Goal: Communication & Community: Answer question/provide support

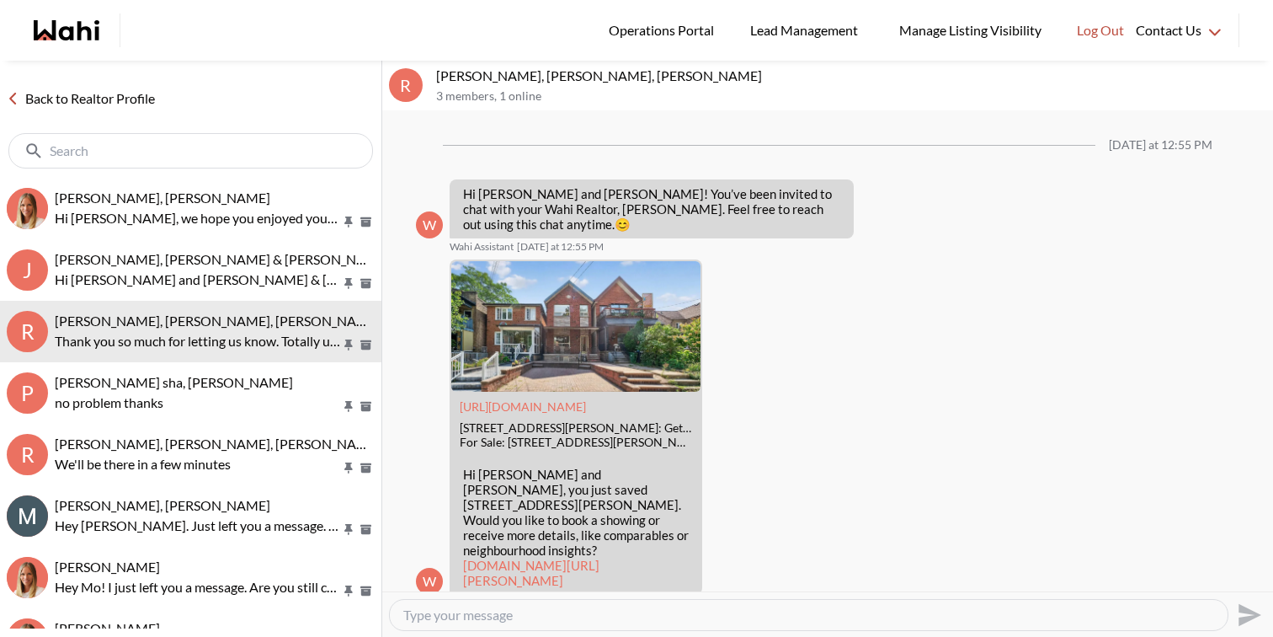
scroll to position [1881, 0]
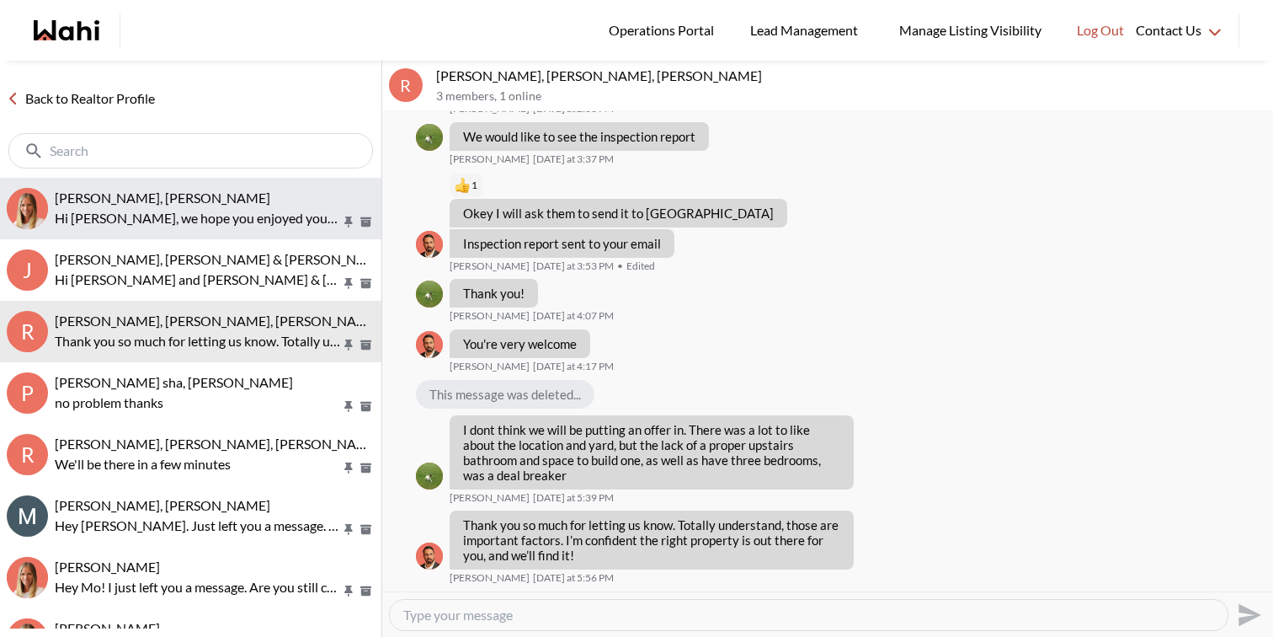
click at [155, 206] on div "Cheryl Zanetti, Michelle Hi Cheryl, we hope you enjoyed your showings! Did the …" at bounding box center [215, 208] width 320 height 39
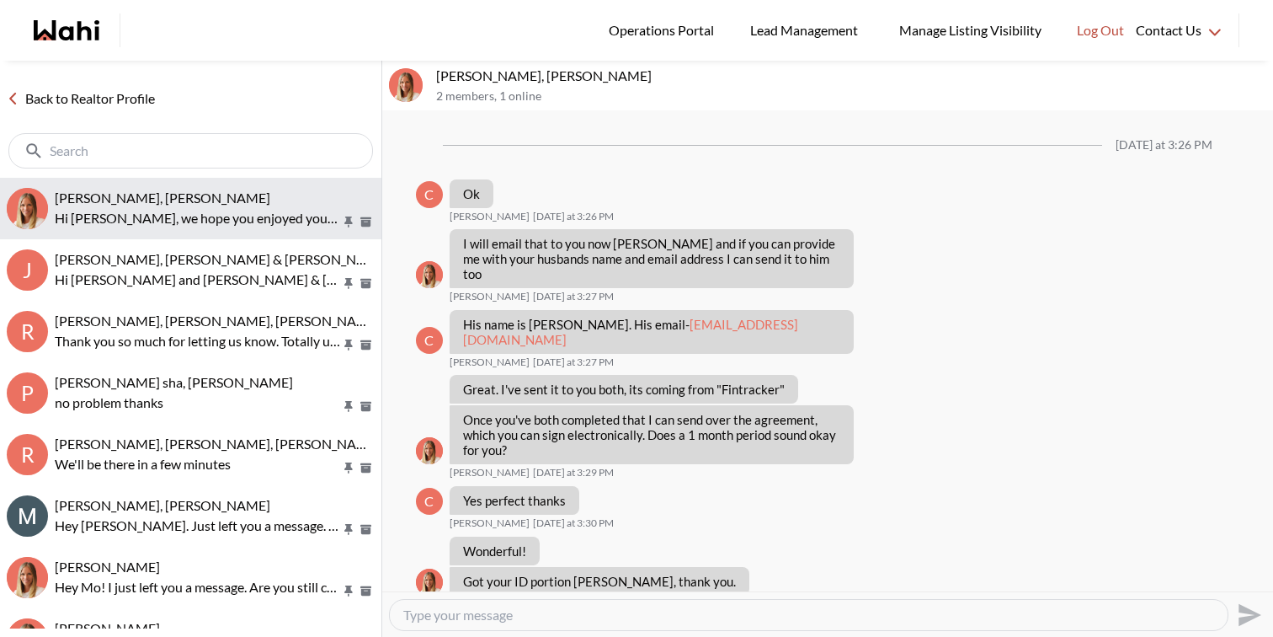
scroll to position [1363, 0]
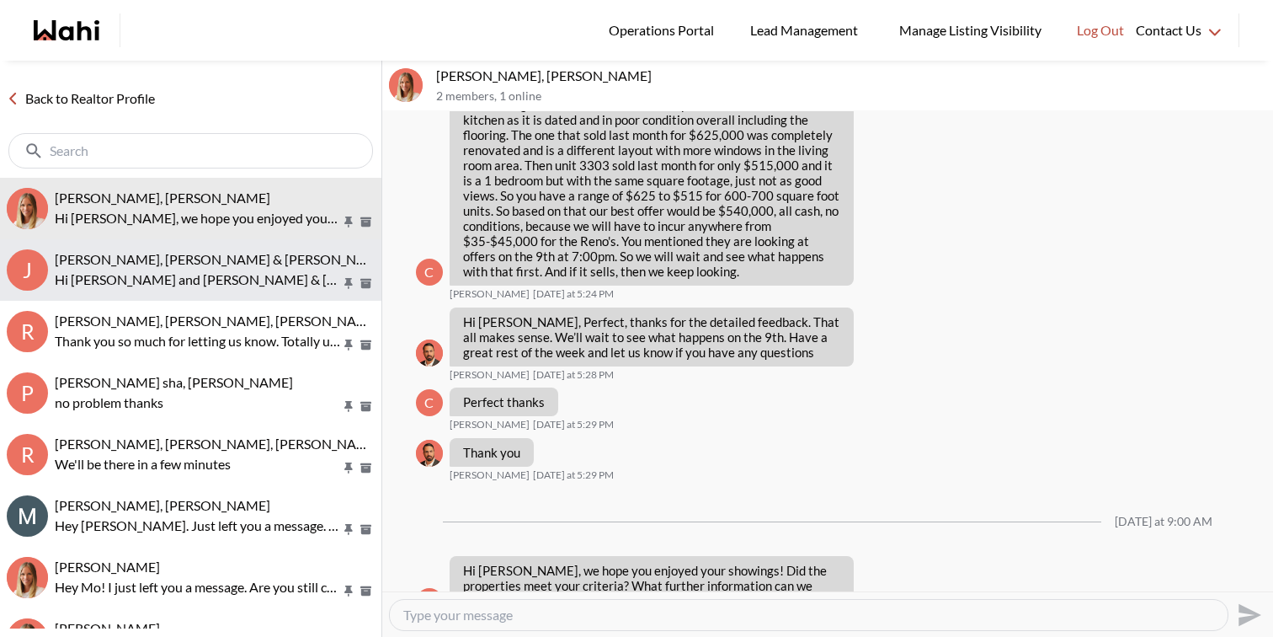
click at [166, 275] on p "Hi Jason and Jason & lauryn, we hope you enjoyed your showings! Did the propert…" at bounding box center [198, 279] width 286 height 20
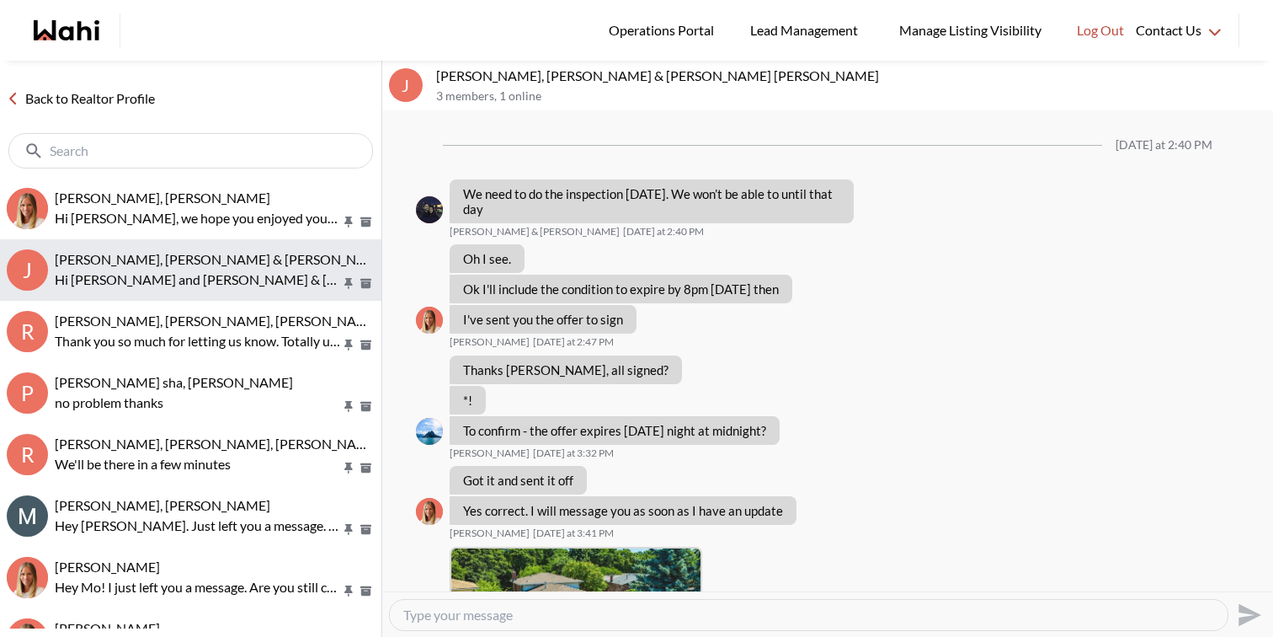
scroll to position [2276, 0]
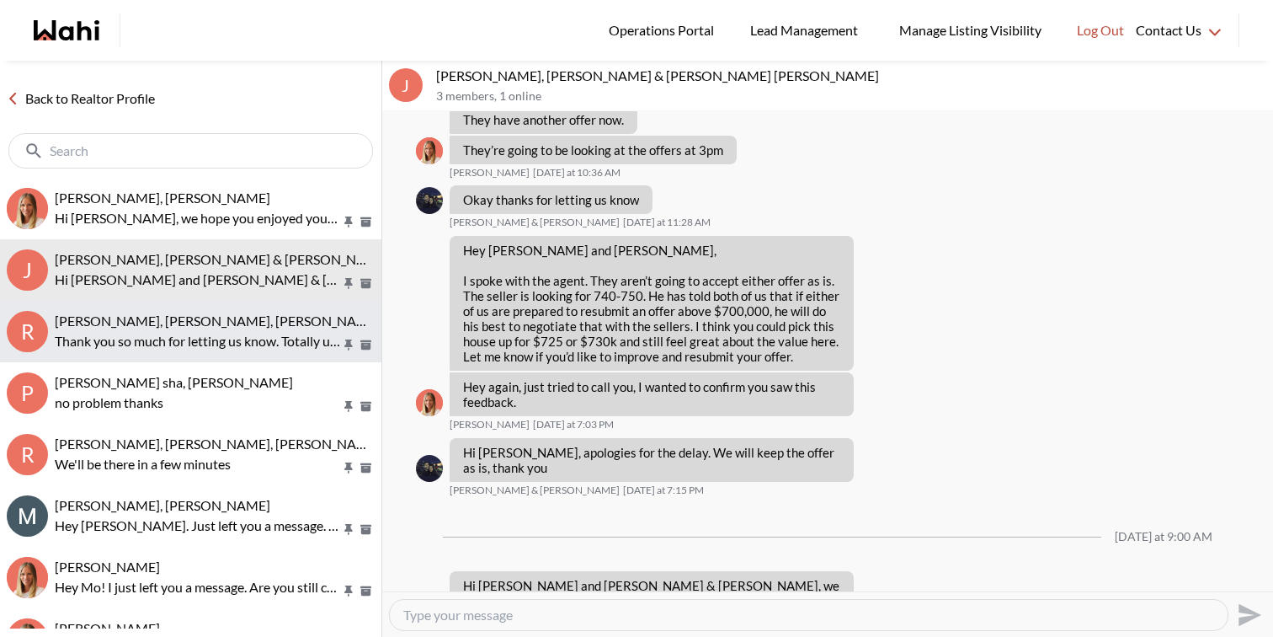
click at [174, 328] on div "Rory Fairweather, Amber F, Michelle" at bounding box center [215, 320] width 320 height 17
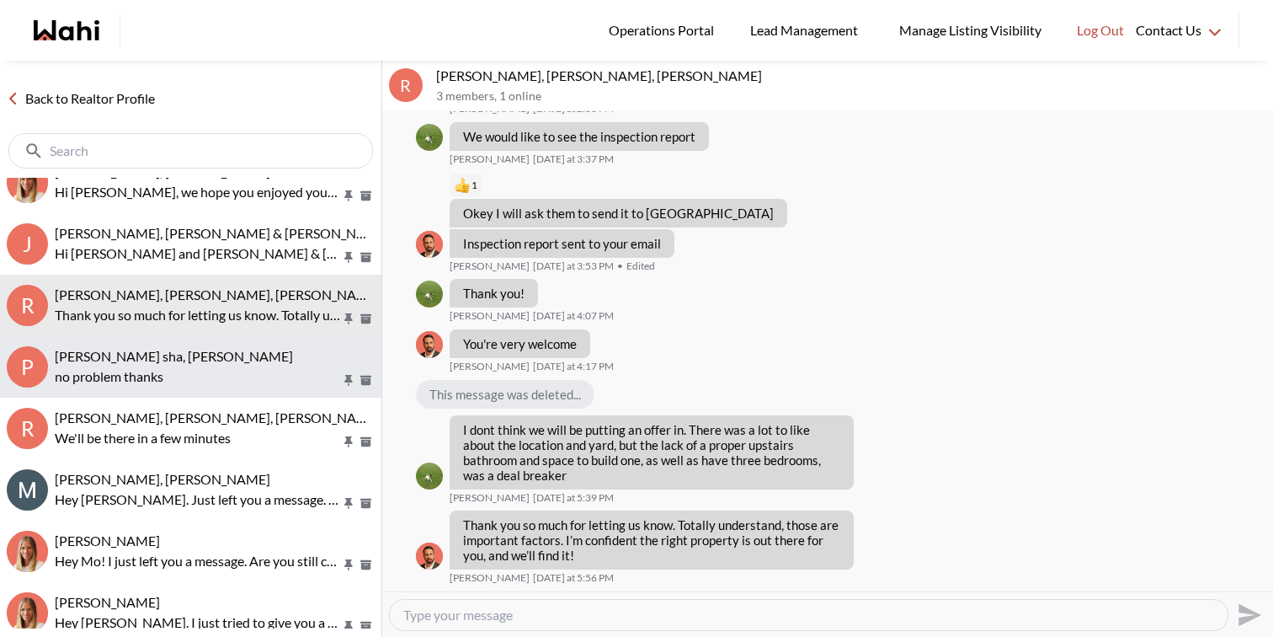
scroll to position [30, 0]
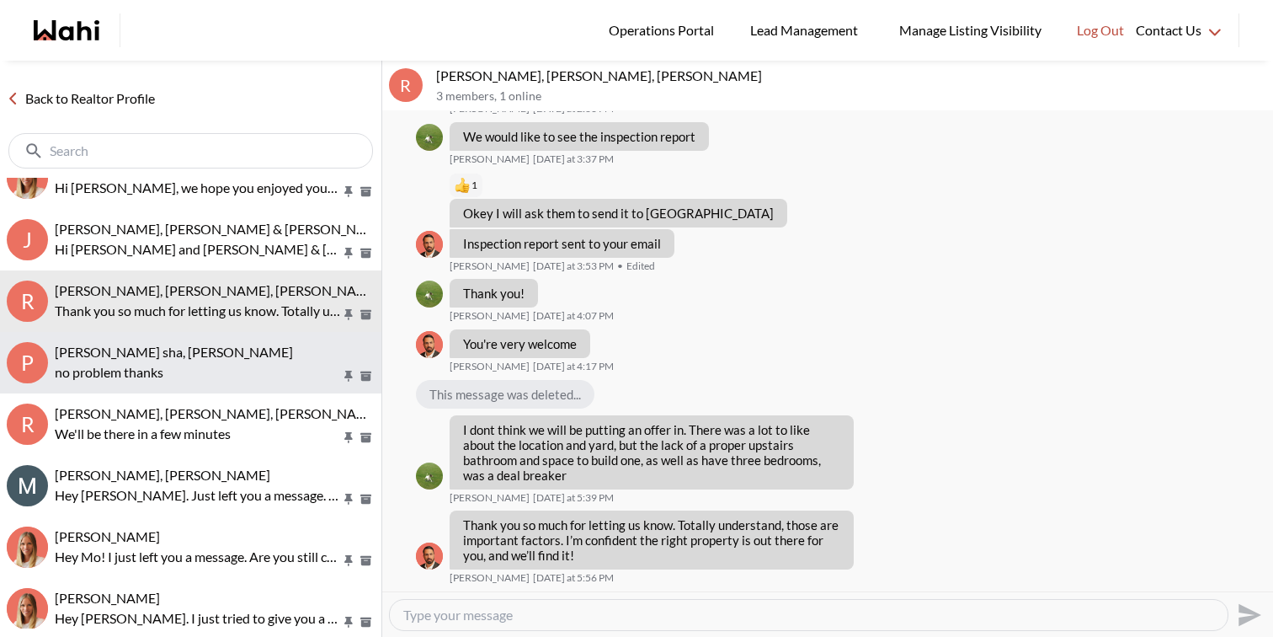
click at [224, 366] on p "no problem thanks" at bounding box center [198, 372] width 286 height 20
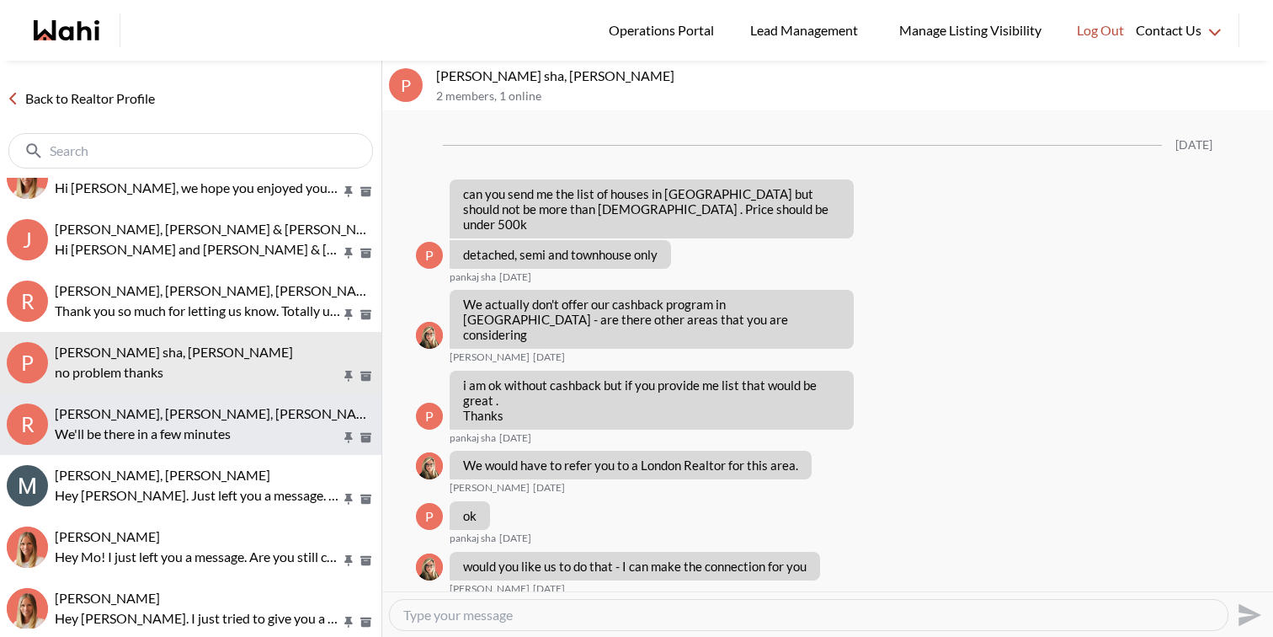
scroll to position [1483, 0]
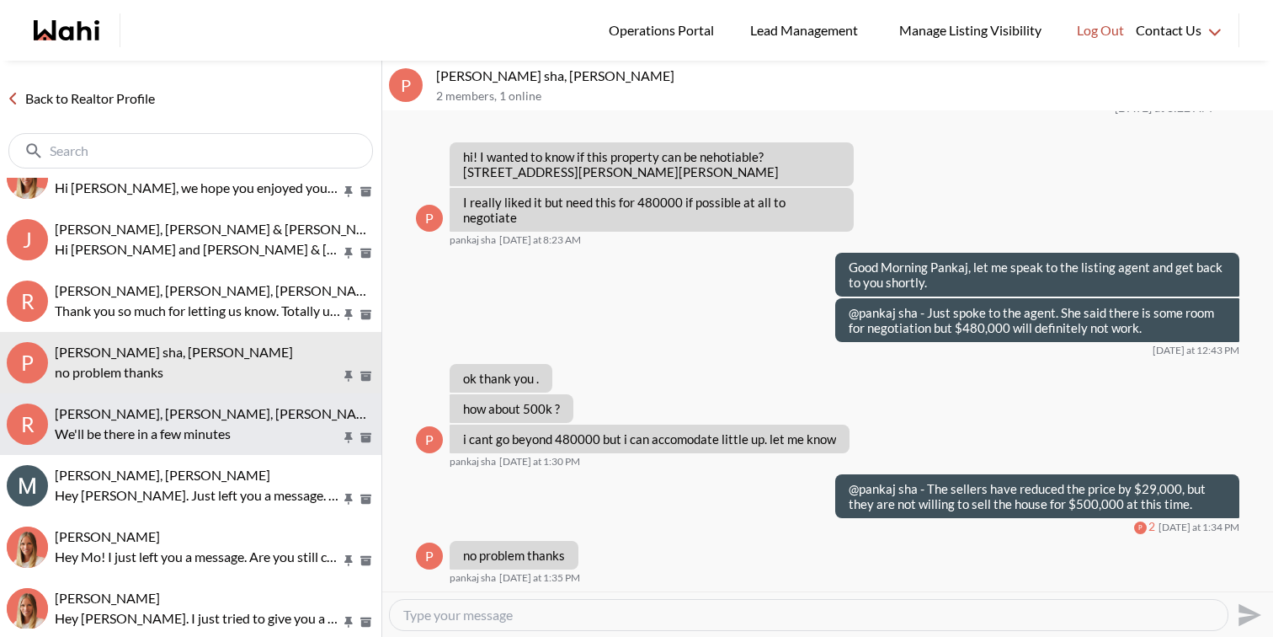
click at [221, 417] on span "Rory Fairweather, Amber F, Naveen, Michelle" at bounding box center [273, 413] width 436 height 16
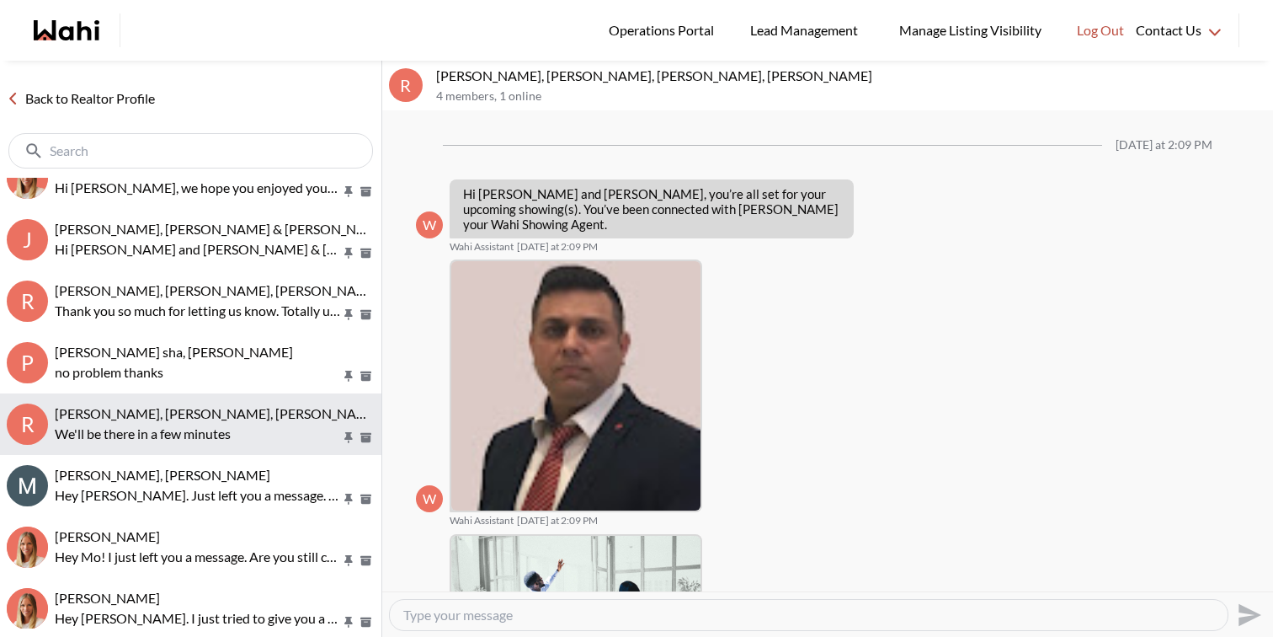
scroll to position [882, 0]
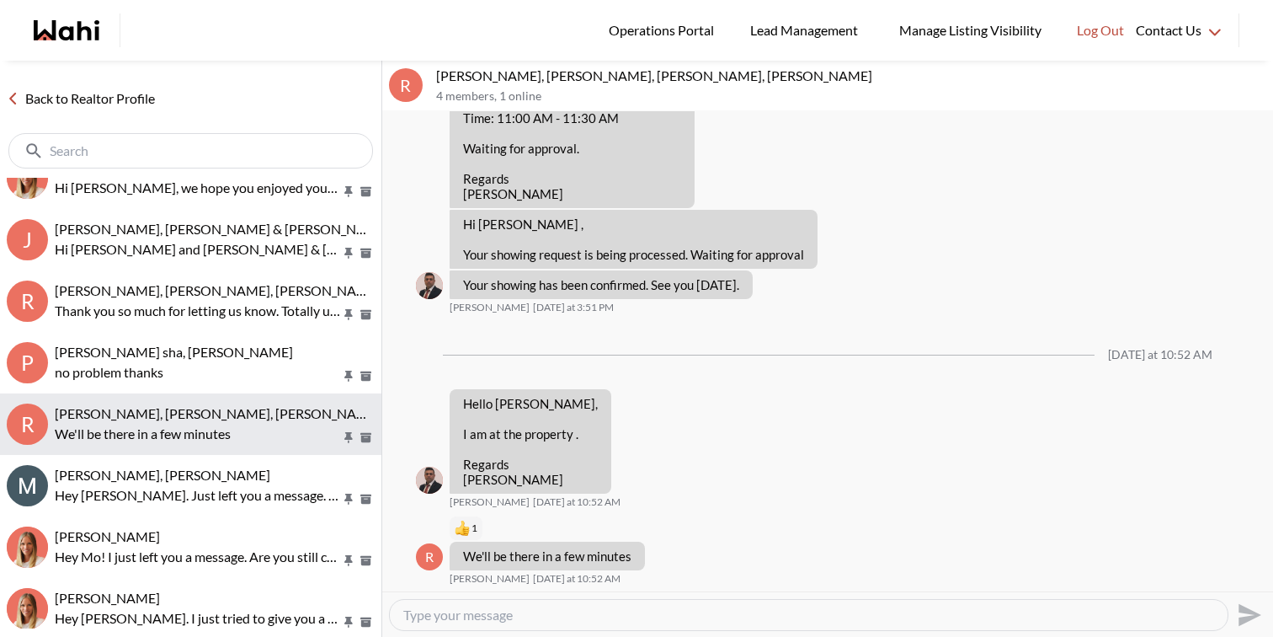
click at [222, 453] on button "R Rory Fairweather, Amber F, Naveen, Michelle We'll be there in a few minutes" at bounding box center [190, 423] width 381 height 61
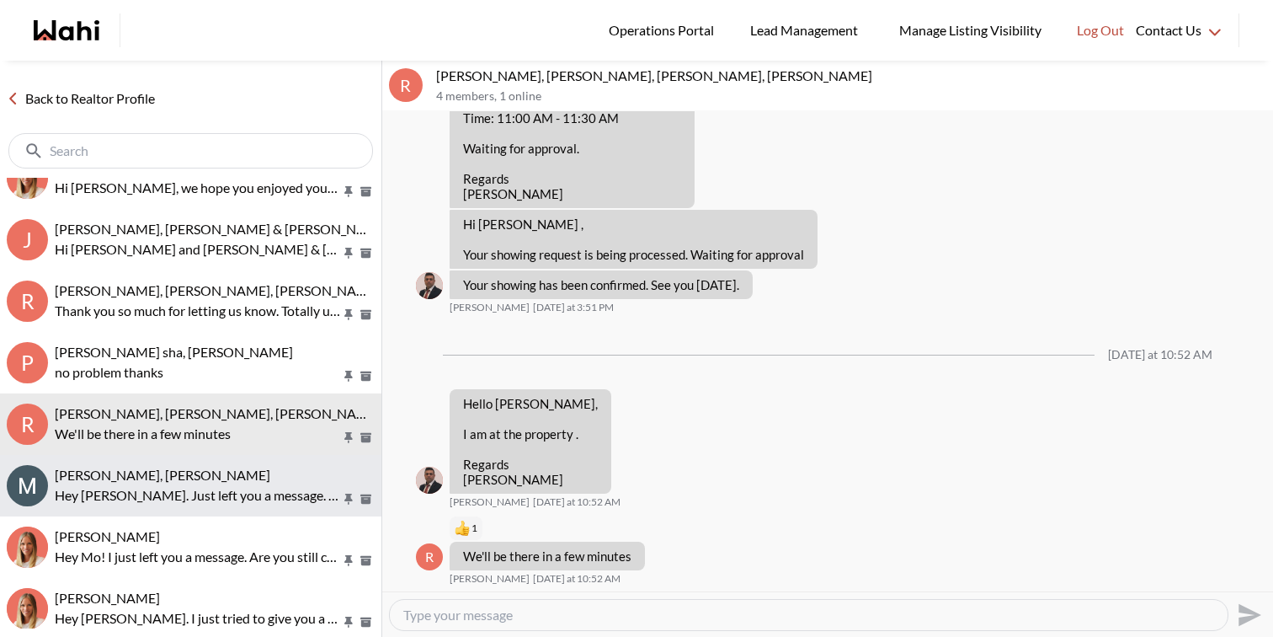
click at [225, 486] on p "Hey Marian. Just left you a message. I emailed over some listings yesterday so …" at bounding box center [198, 495] width 286 height 20
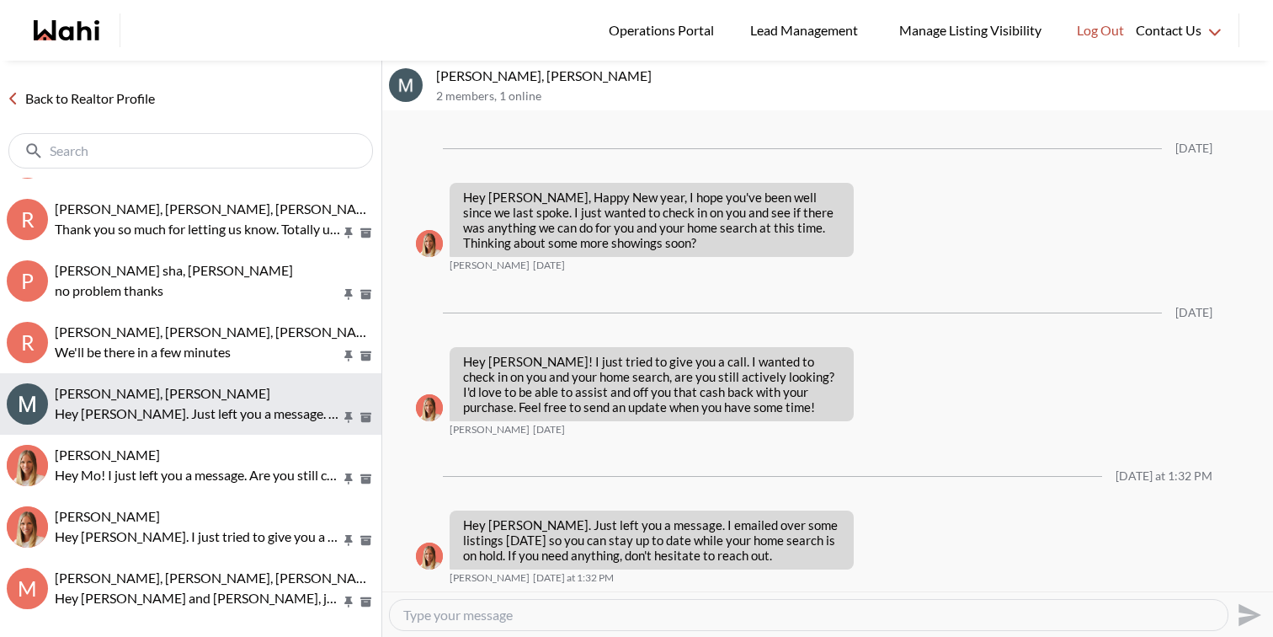
scroll to position [118, 0]
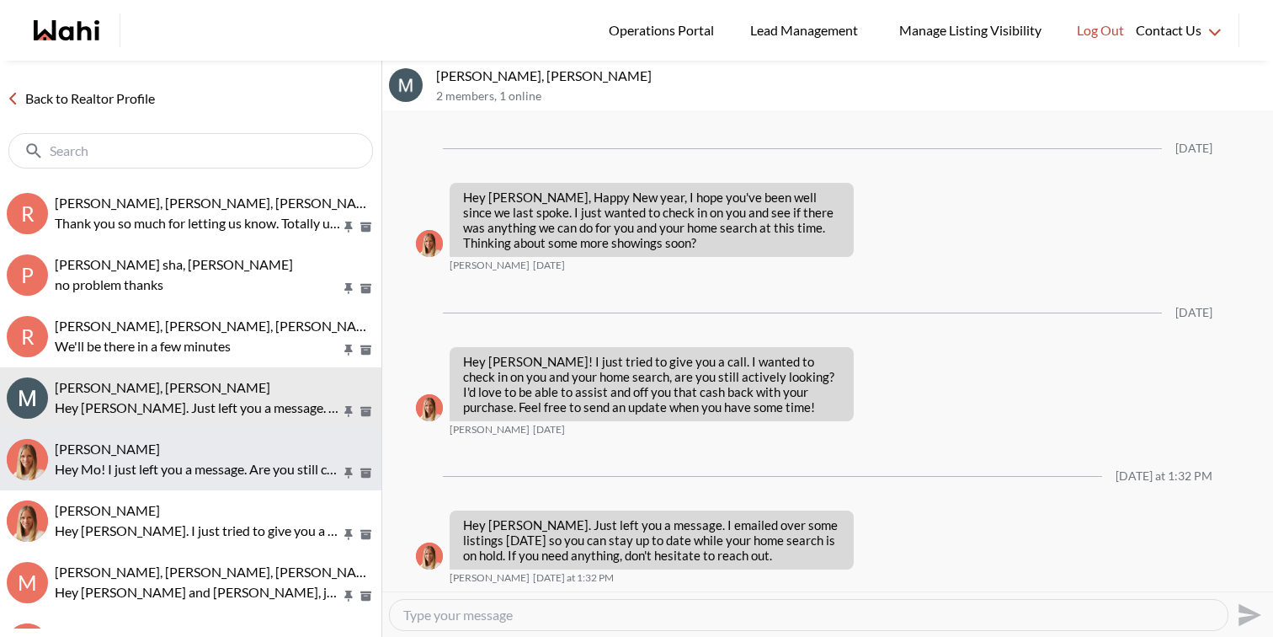
click at [237, 454] on div "Mo Ha, Michelle" at bounding box center [215, 448] width 320 height 17
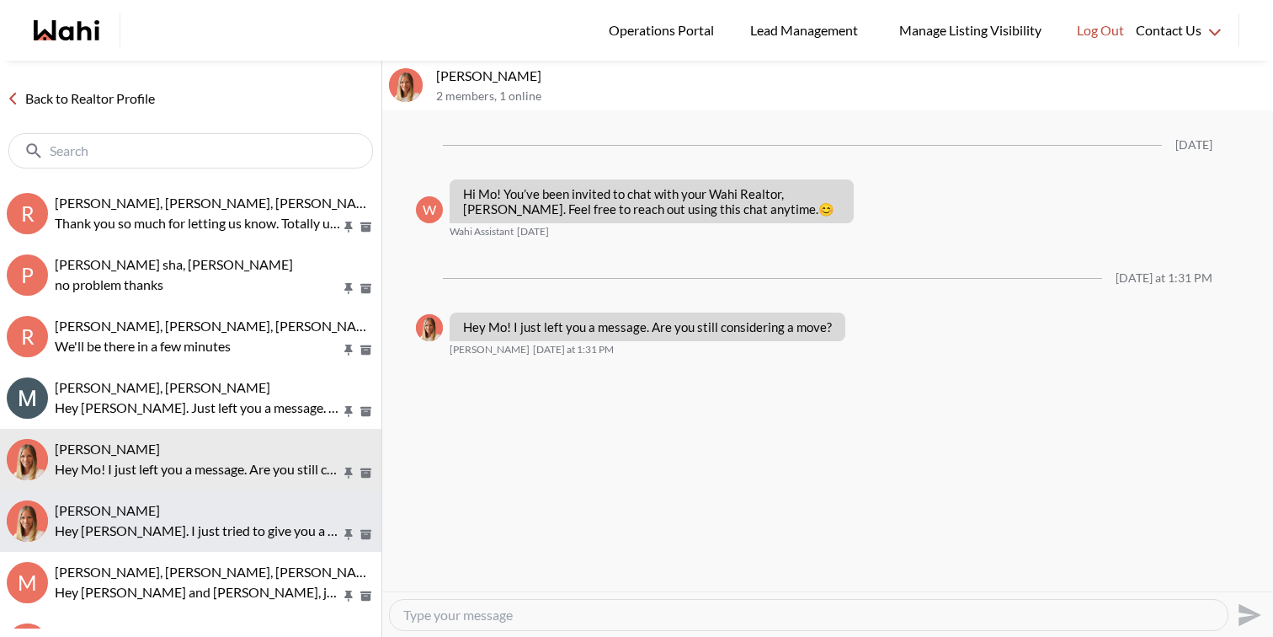
click at [237, 506] on div "Ritu Gill, Michelle" at bounding box center [215, 510] width 320 height 17
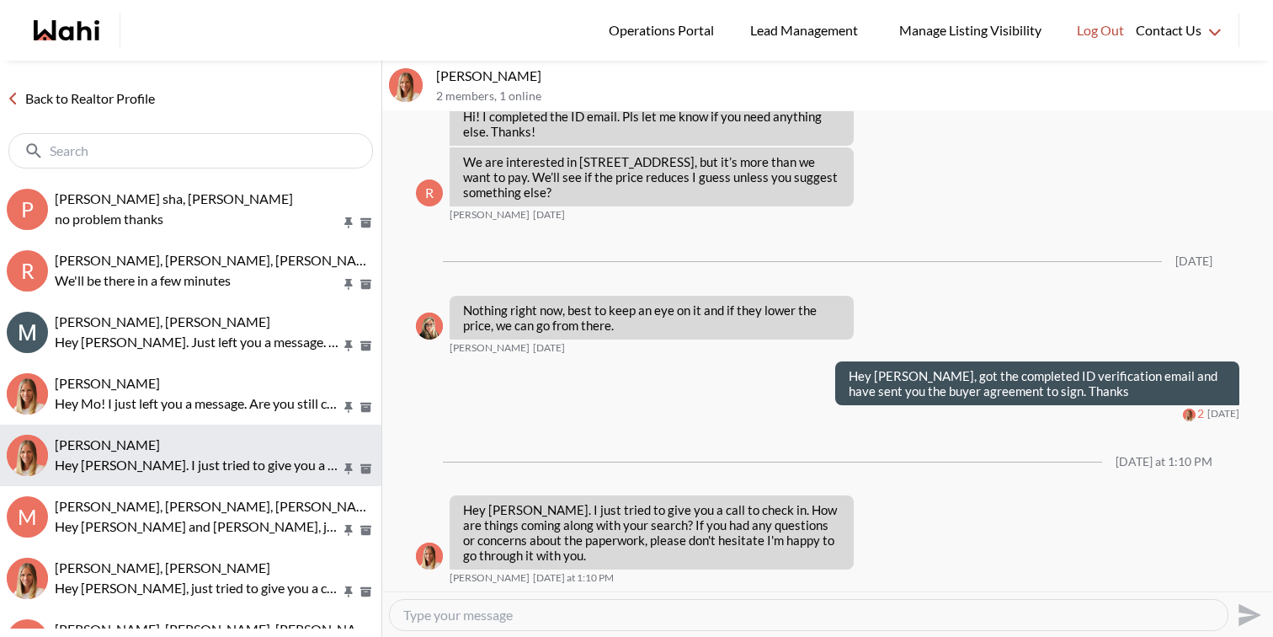
scroll to position [195, 0]
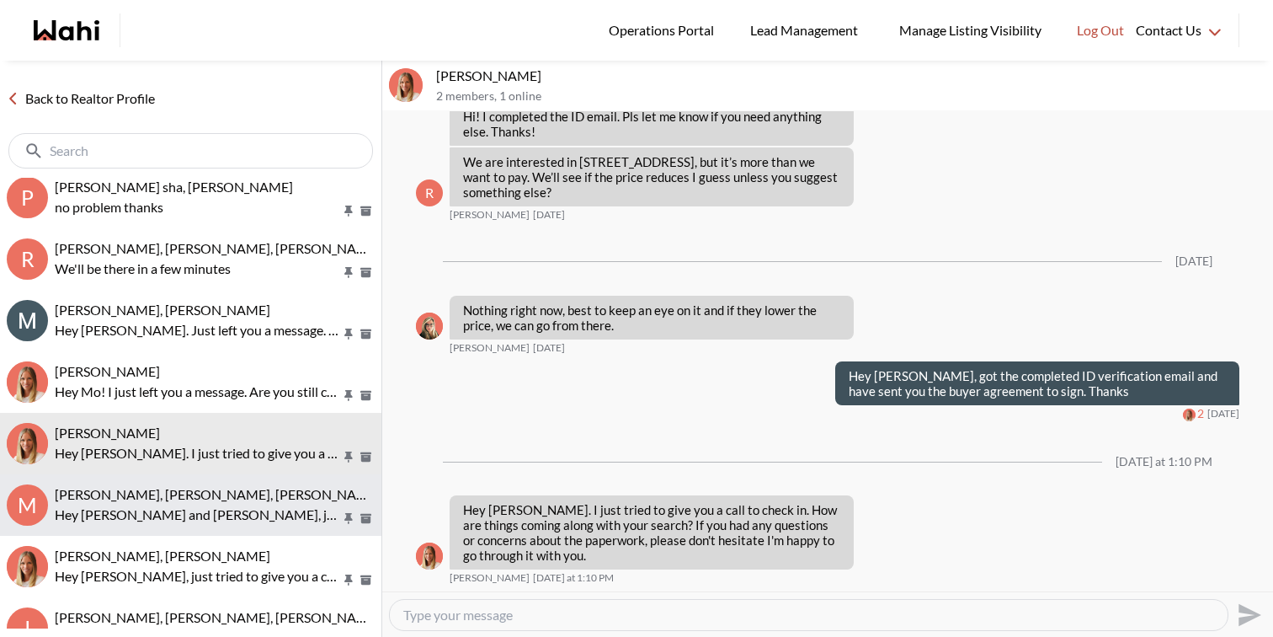
click at [240, 505] on p "Hey Marianne and Davin, just tried to give you a call to check in. Are you stil…" at bounding box center [198, 514] width 286 height 20
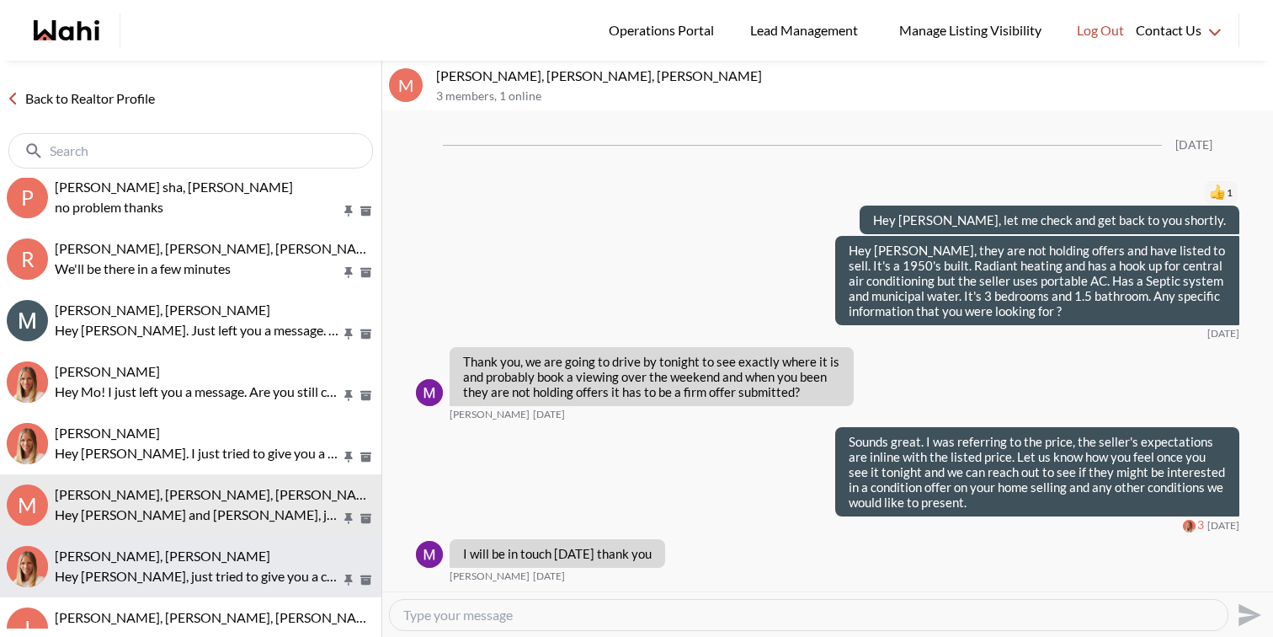
scroll to position [1553, 0]
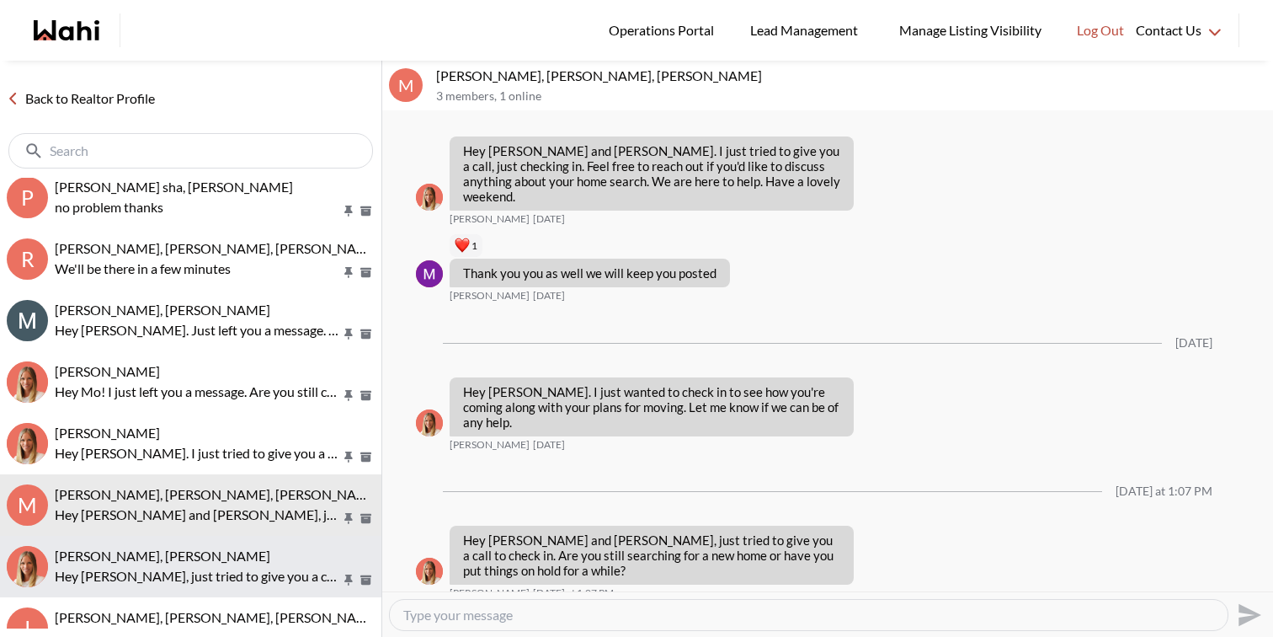
click at [238, 557] on div "Sourav Singh, Michelle" at bounding box center [215, 555] width 320 height 17
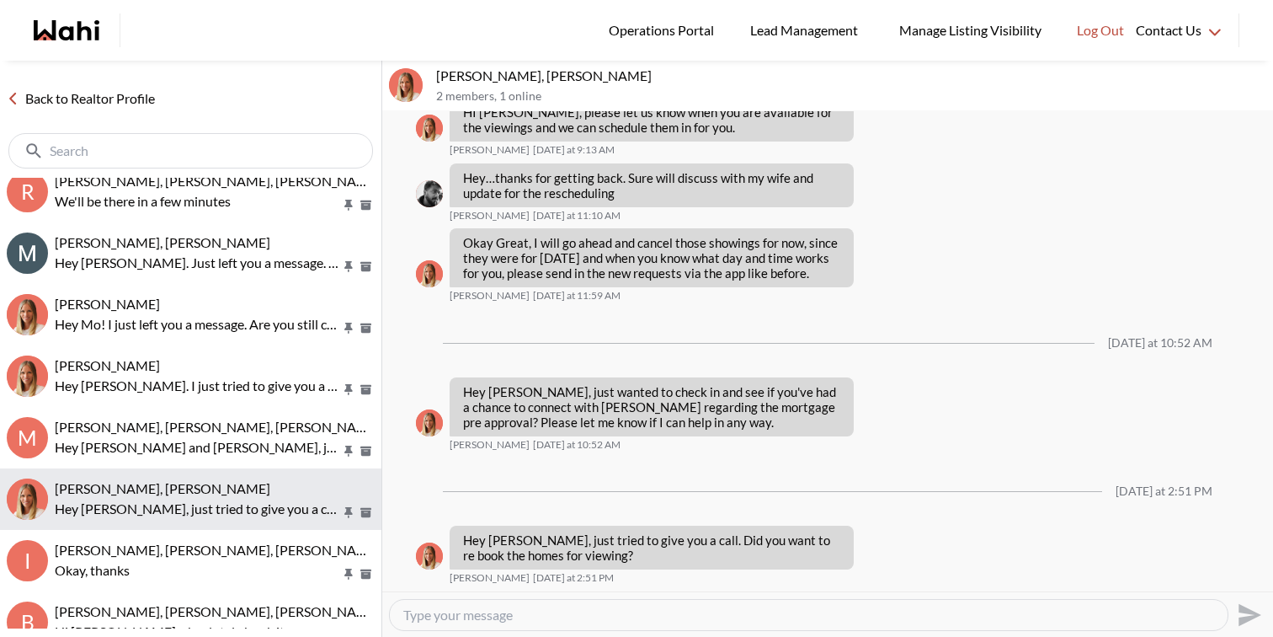
scroll to position [266, 0]
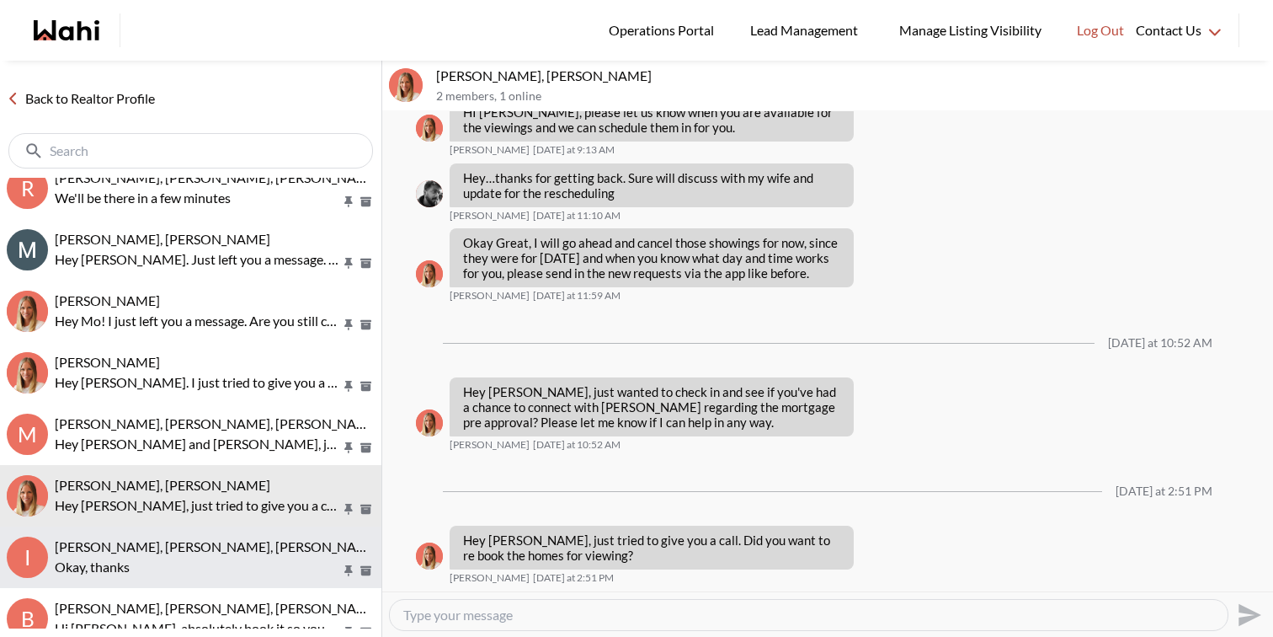
click at [247, 539] on span "[PERSON_NAME], [PERSON_NAME], [PERSON_NAME], [PERSON_NAME]" at bounding box center [273, 546] width 436 height 16
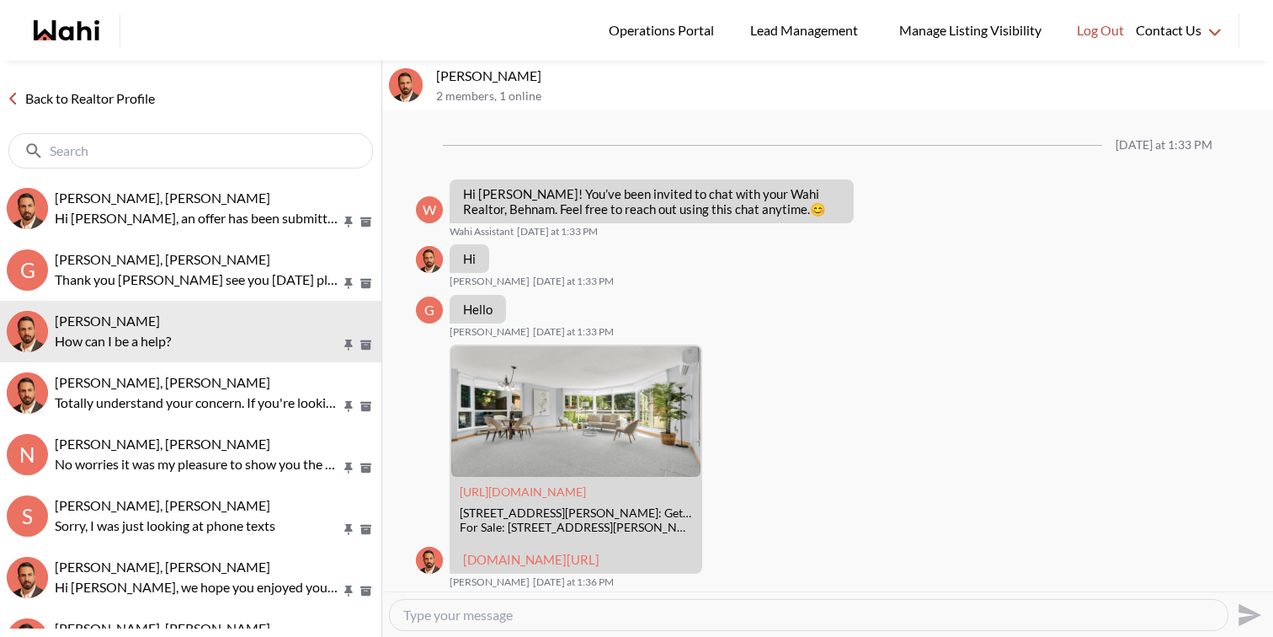
scroll to position [821, 0]
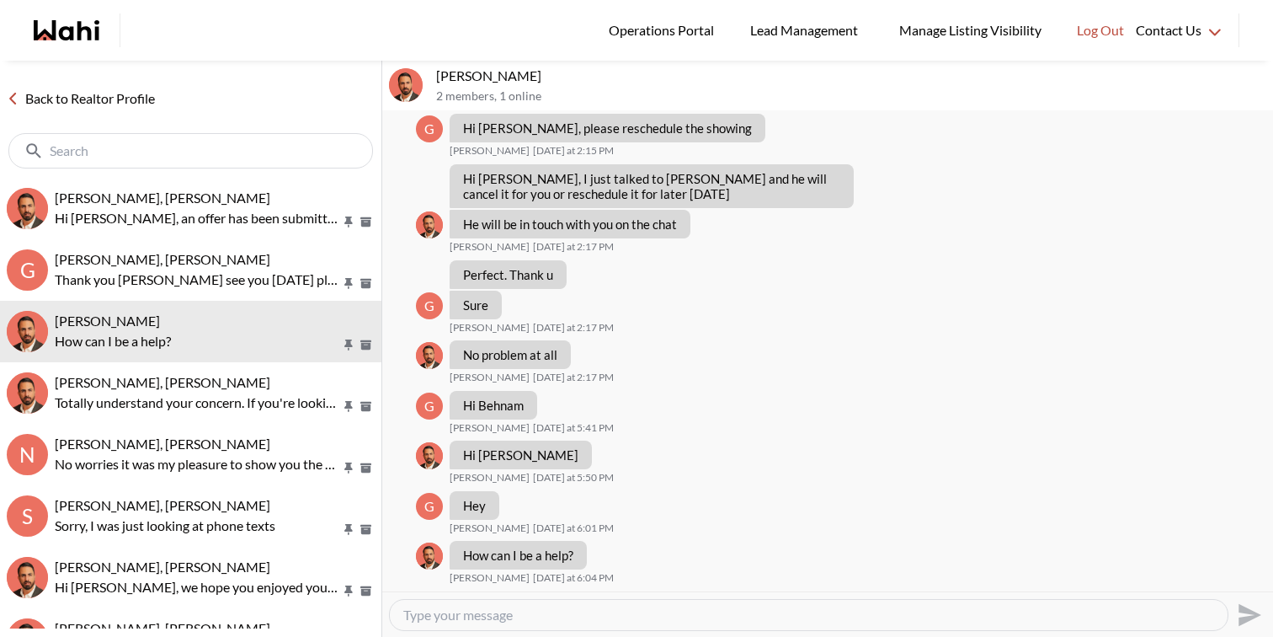
click at [145, 187] on button "Suzie Persaud, Behnam Hi Suzie, an offer has been submitted for 4645 Jane St #1…" at bounding box center [190, 208] width 381 height 61
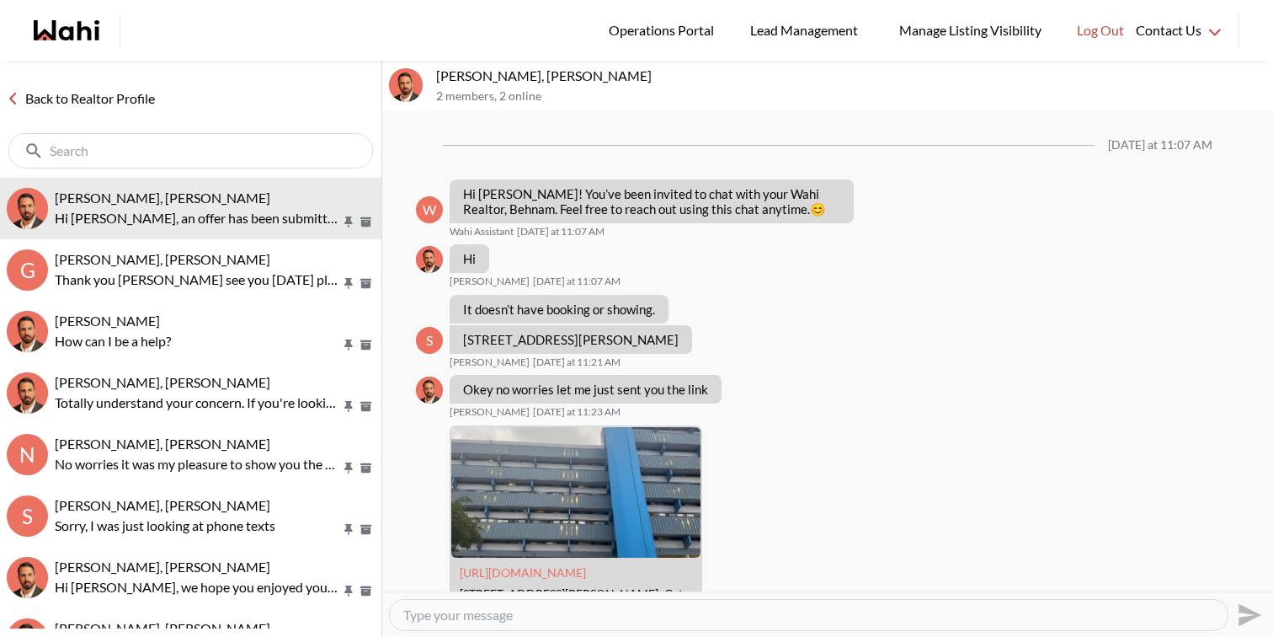
scroll to position [2390, 0]
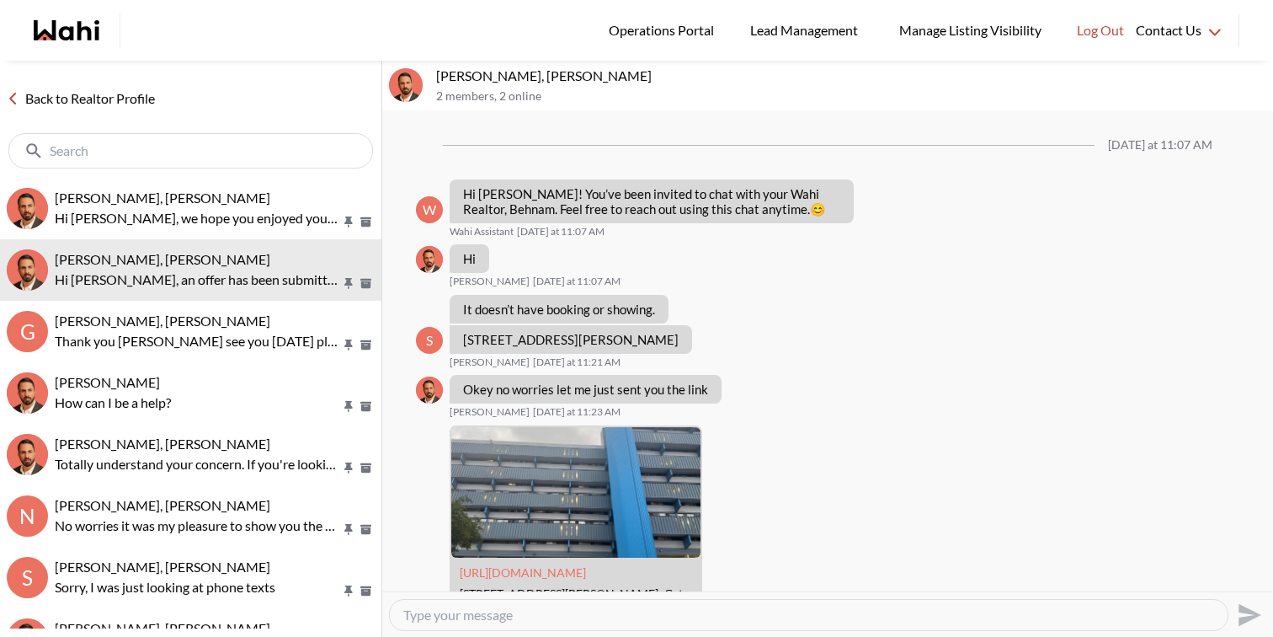
scroll to position [2390, 0]
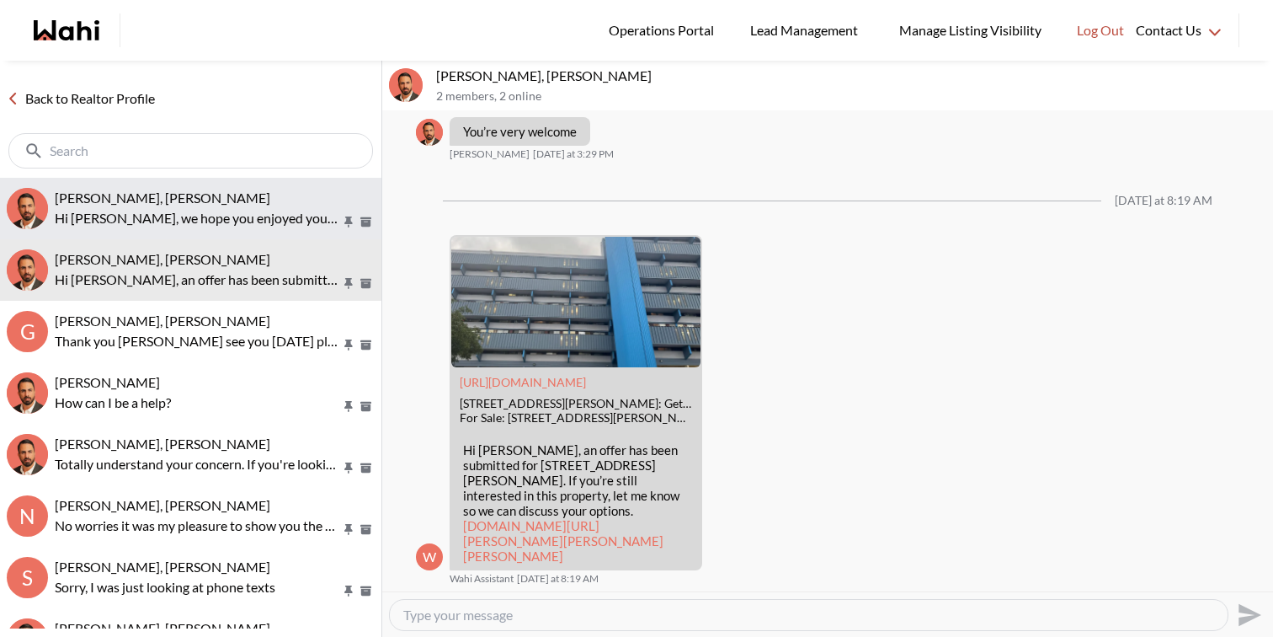
click at [152, 208] on p "Hi Khalid, we hope you enjoyed your showings! Did the properties meet your crit…" at bounding box center [198, 218] width 286 height 20
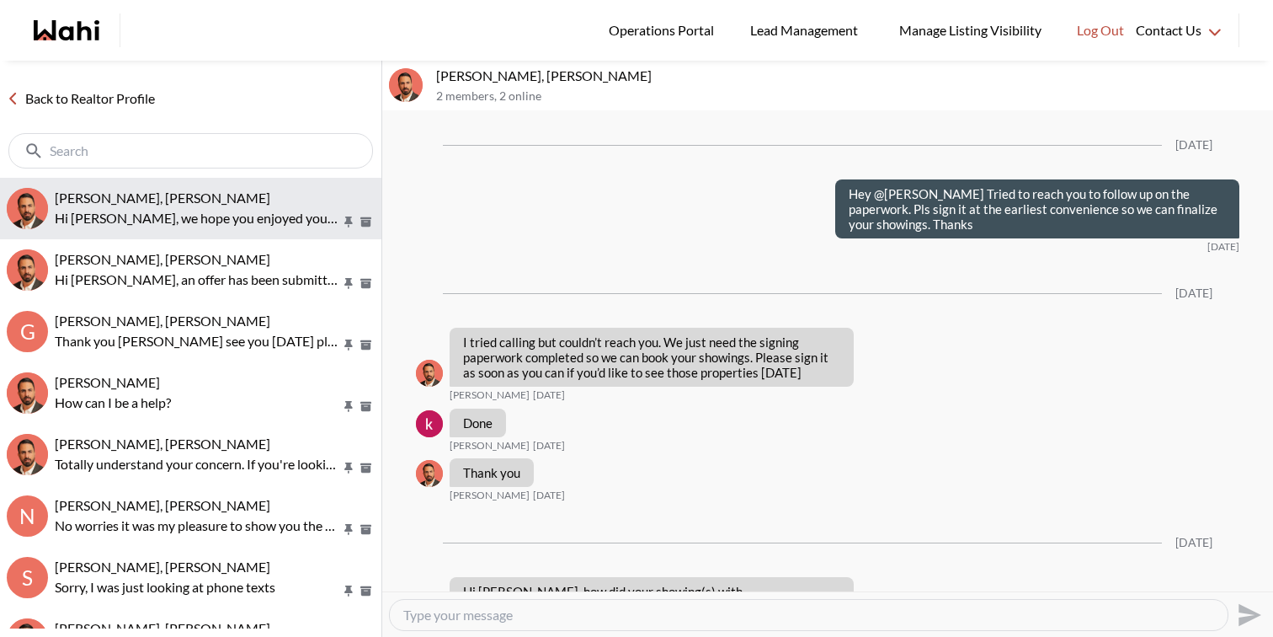
scroll to position [2746, 0]
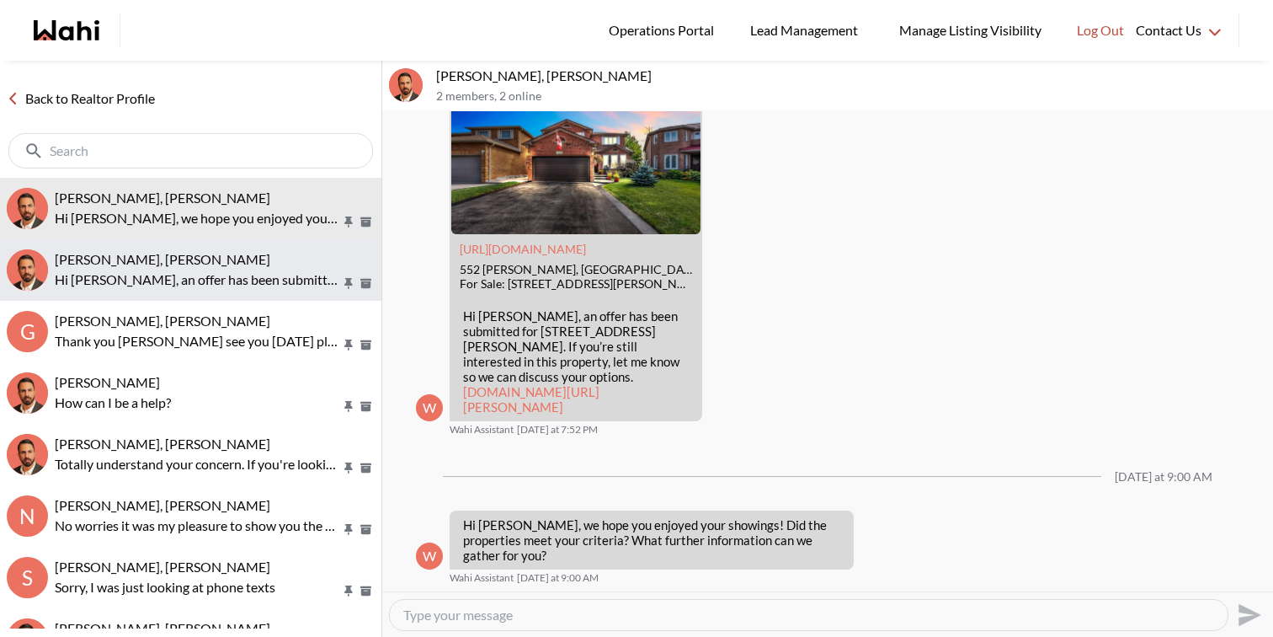
click at [160, 272] on p "Hi Suzie, an offer has been submitted for 4645 Jane St #1207, Toronto, Ontario …" at bounding box center [198, 279] width 286 height 20
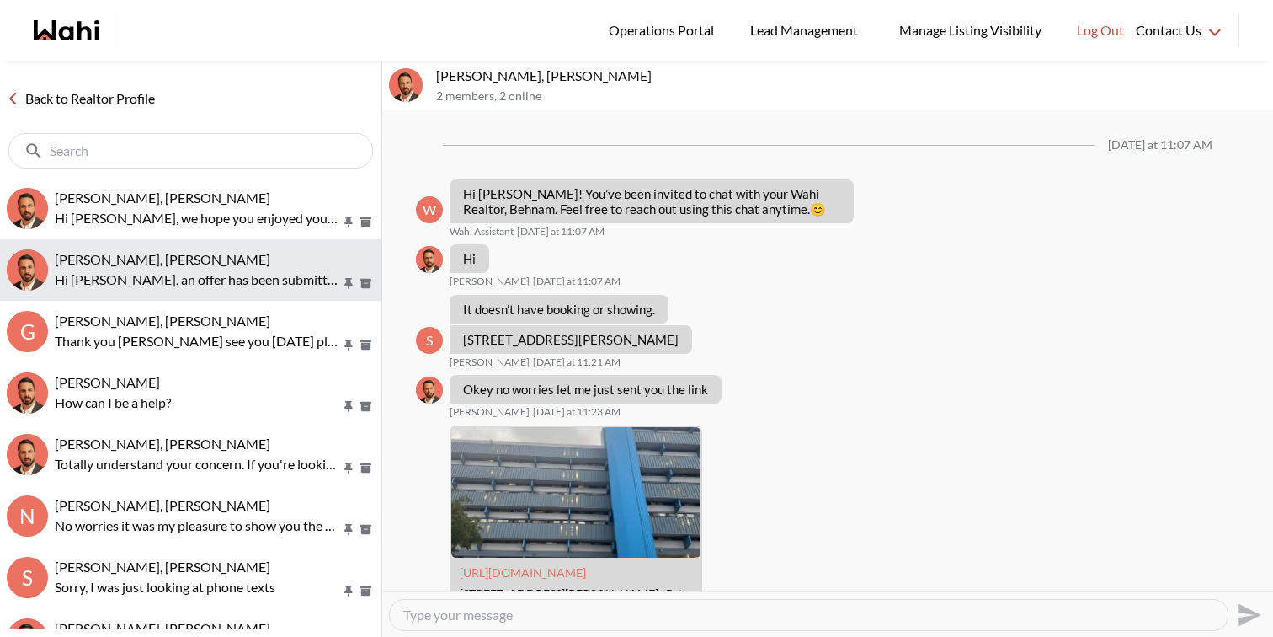
scroll to position [2390, 0]
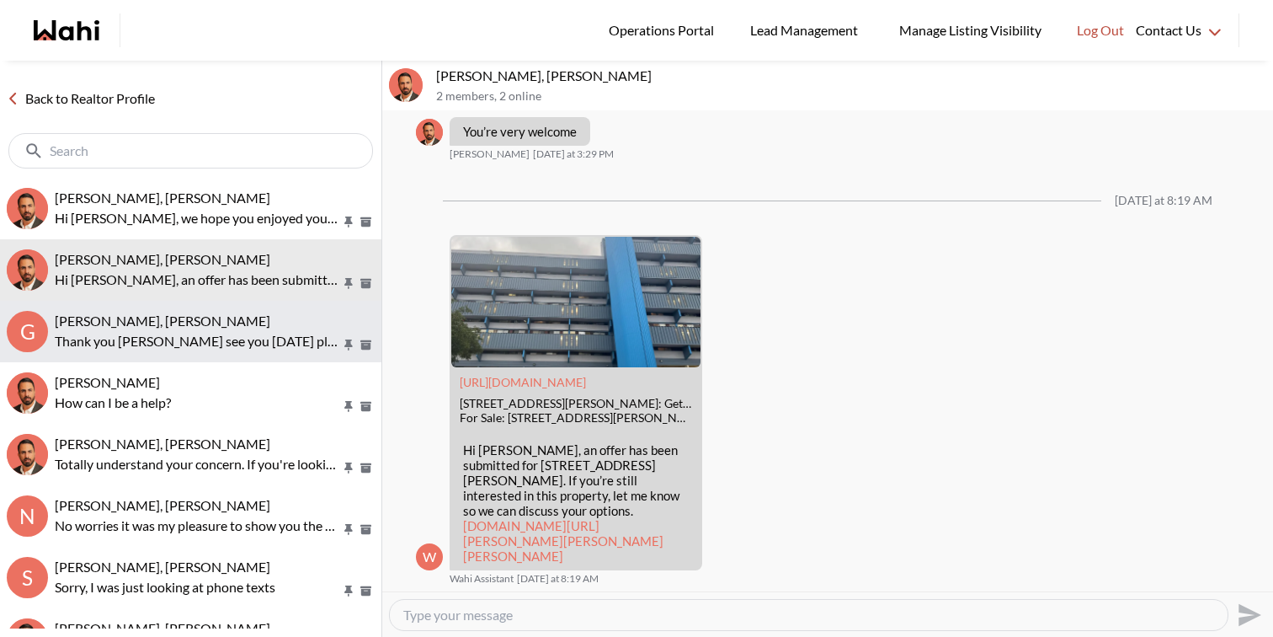
click at [166, 331] on p "Thank you [PERSON_NAME] see you [DATE] pls. Thx" at bounding box center [198, 341] width 286 height 20
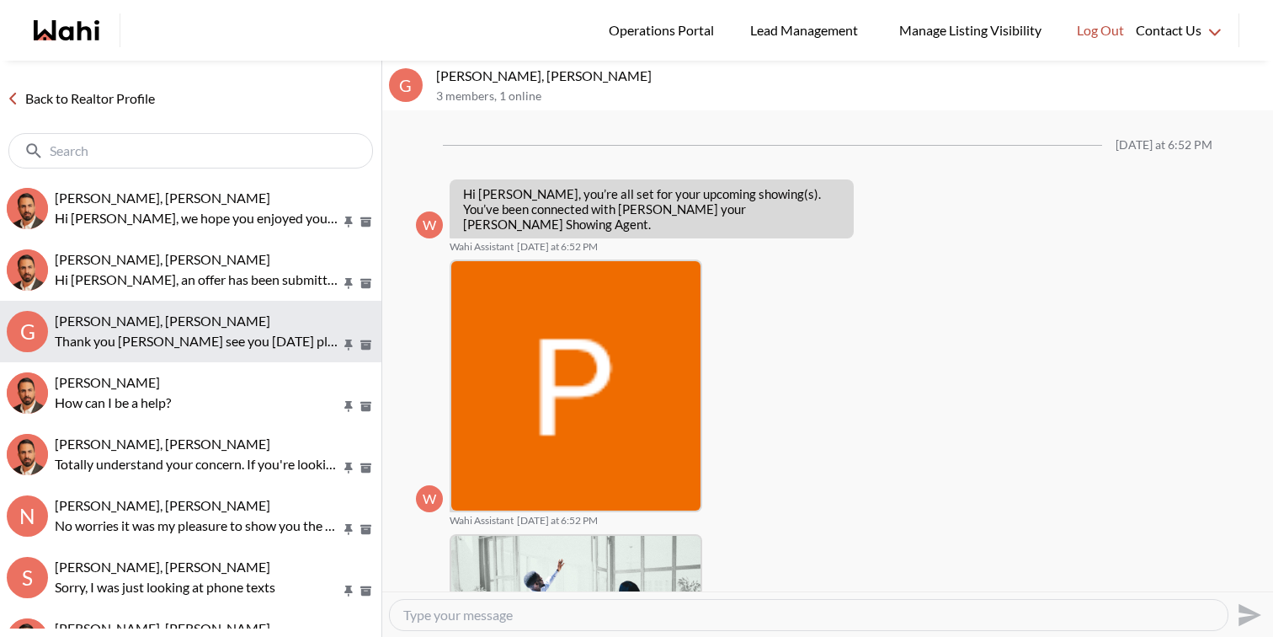
scroll to position [1299, 0]
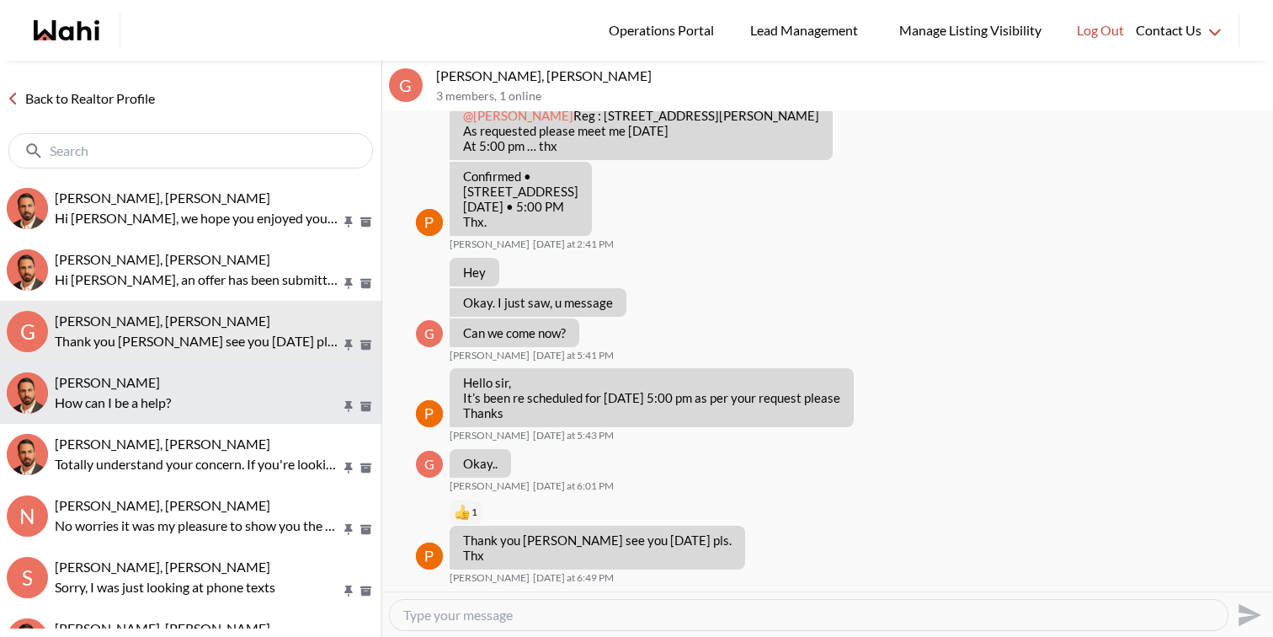
click at [160, 386] on span "[PERSON_NAME]" at bounding box center [107, 382] width 105 height 16
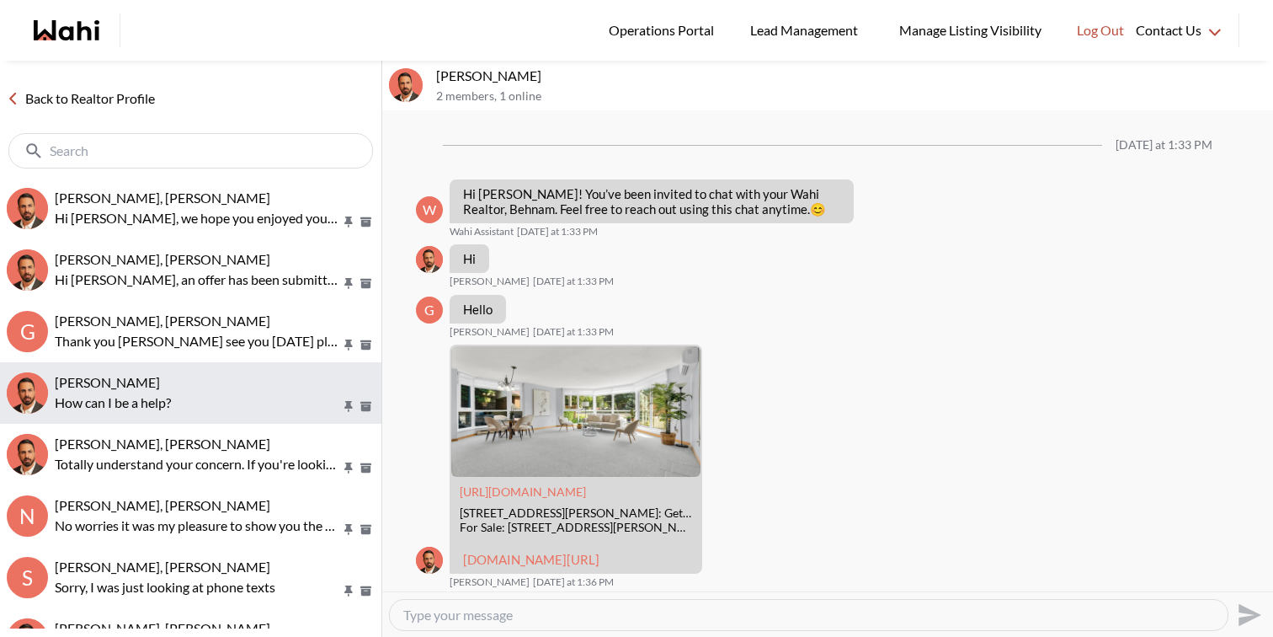
scroll to position [821, 0]
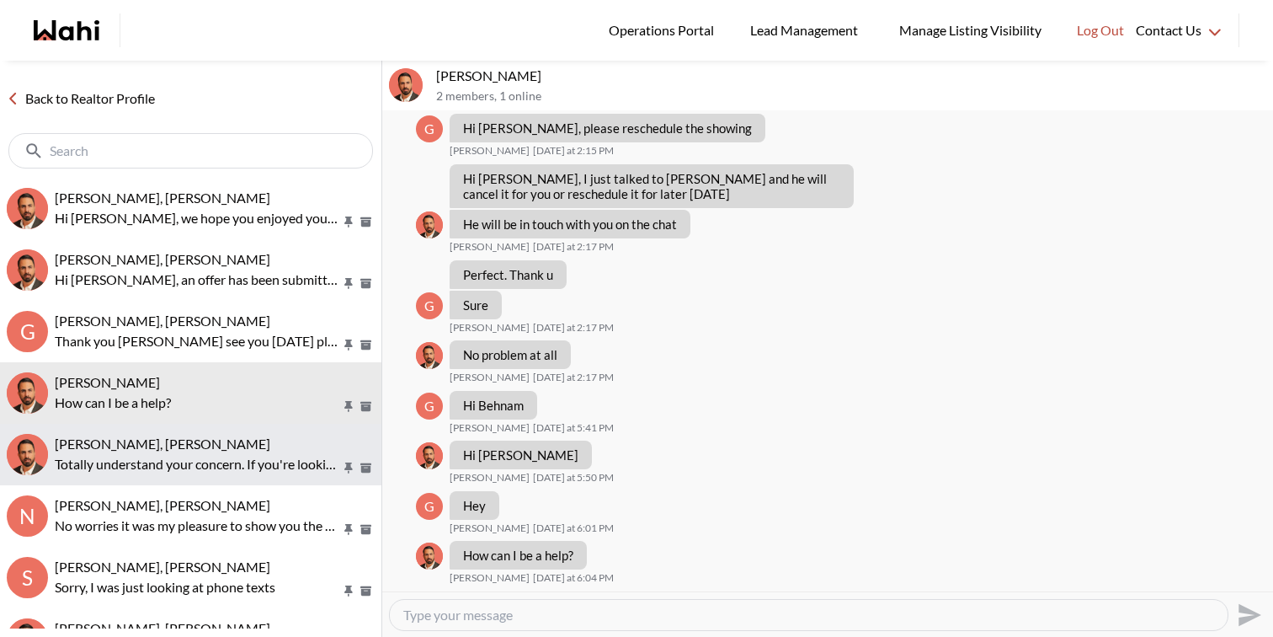
click at [173, 455] on p "Totally understand your concern. If you're looking to get something close to th…" at bounding box center [198, 464] width 286 height 20
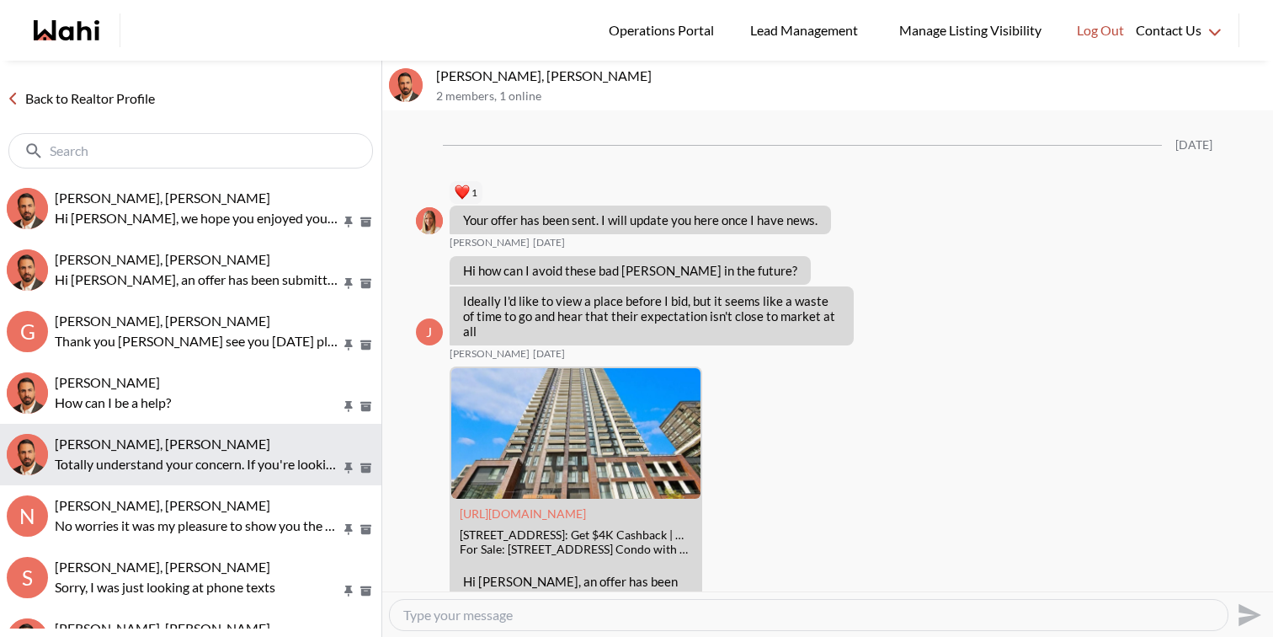
scroll to position [2010, 0]
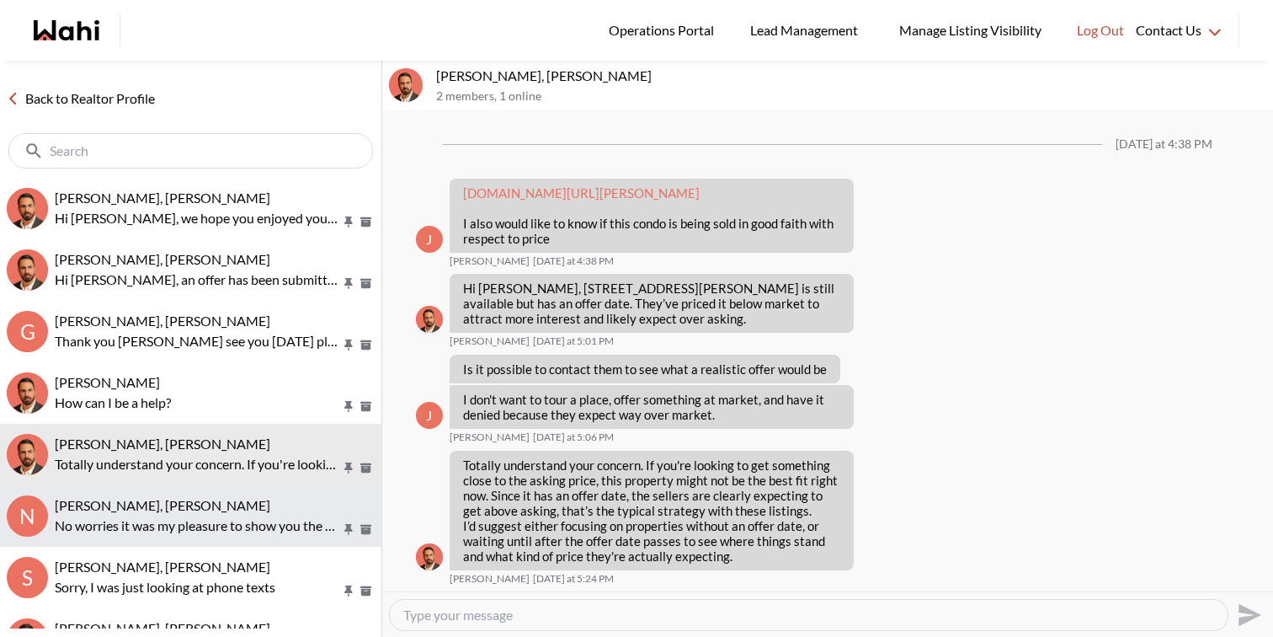
click at [177, 504] on span "Nidhi Singh, Paul, Behnam" at bounding box center [163, 505] width 216 height 16
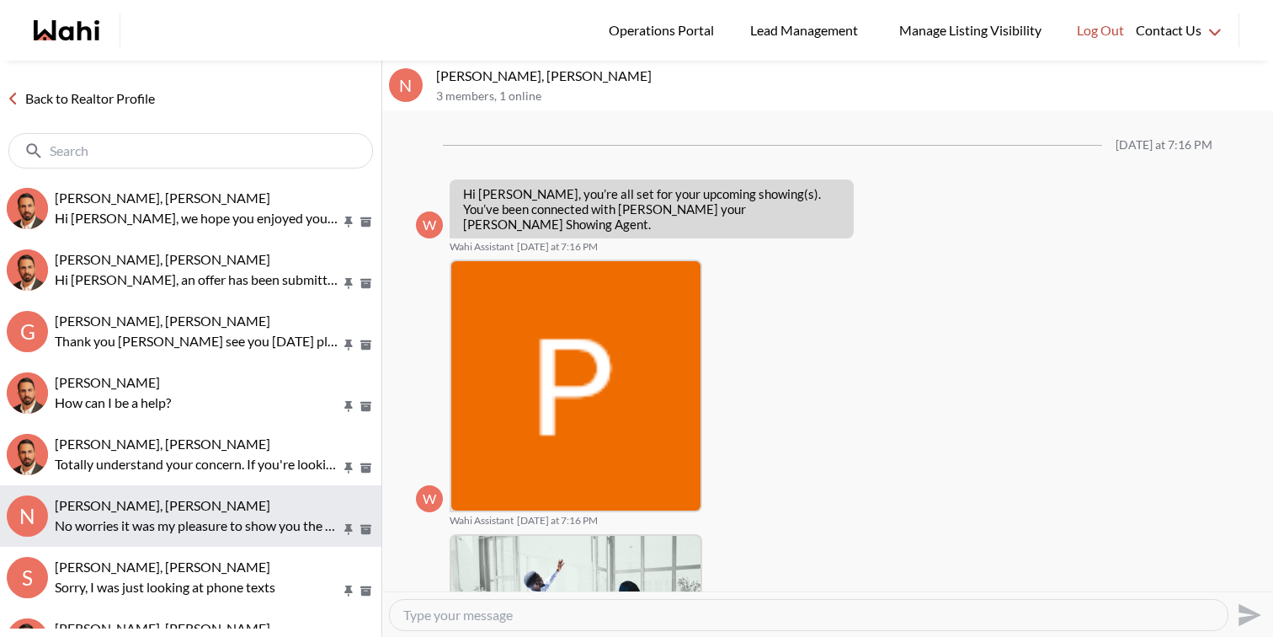
scroll to position [674, 0]
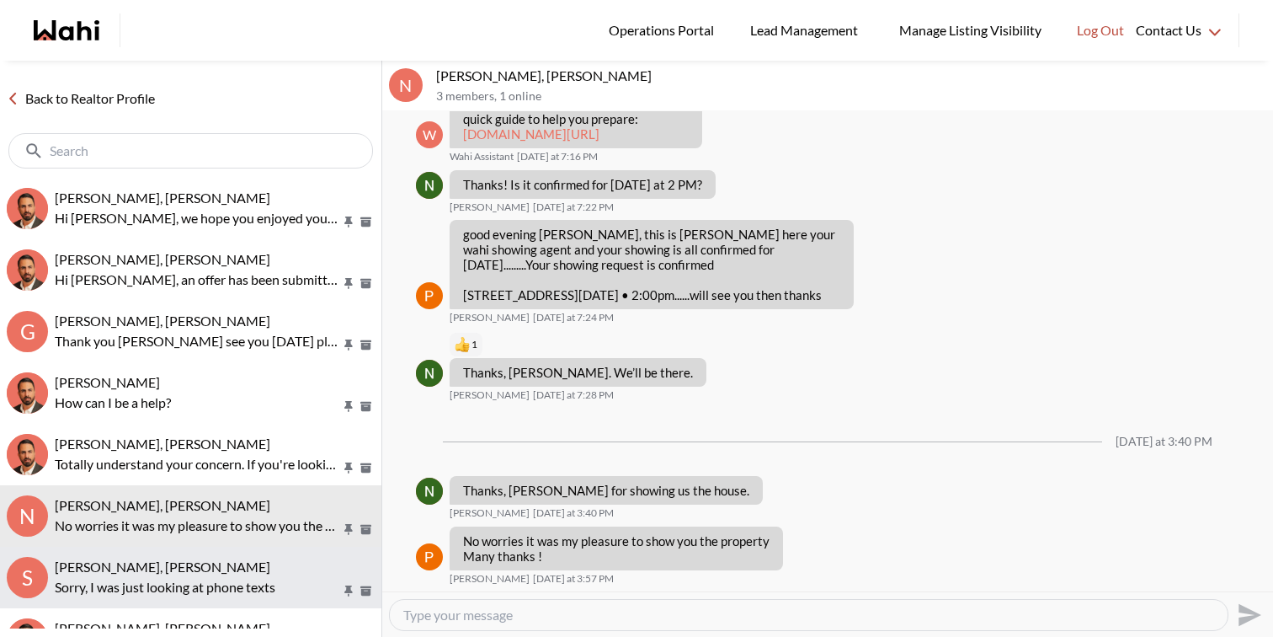
click at [184, 587] on p "Sorry, I was just looking at phone texts" at bounding box center [198, 587] width 286 height 20
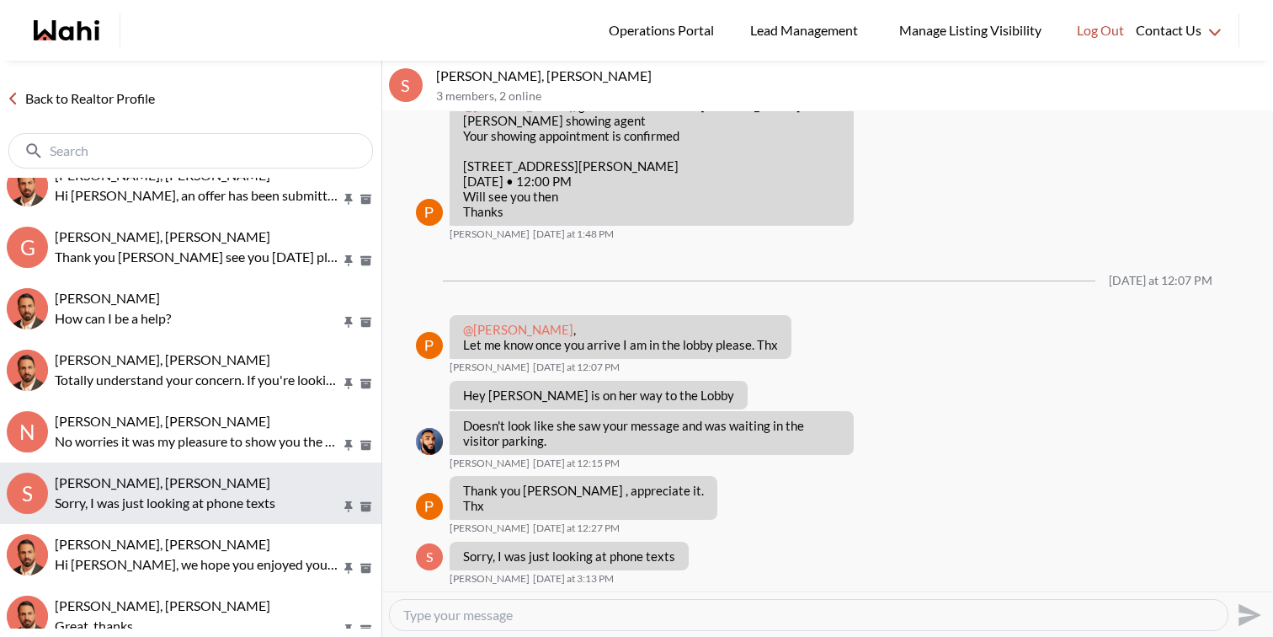
scroll to position [114, 0]
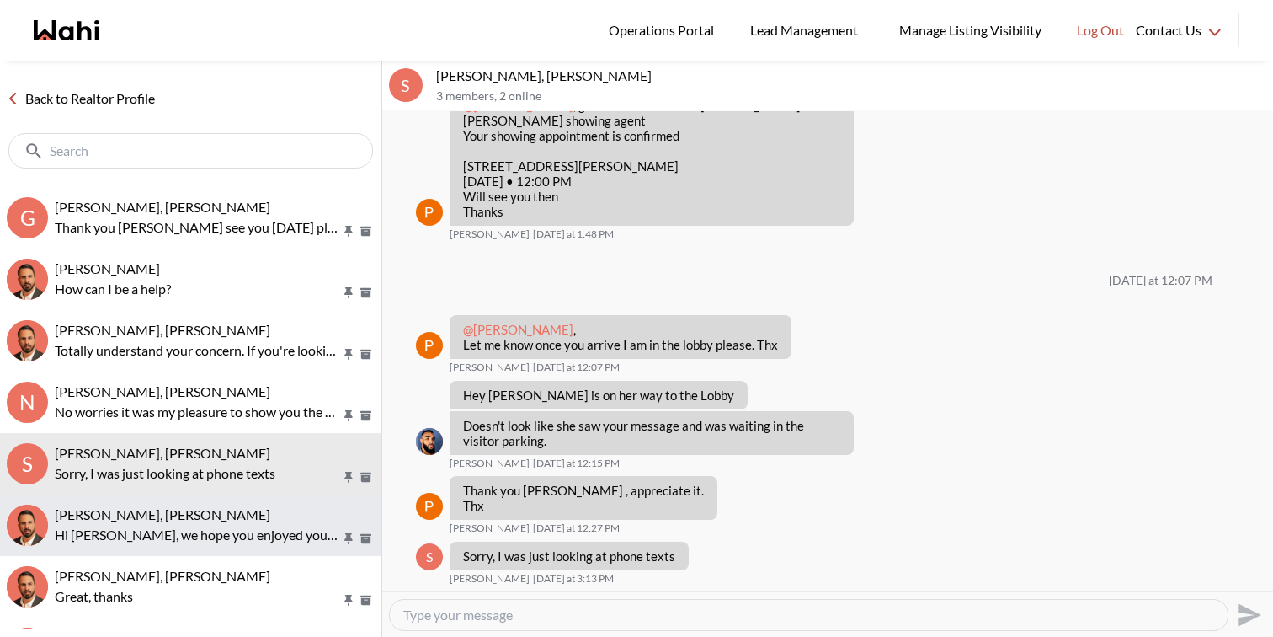
click at [207, 528] on p "Hi Caroline, we hope you enjoyed your showings! Did the properties meet your cr…" at bounding box center [198, 535] width 286 height 20
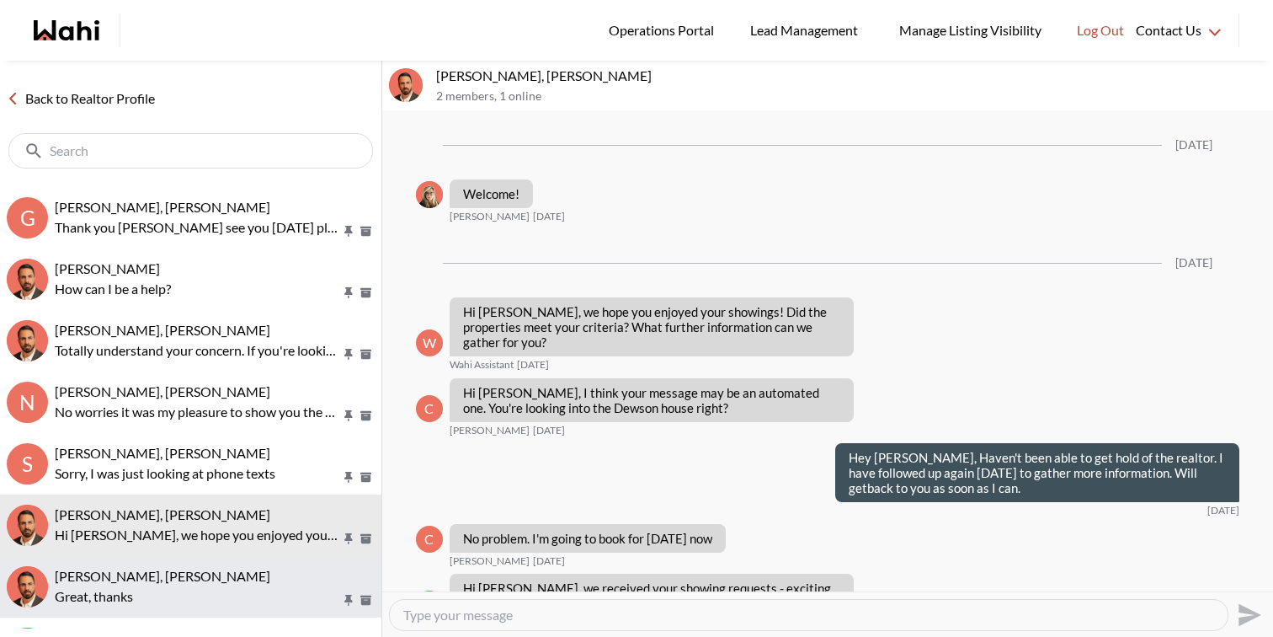
scroll to position [1792, 0]
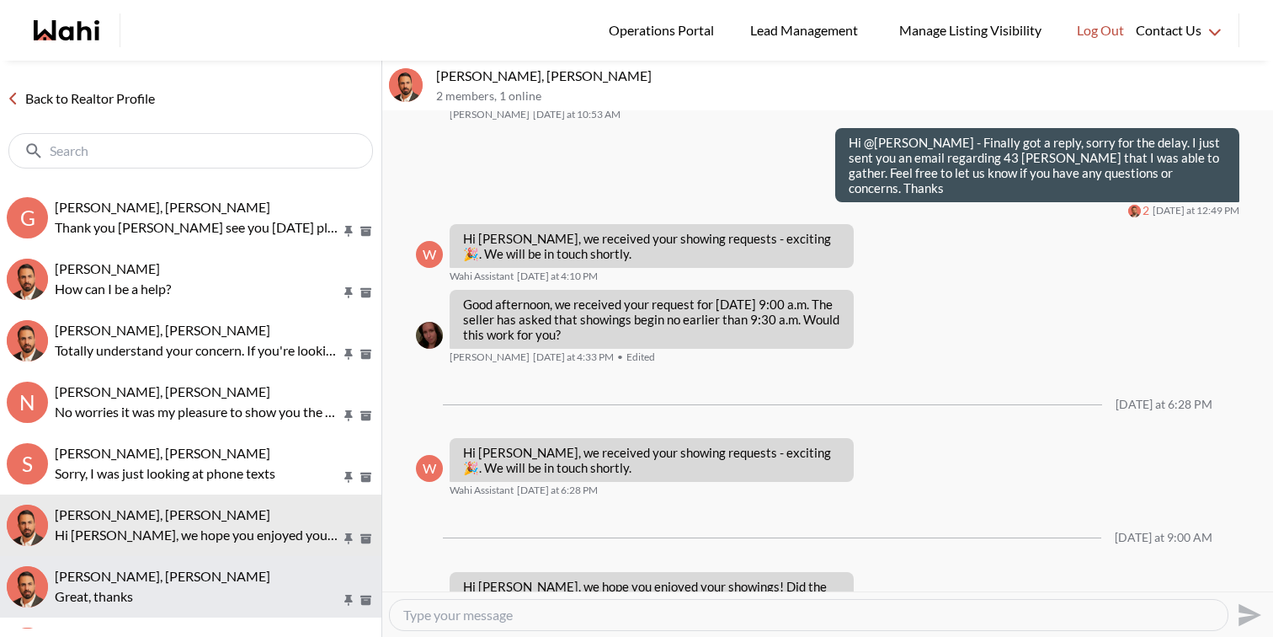
click at [205, 589] on p "Great, thanks" at bounding box center [198, 596] width 286 height 20
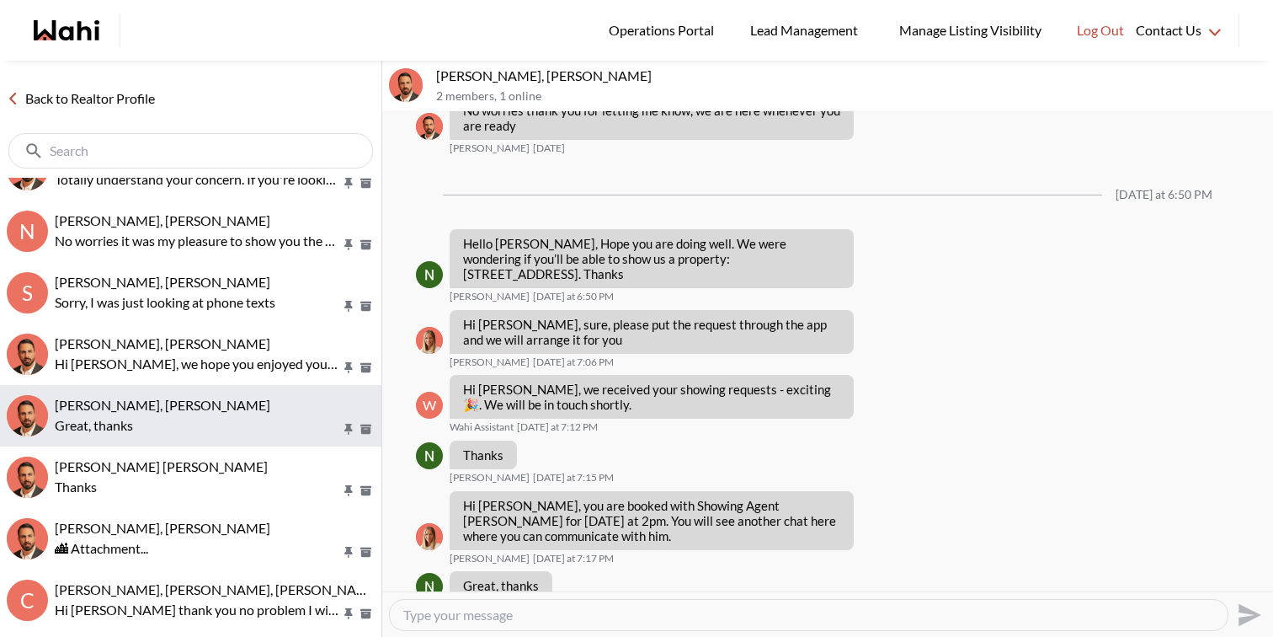
scroll to position [323, 0]
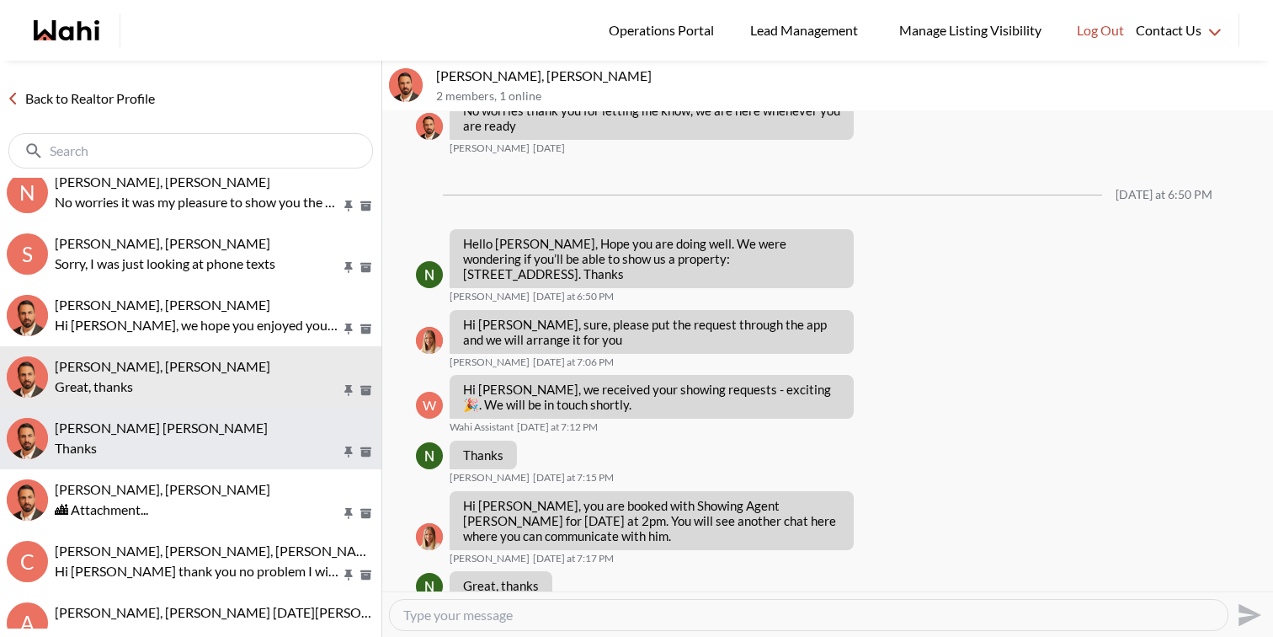
click at [241, 447] on p "Thanks" at bounding box center [198, 448] width 286 height 20
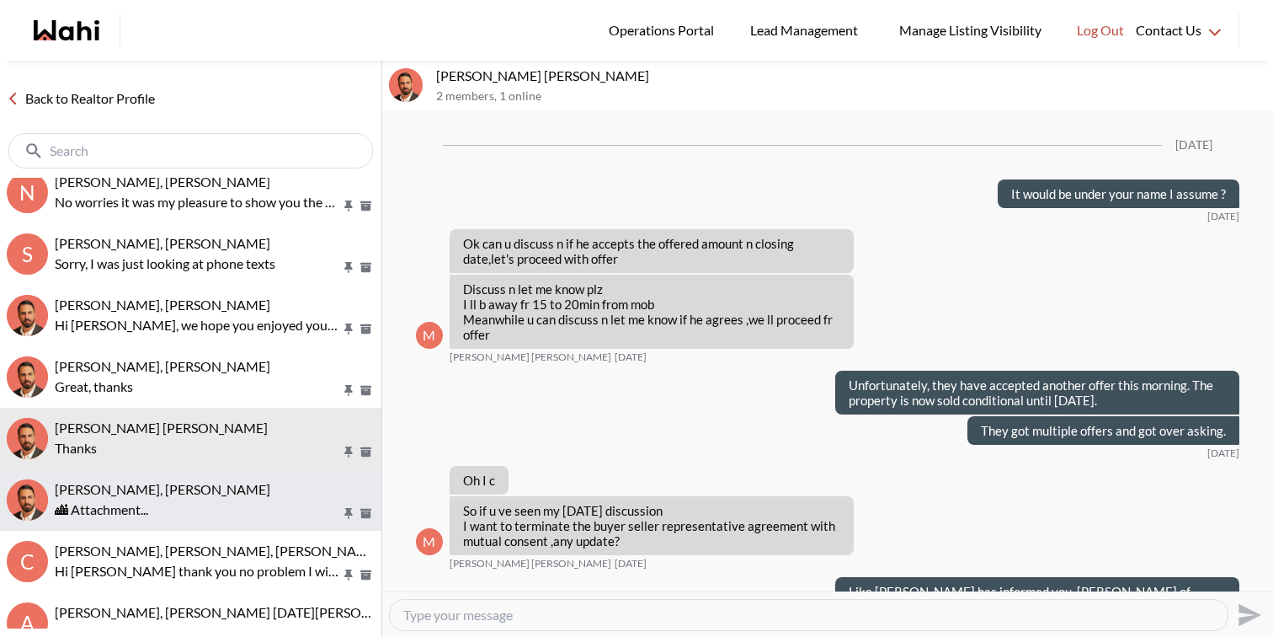
scroll to position [1192, 0]
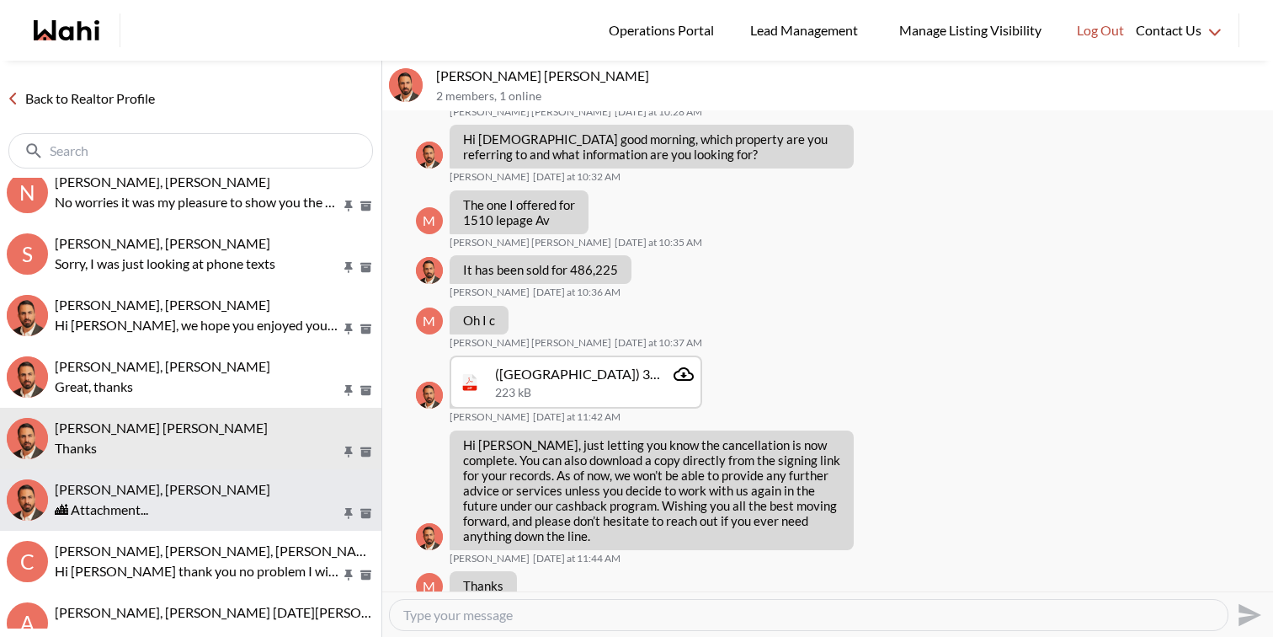
click at [242, 506] on div "🏙 Attachment..." at bounding box center [215, 509] width 320 height 20
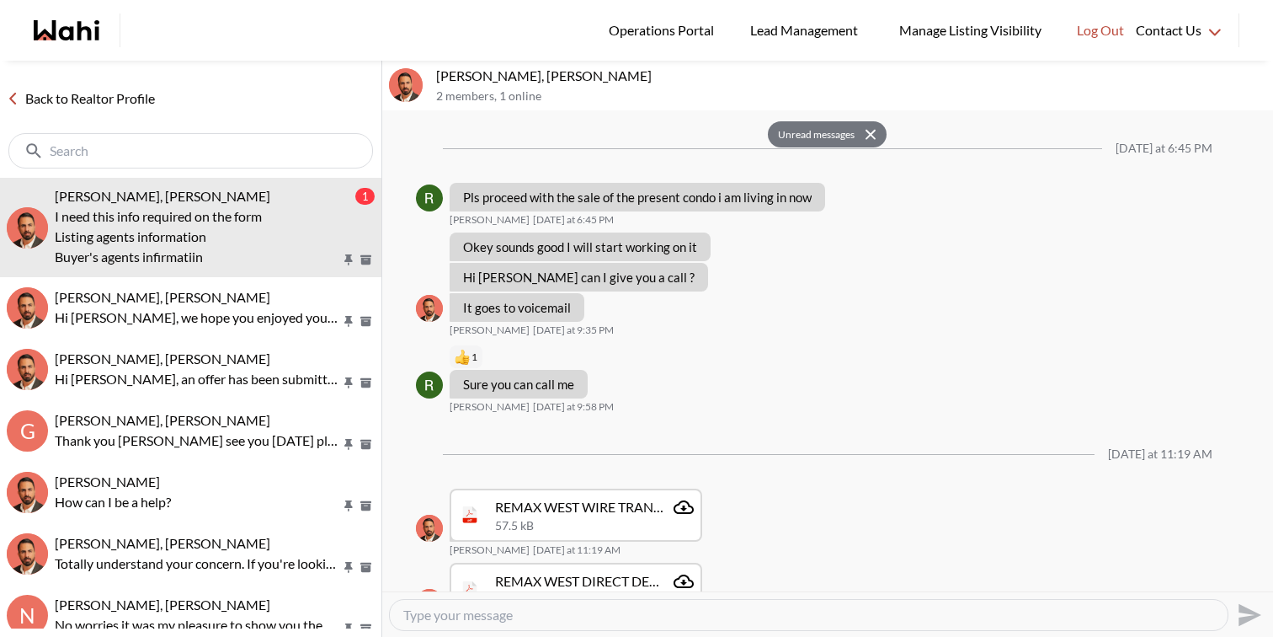
scroll to position [1658, 0]
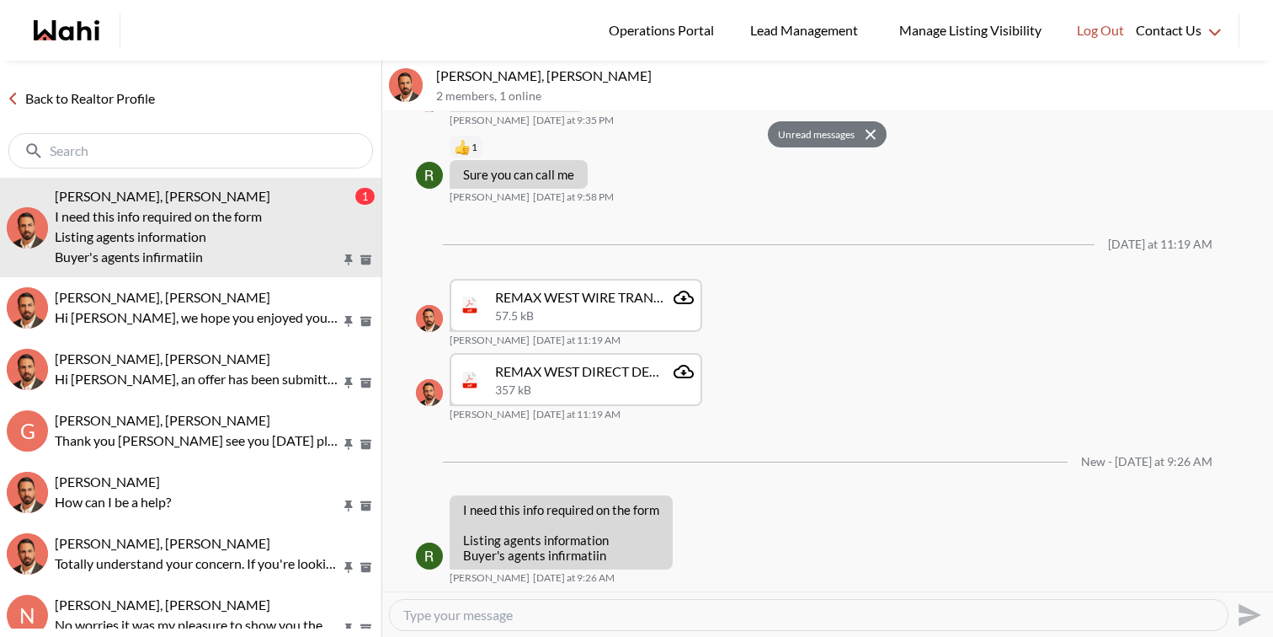
click at [531, 608] on textarea "Type your message" at bounding box center [808, 614] width 811 height 17
paste textarea "Mark Bozzer"
click at [672, 609] on textarea "Hi Rita, Here is the listing agent informaiton - Mark Bozzer" at bounding box center [808, 614] width 811 height 17
click at [805, 610] on textarea "Hi Rita, Here is the listing agent information - Name: Mark Bozzer" at bounding box center [808, 614] width 811 height 17
paste textarea "Mark@getleo.com"
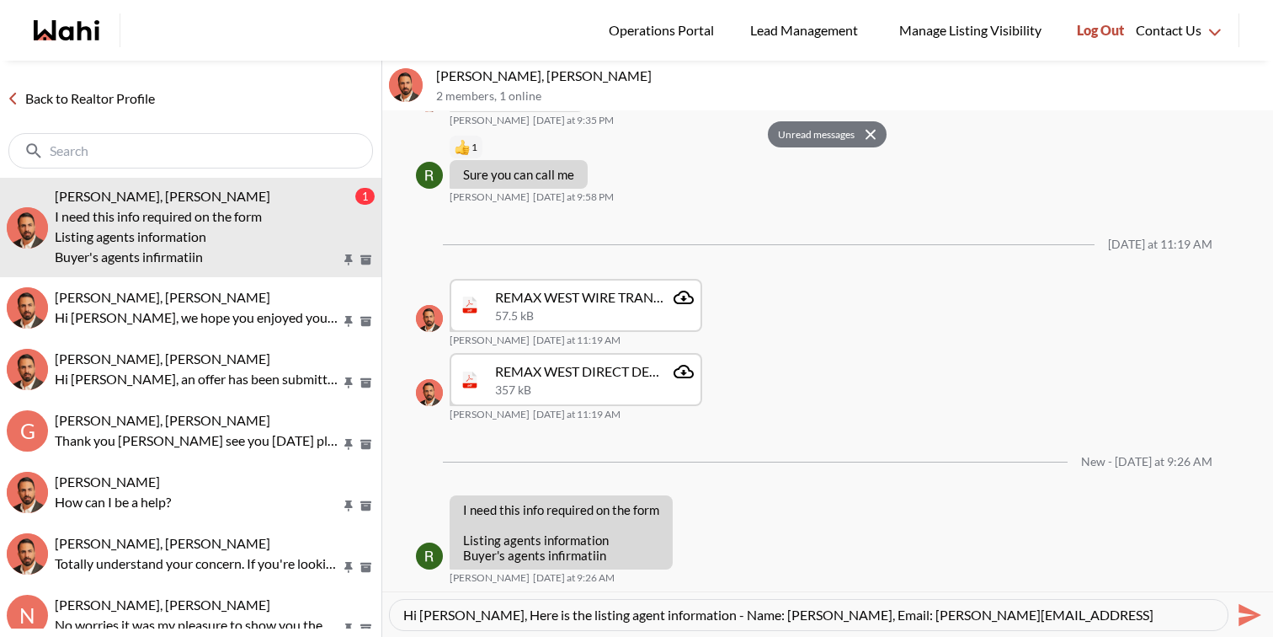
paste textarea "4168923614"
paste textarea "behnam.fazili@wahi.com"
type textarea "Hi Rita, Here is the listing agent information - Name: Mark Bozzer, Email: Mark…"
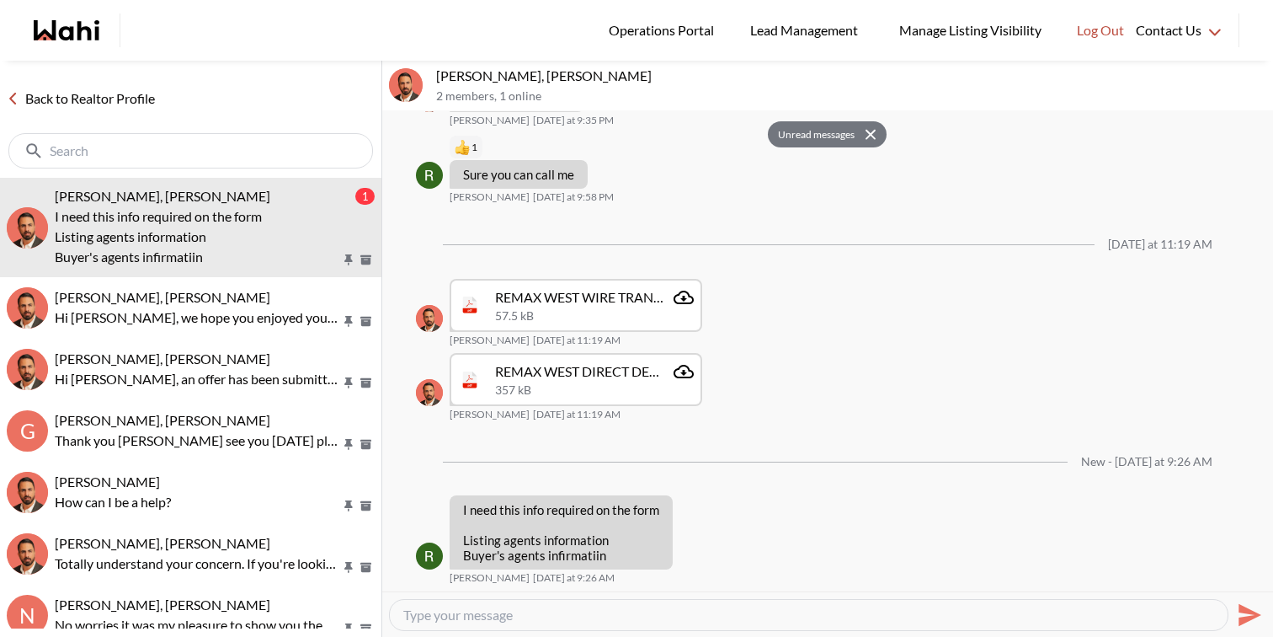
scroll to position [0, 0]
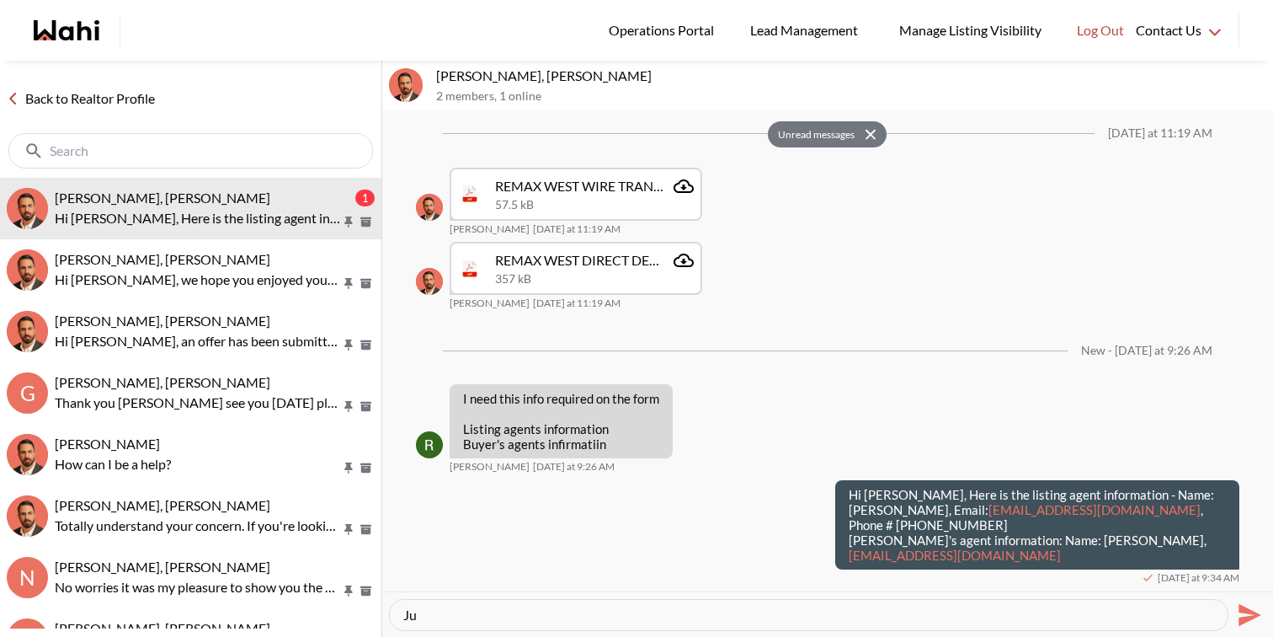
type textarea "J"
type textarea "W"
type textarea "Just wondering who is requesting this information, was this for you or ?"
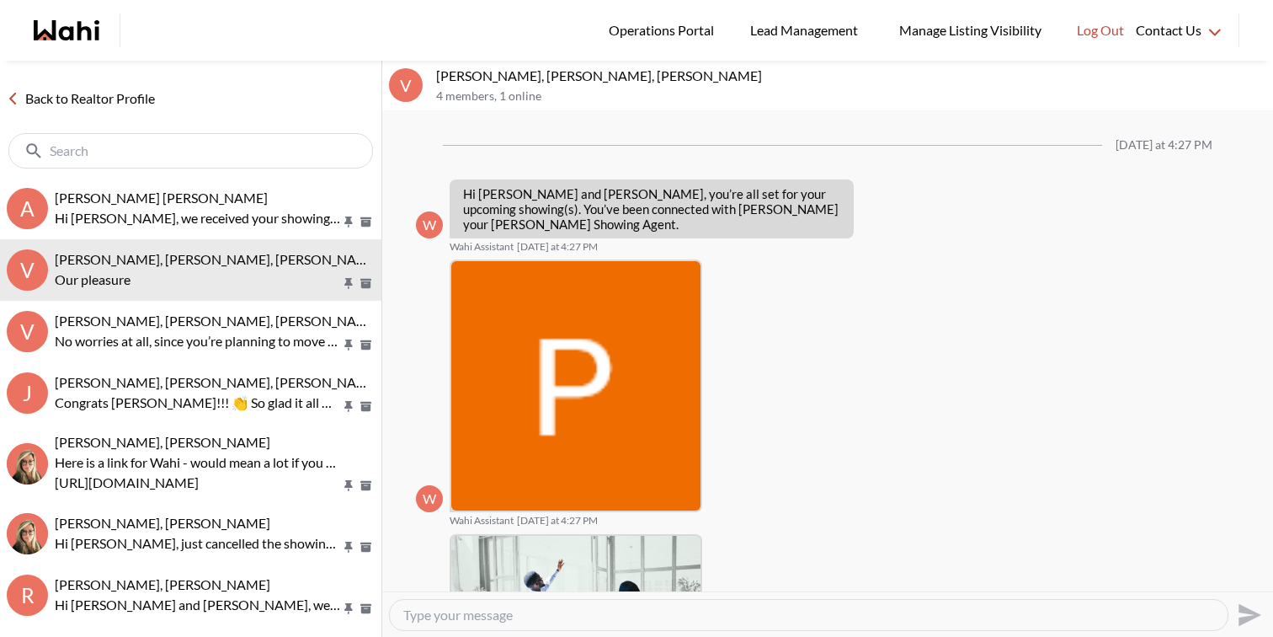
scroll to position [966, 0]
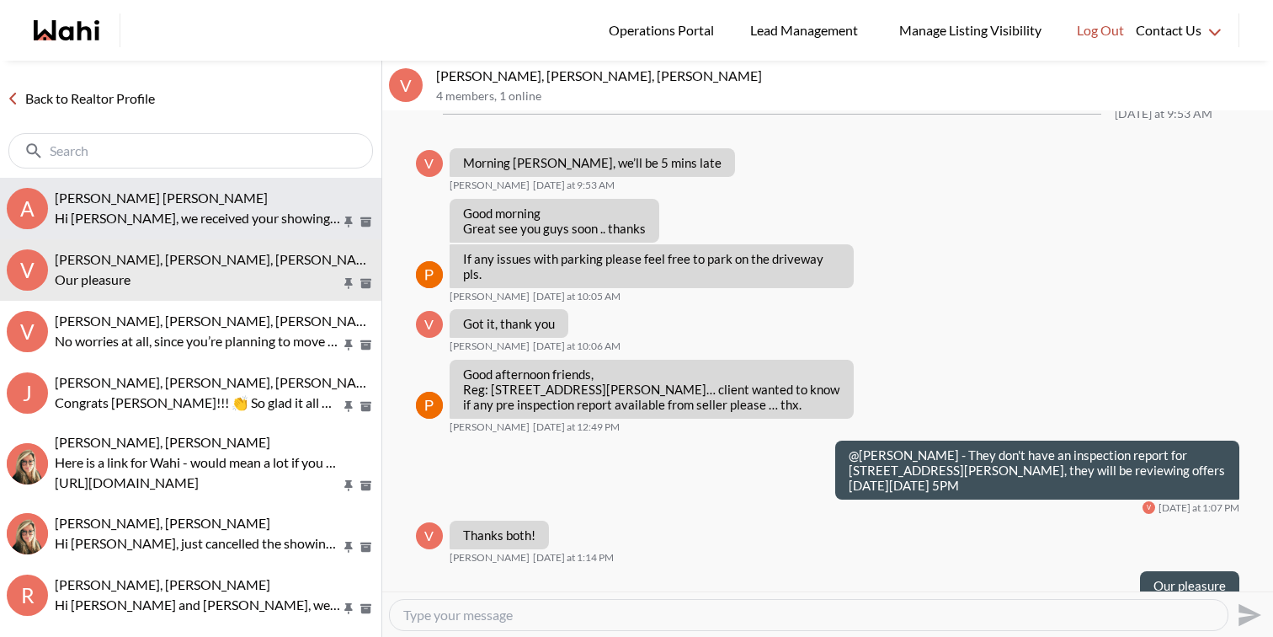
click at [141, 193] on span "Abdul Nafi Sarwari, Barb" at bounding box center [161, 197] width 213 height 16
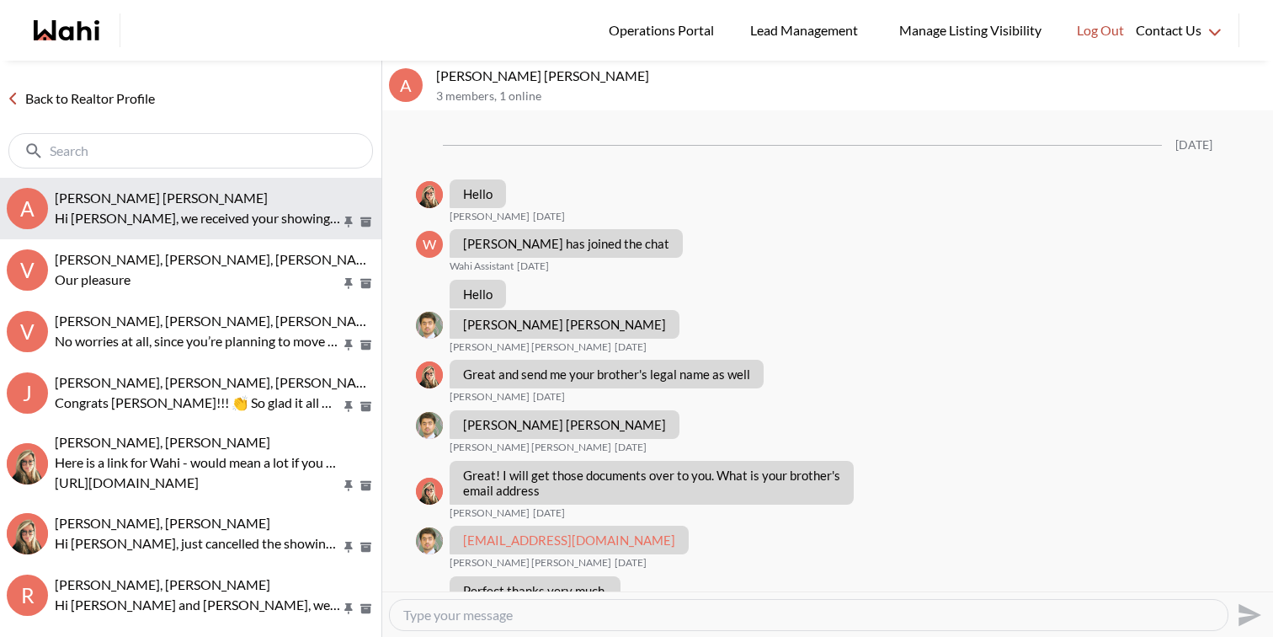
scroll to position [1367, 0]
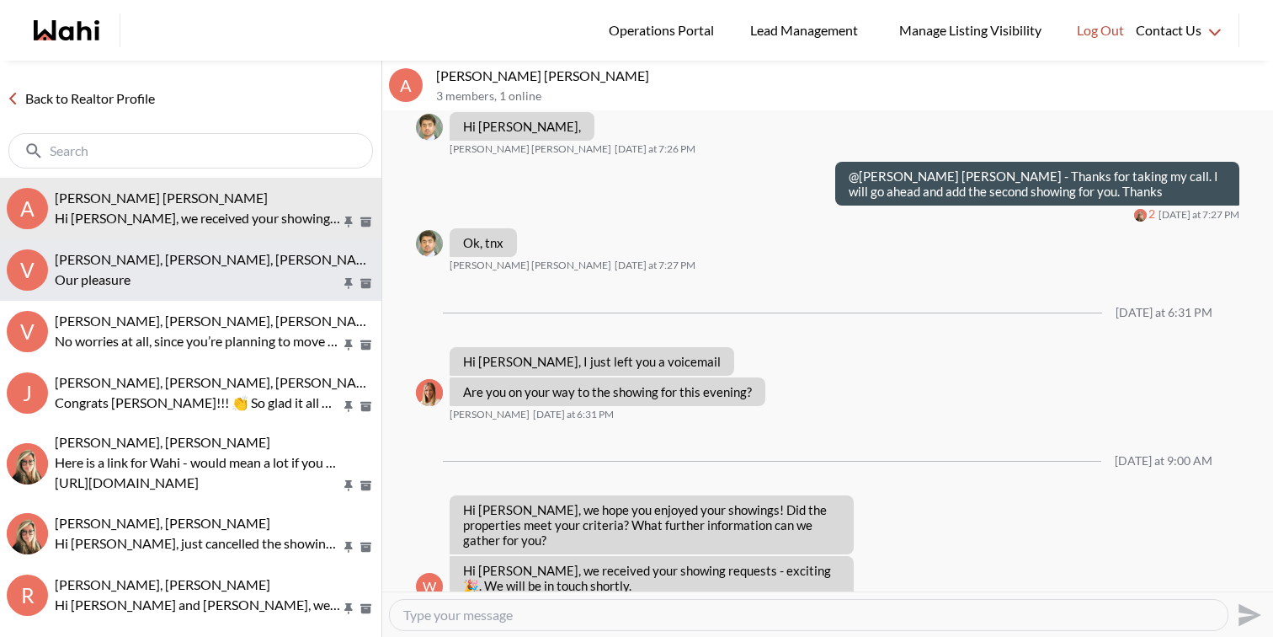
click at [143, 276] on p "Our pleasure" at bounding box center [198, 279] width 286 height 20
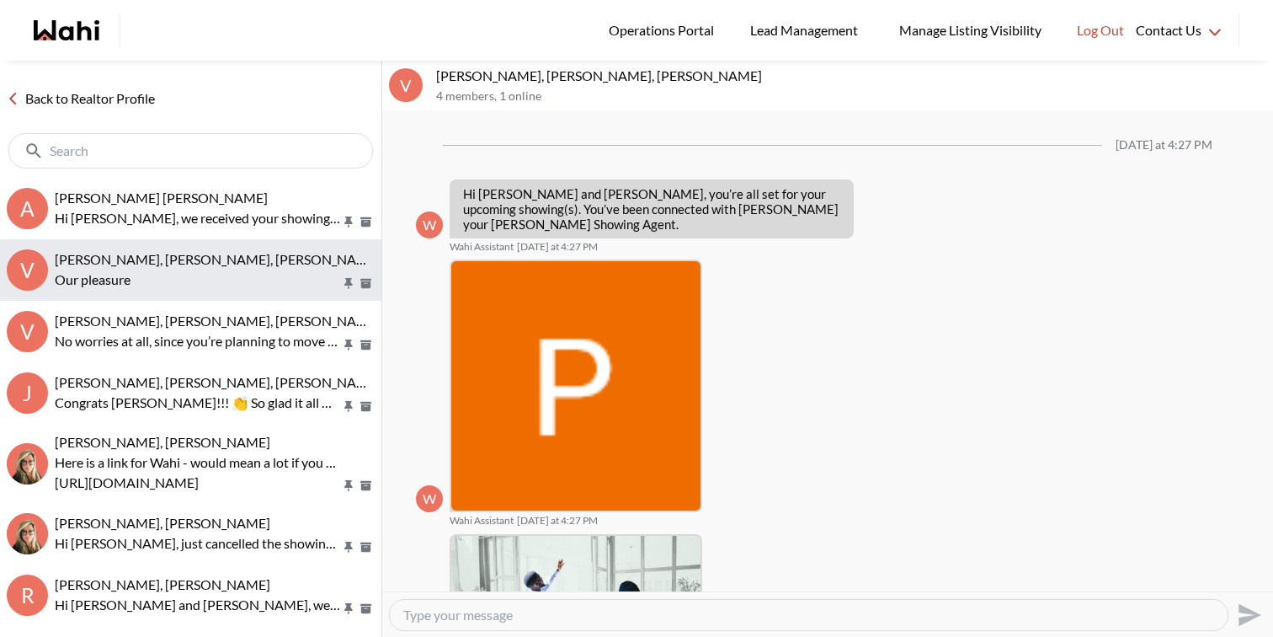
scroll to position [966, 0]
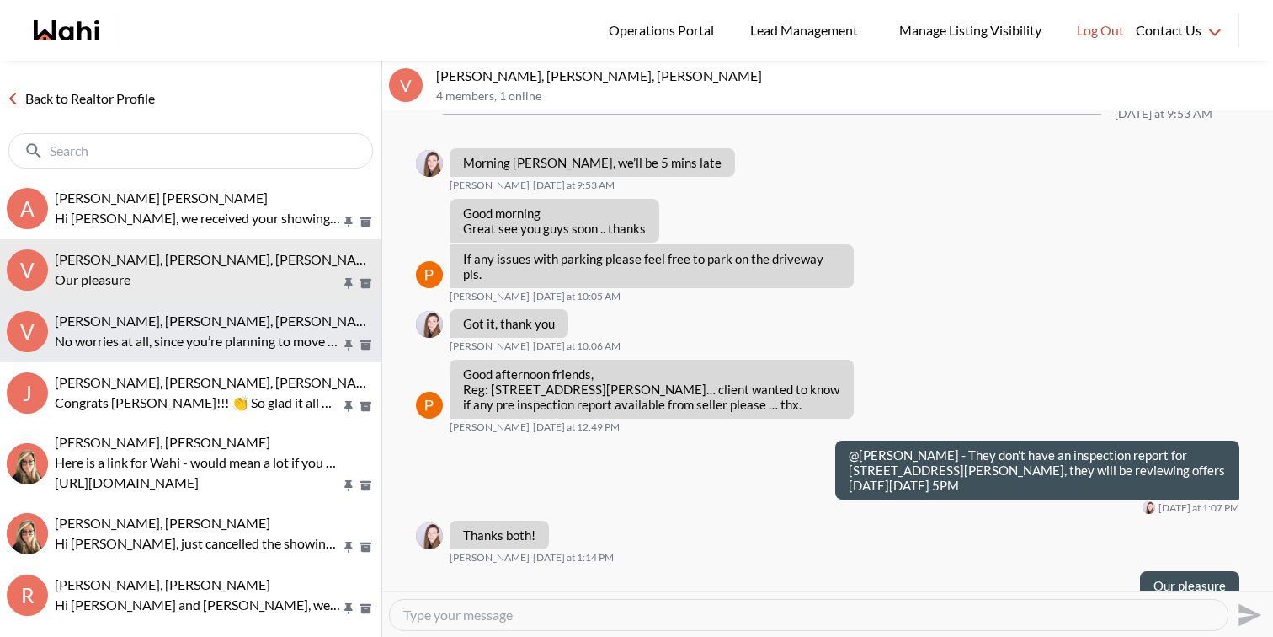
click at [149, 343] on p "No worries at all, since you’re planning to move in yourself, the seller can gi…" at bounding box center [198, 341] width 286 height 20
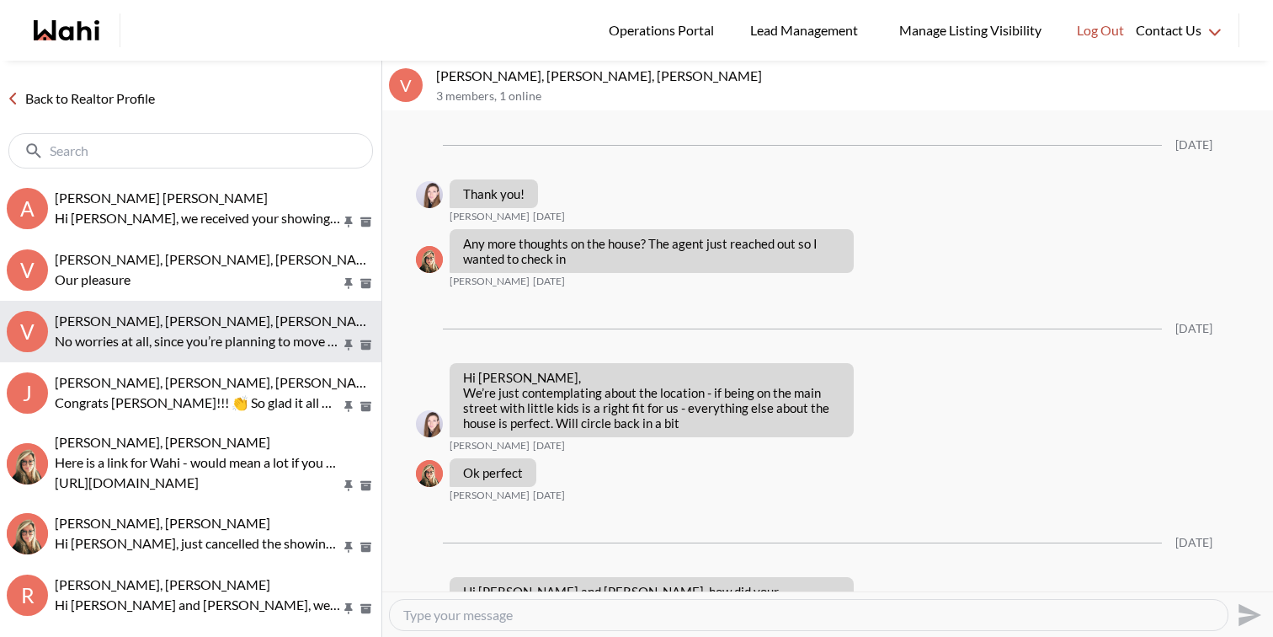
scroll to position [2246, 0]
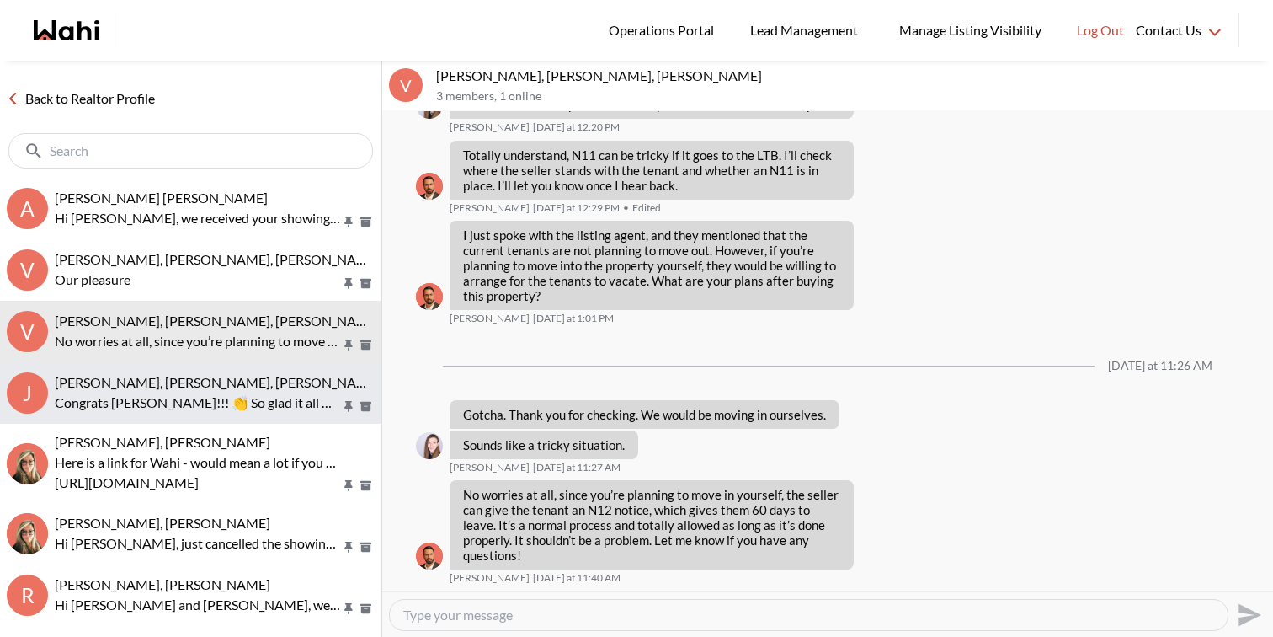
click at [154, 395] on p "Congrats Jack!!! 👏 So glad it all worked out. Enjoy your new home." at bounding box center [198, 402] width 286 height 20
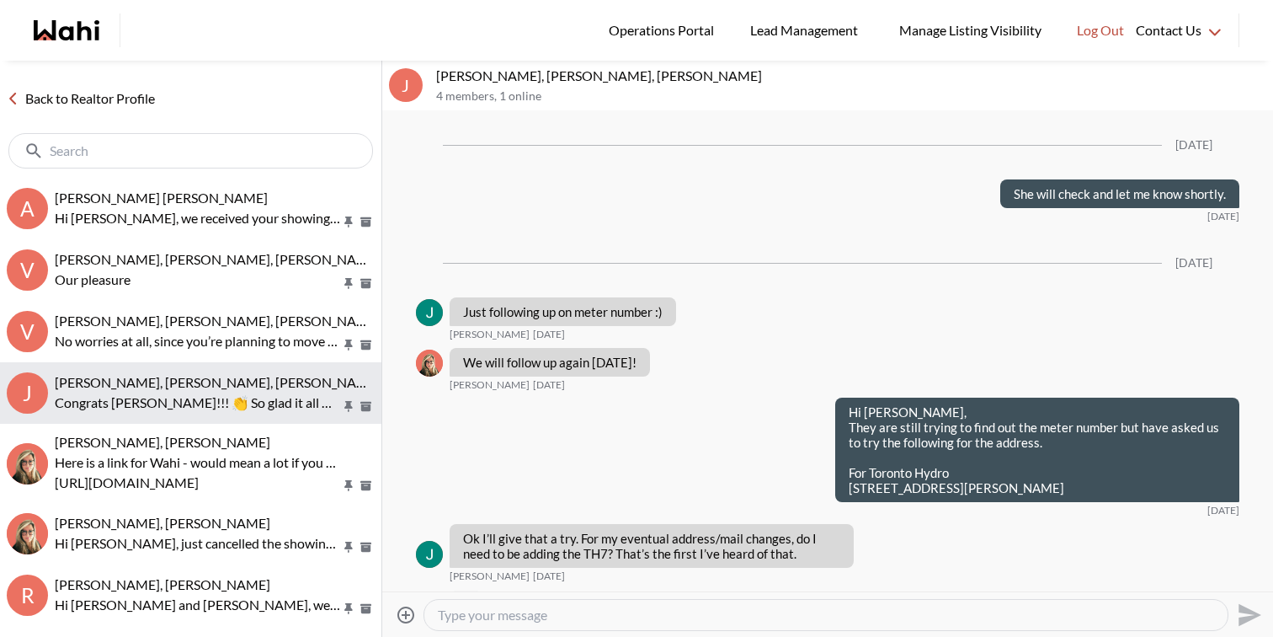
scroll to position [2614, 0]
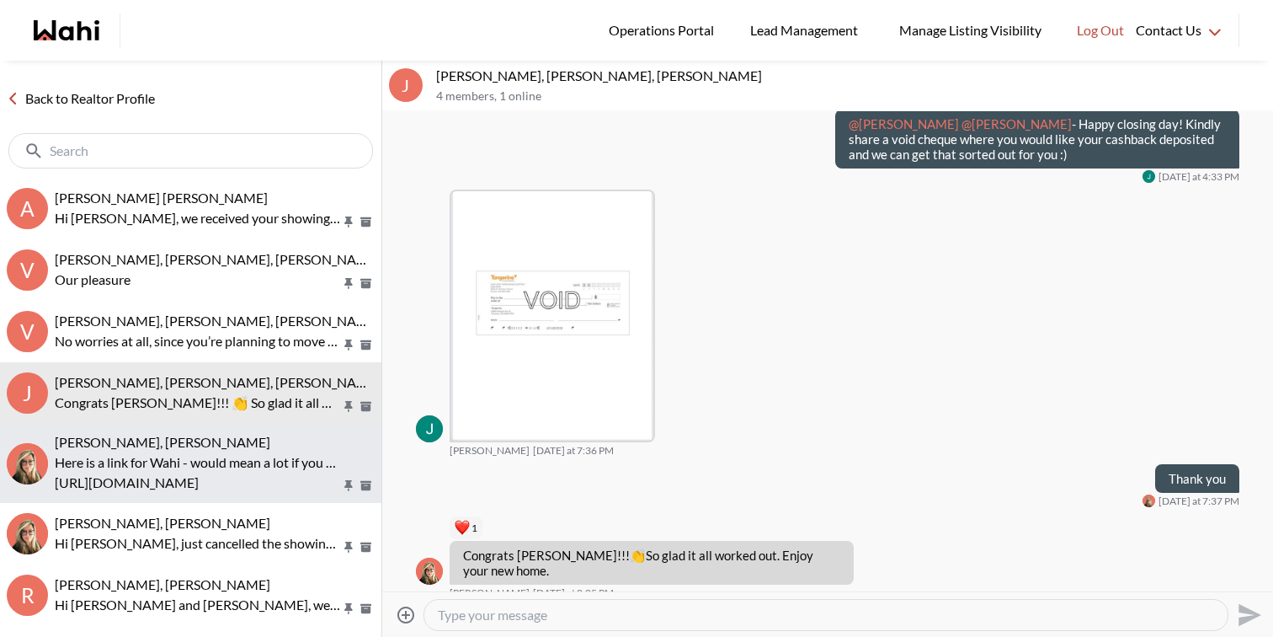
click at [154, 460] on p "Here is a link for Wahi - would mean a lot if you could leave us a 5 star revie…" at bounding box center [198, 462] width 286 height 20
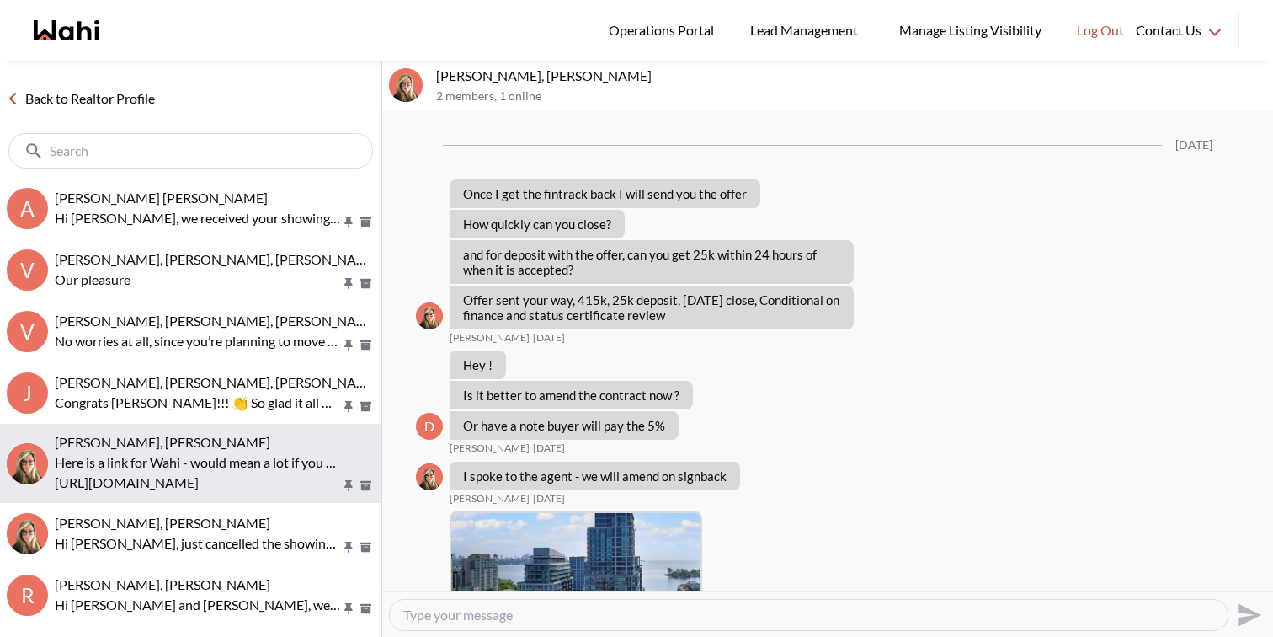
scroll to position [2371, 0]
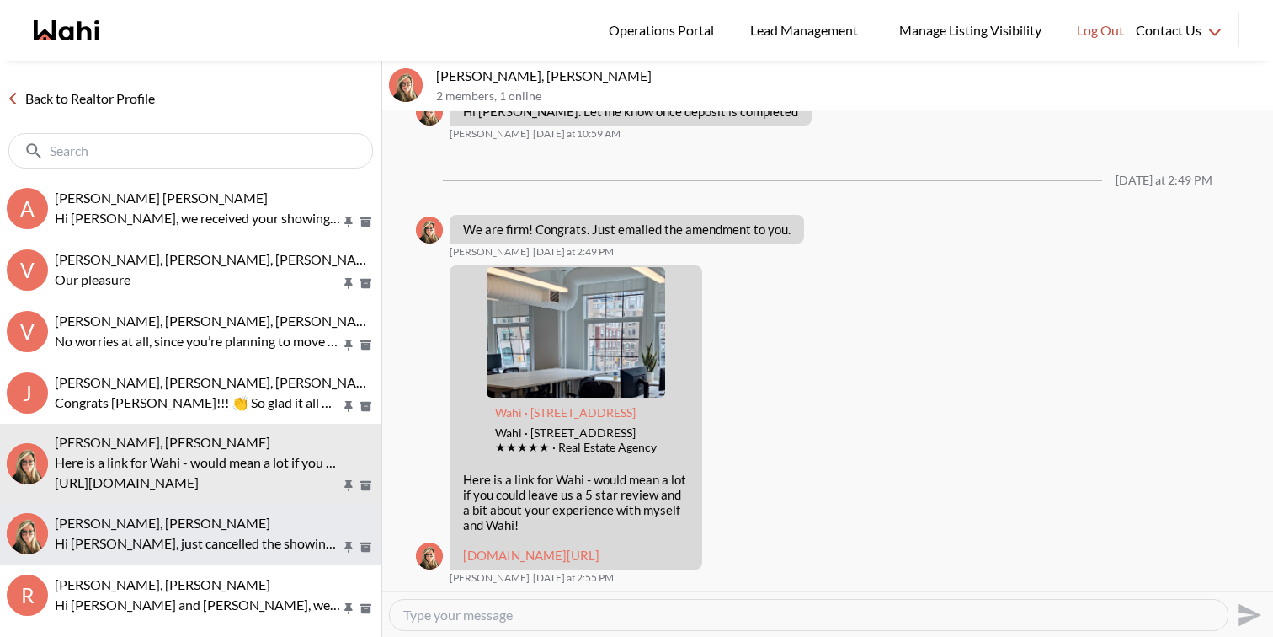
click at [158, 527] on div "[PERSON_NAME], [PERSON_NAME]" at bounding box center [215, 522] width 320 height 17
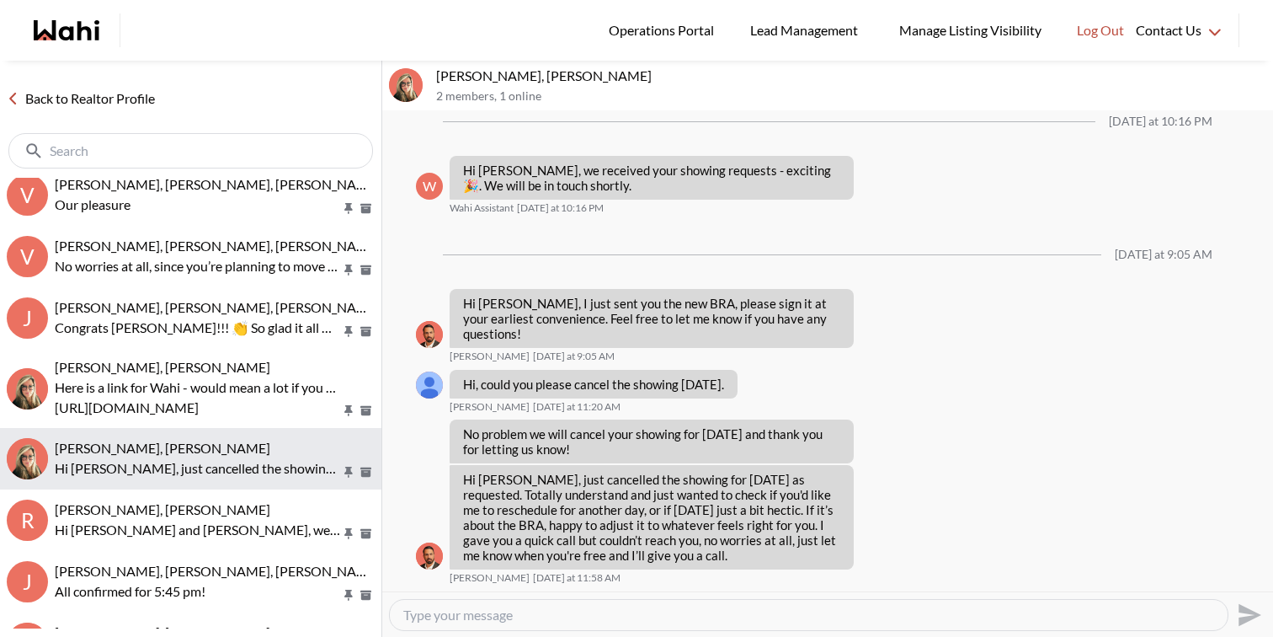
scroll to position [83, 0]
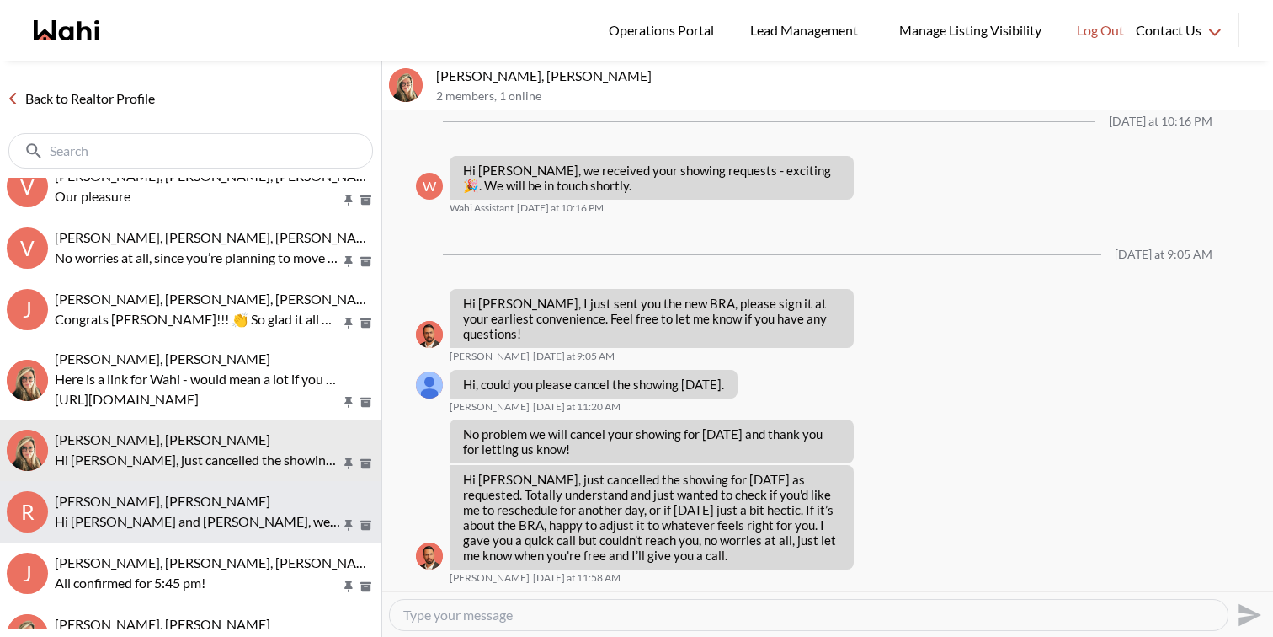
click at [173, 498] on span "[PERSON_NAME], [PERSON_NAME]" at bounding box center [163, 501] width 216 height 16
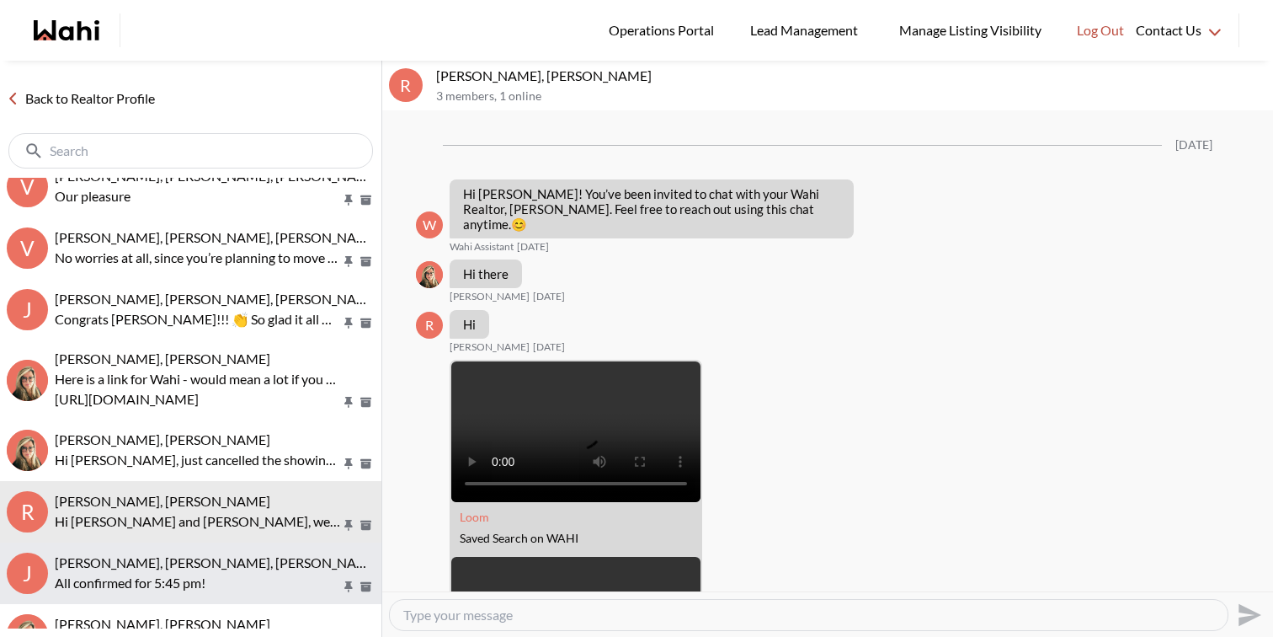
scroll to position [1827, 0]
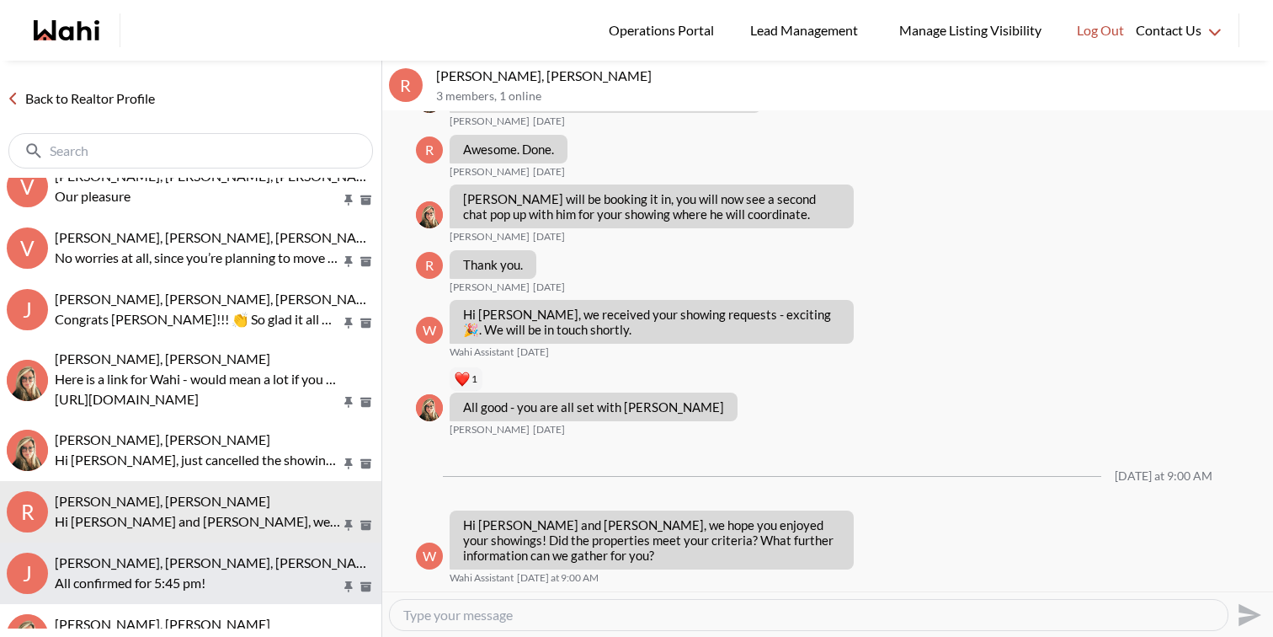
click at [179, 562] on span "[PERSON_NAME], [PERSON_NAME], [PERSON_NAME], [PERSON_NAME], [PERSON_NAME]" at bounding box center [328, 562] width 546 height 16
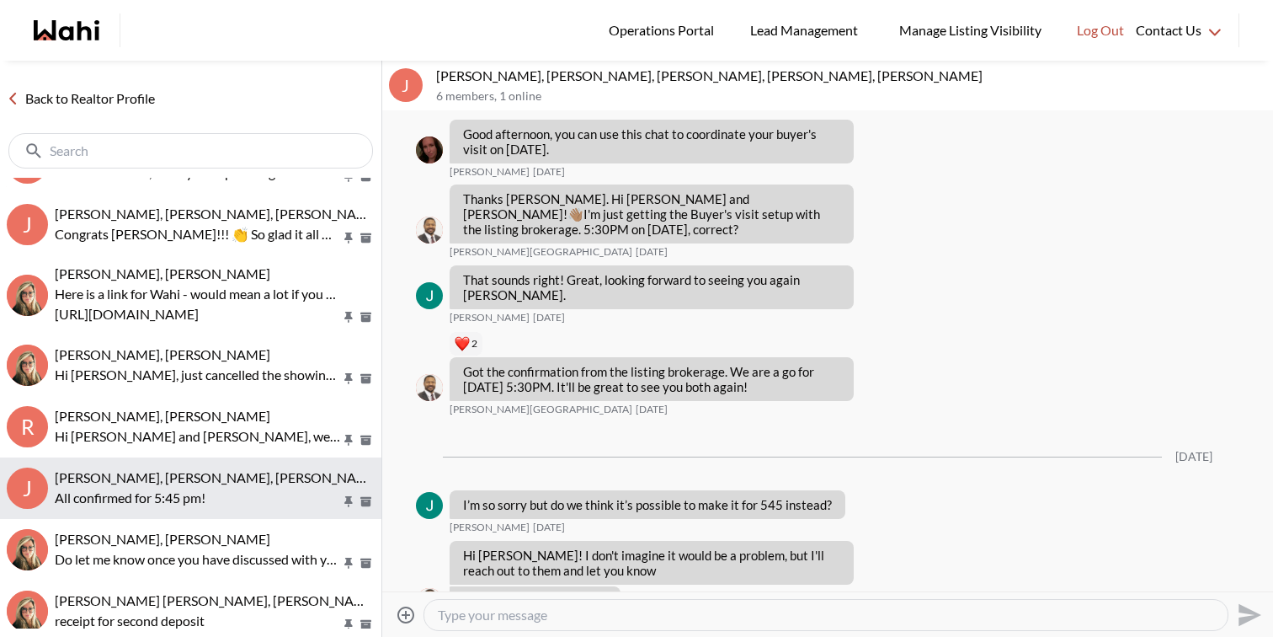
scroll to position [205, 0]
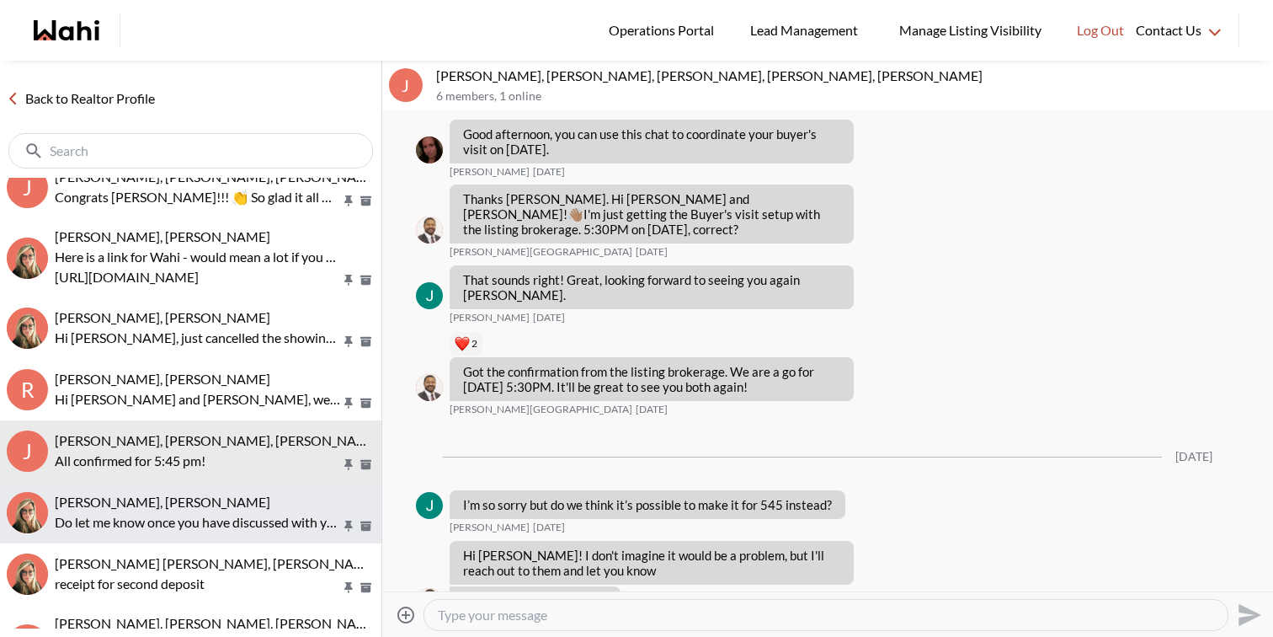
click at [195, 512] on p "Do let me know once you have discussed with your husband - we are happy to keep…" at bounding box center [198, 522] width 286 height 20
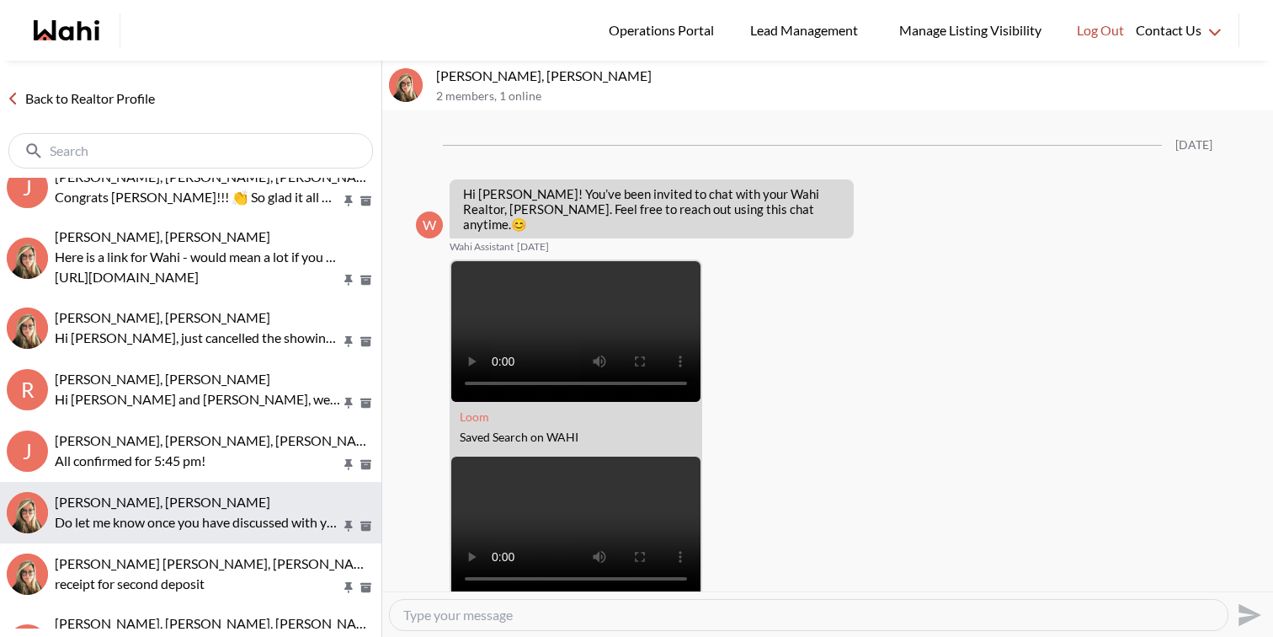
scroll to position [442, 0]
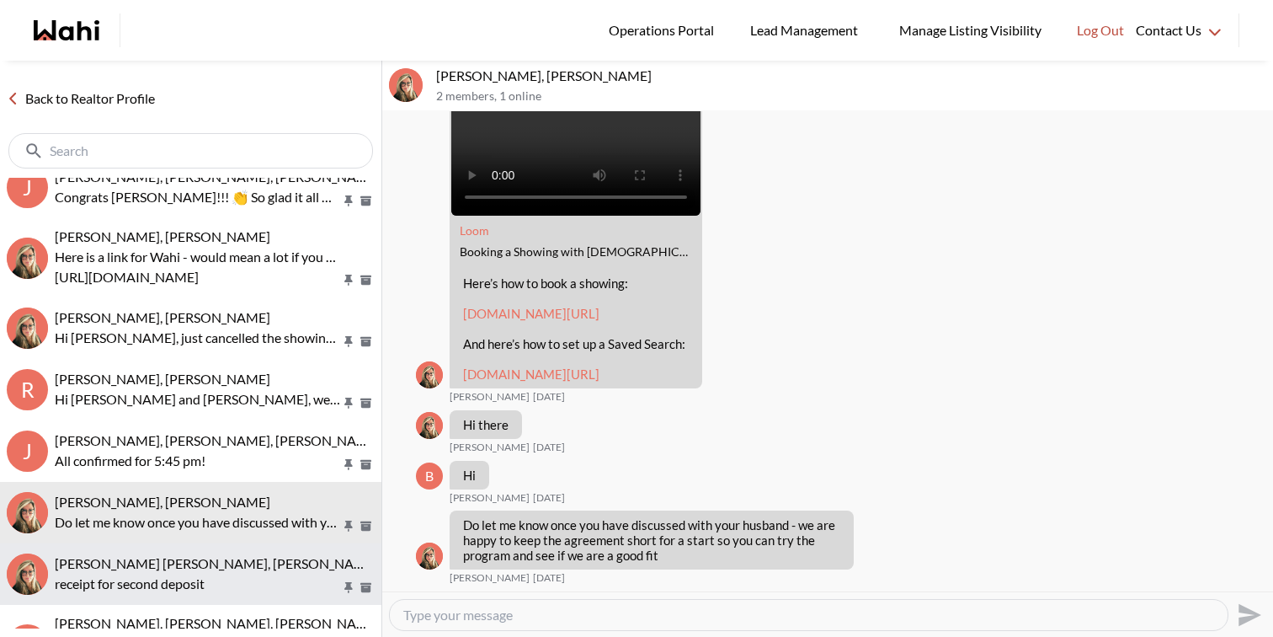
click at [198, 577] on p "receipt for second deposit" at bounding box center [198, 583] width 286 height 20
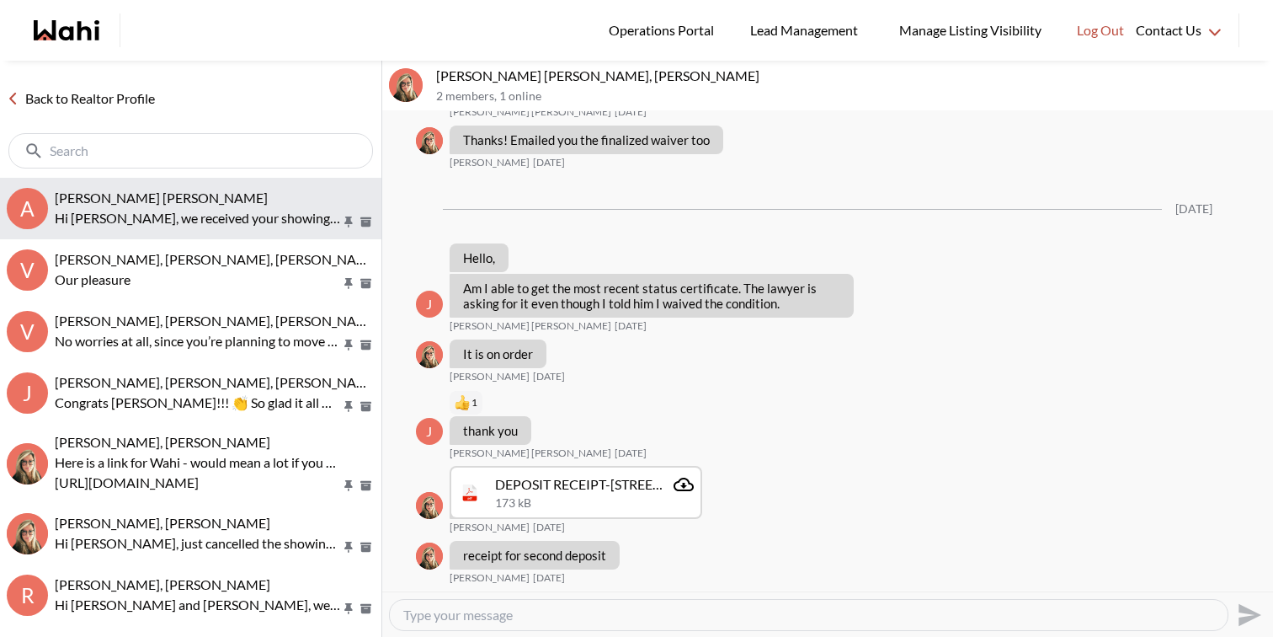
click at [243, 224] on p "Hi Abdul nafi, we received your showing requests - exciting 🎉 . We will be in t…" at bounding box center [198, 218] width 286 height 20
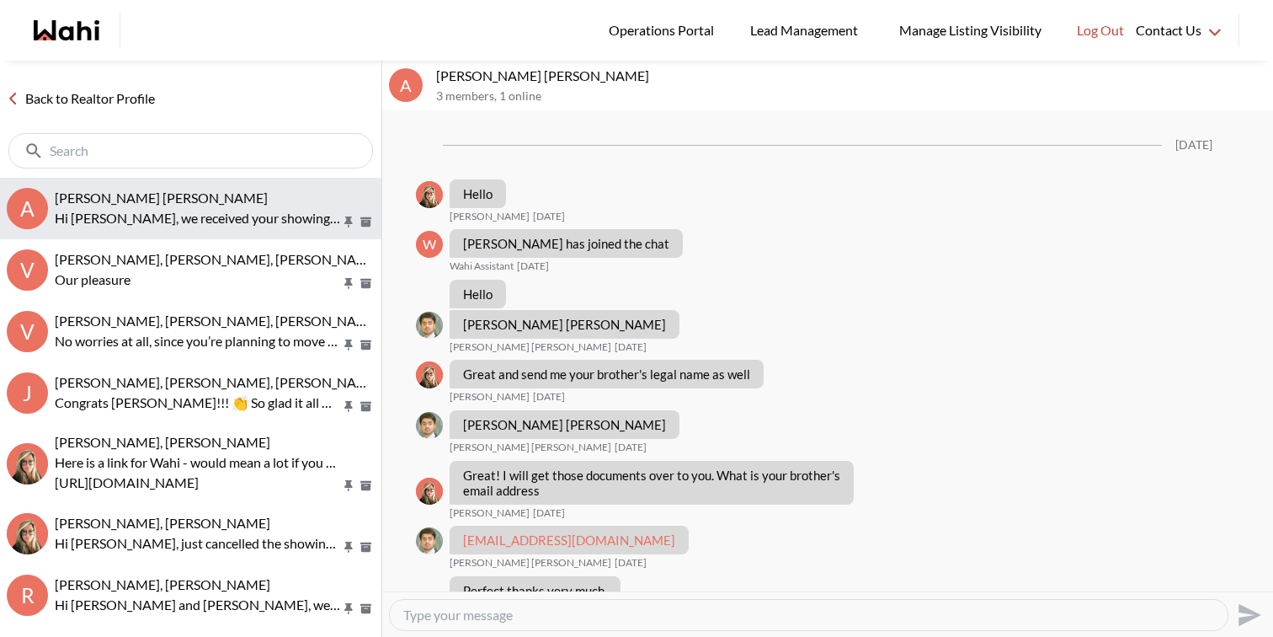
scroll to position [1367, 0]
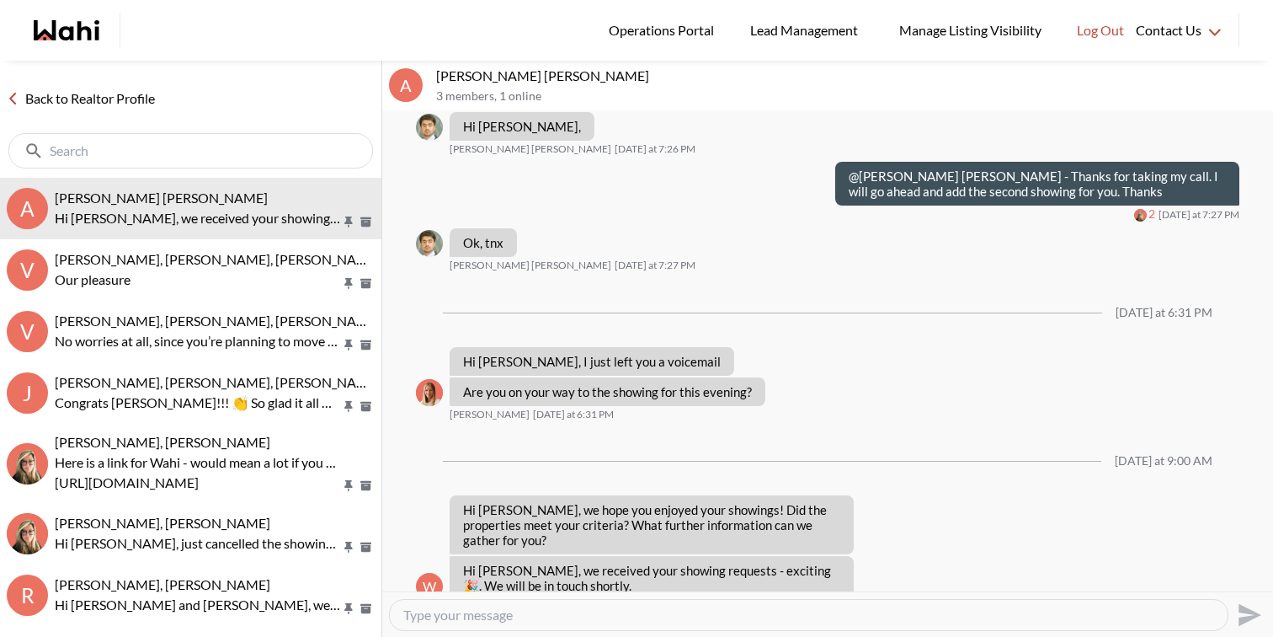
click at [499, 614] on textarea "Type your message" at bounding box center [808, 614] width 811 height 17
click at [583, 616] on textarea "Hi Abdul, we got your showing request. We would need to get a short term Buyer …" at bounding box center [808, 614] width 811 height 17
click at [761, 620] on textarea "Hi Abdul, we got your showing request. We would need to get a short term Buyer …" at bounding box center [808, 614] width 811 height 17
click at [1007, 610] on textarea "Hi Abdul, we got your showing request. We would need to get a short term Buyer …" at bounding box center [808, 614] width 811 height 17
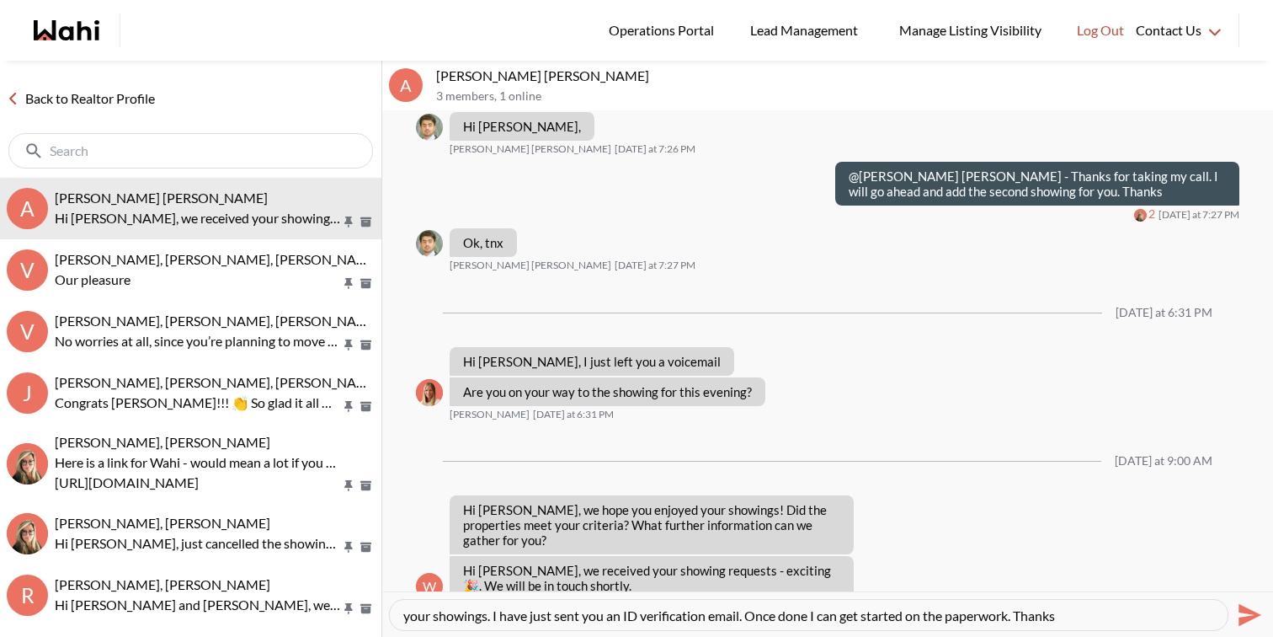
scroll to position [0, 0]
click at [836, 614] on textarea "Hi Abdul, we got your showing request. We would need to get a short term Buyer …" at bounding box center [808, 614] width 811 height 17
type textarea "Hi [PERSON_NAME], we got your showing request. We would need to get a short ter…"
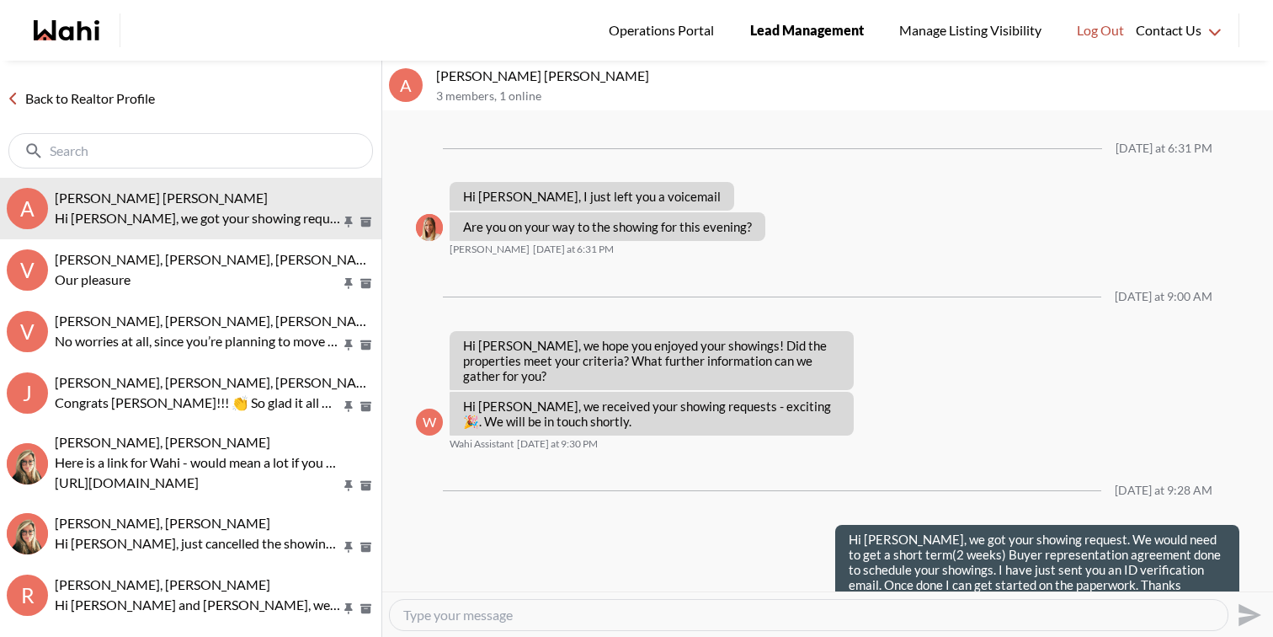
scroll to position [1530, 0]
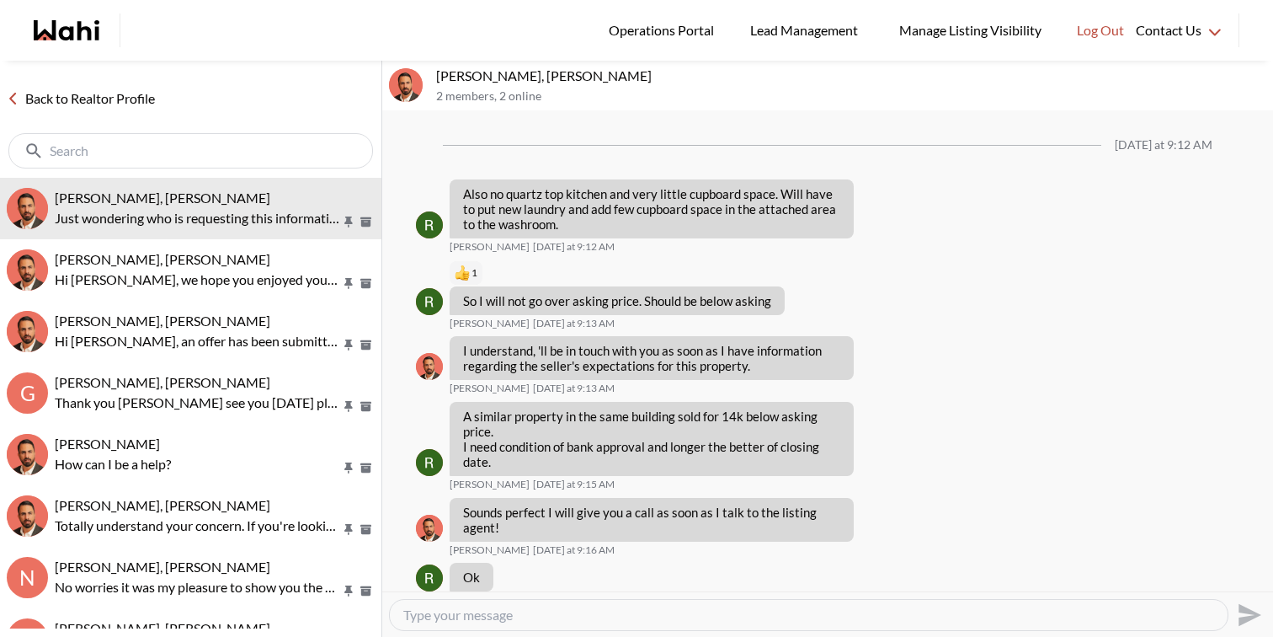
scroll to position [1562, 0]
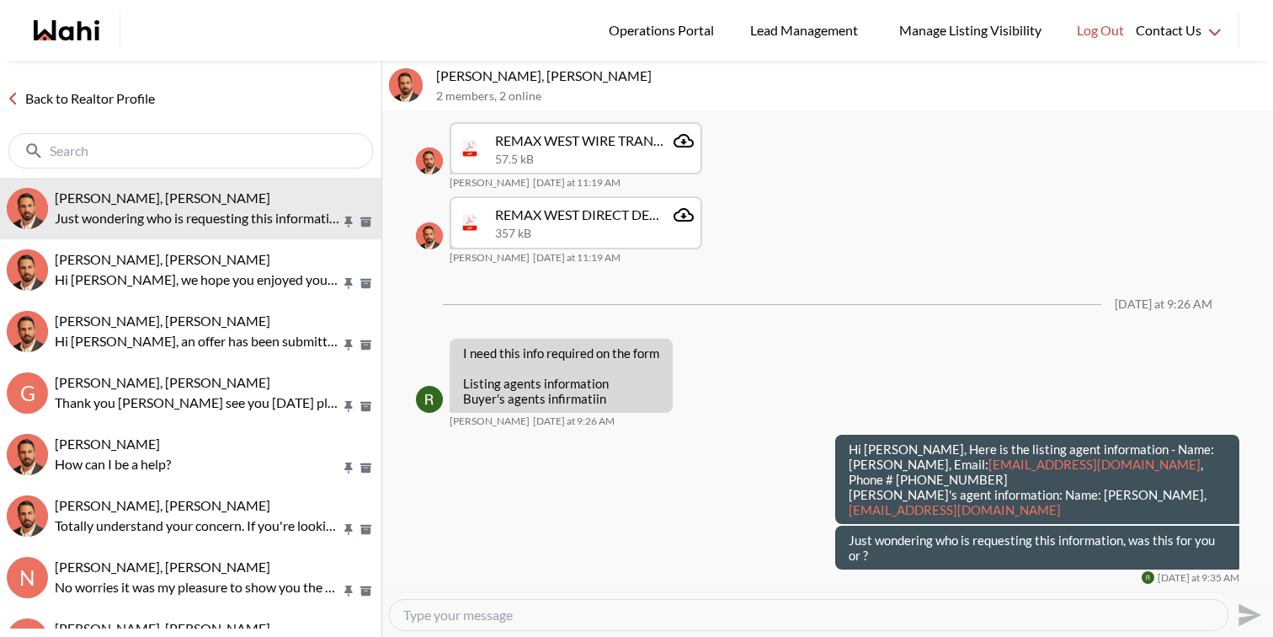
click at [568, 624] on div at bounding box center [809, 615] width 838 height 30
click at [573, 618] on textarea "Type your message" at bounding box center [808, 614] width 811 height 17
type textarea "Just figured it might be for the deposit. All good. Thanks"
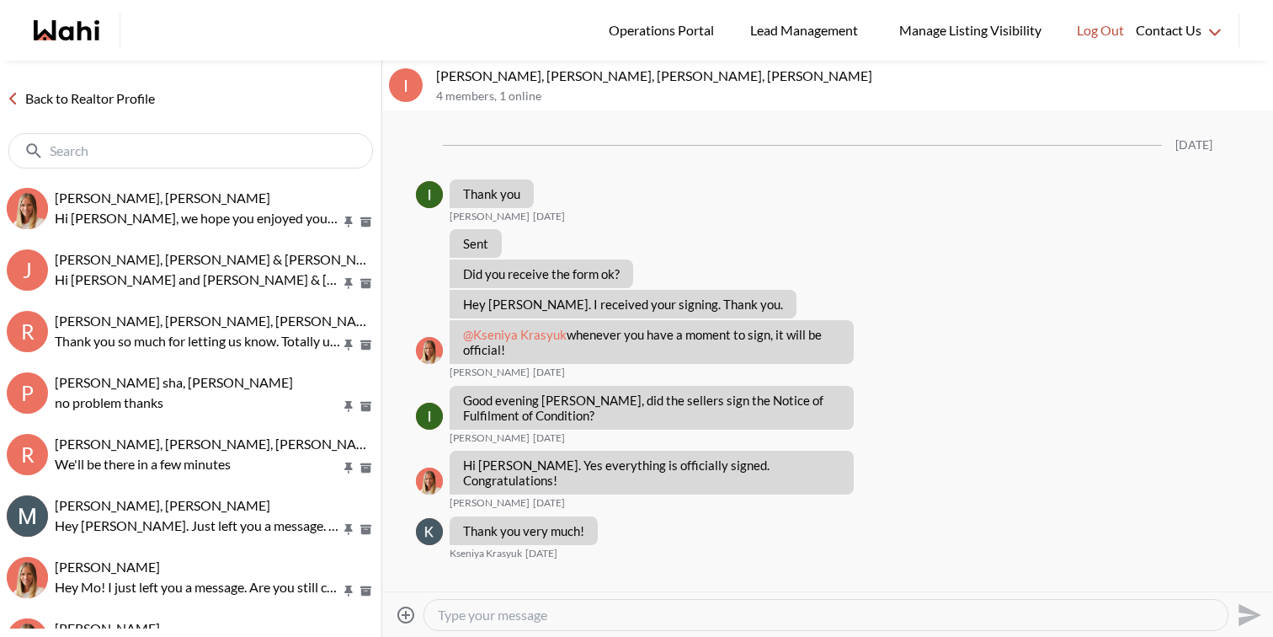
scroll to position [1595, 0]
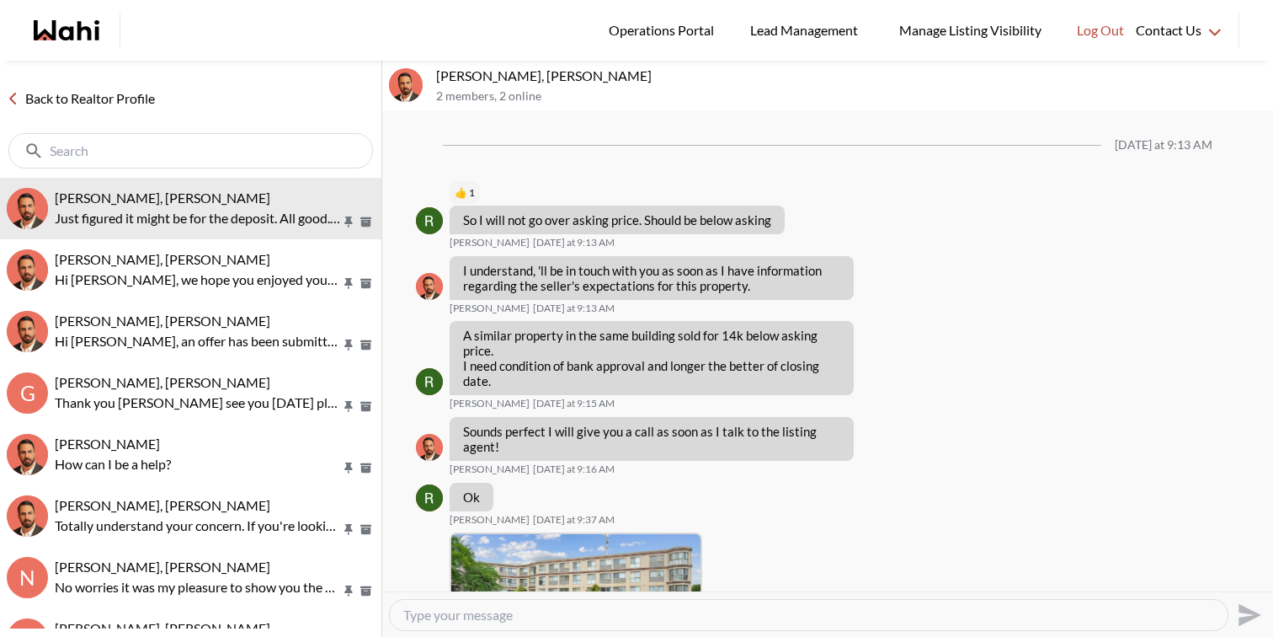
scroll to position [1512, 0]
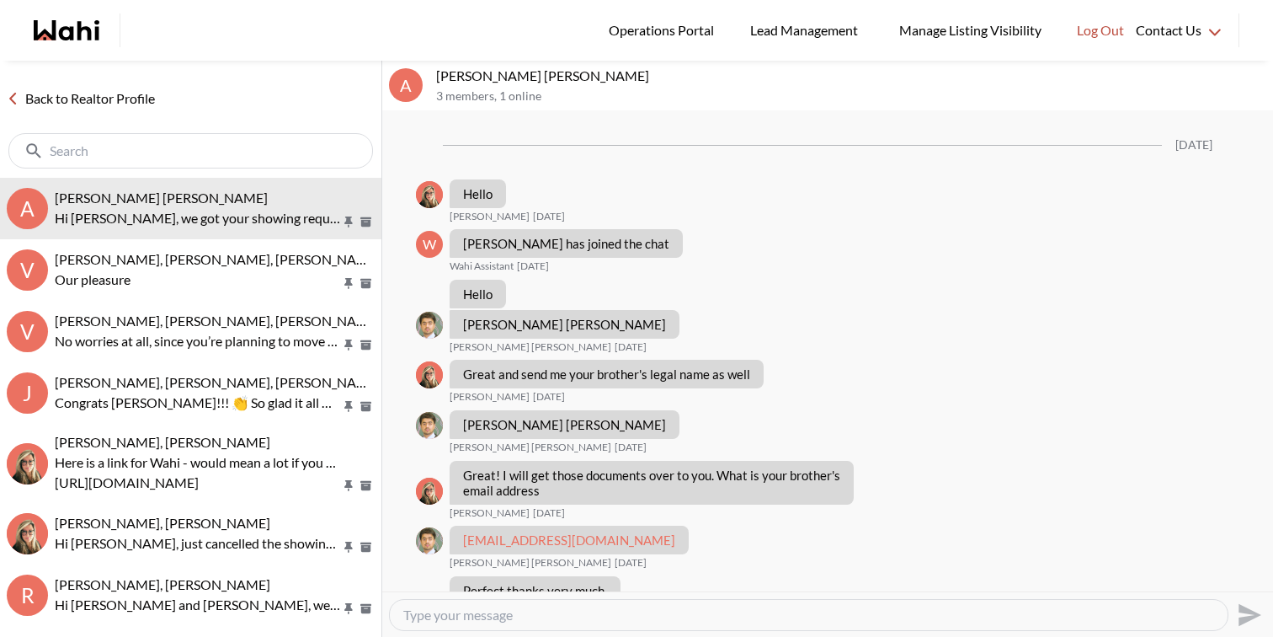
scroll to position [1530, 0]
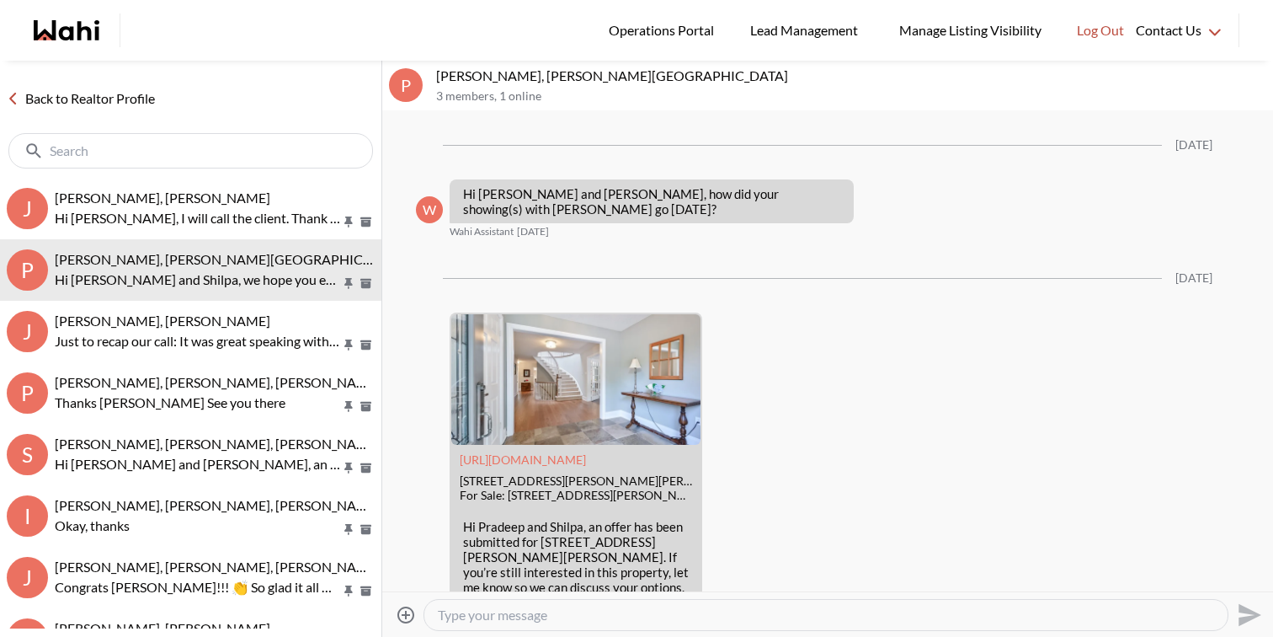
scroll to position [2587, 0]
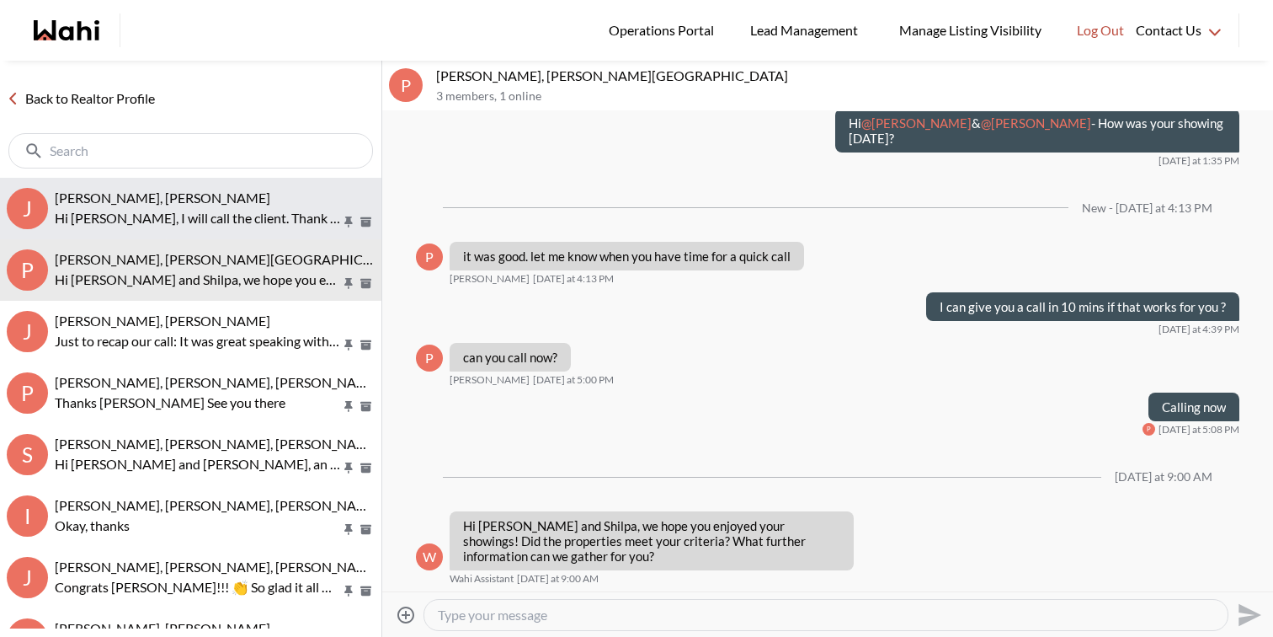
click at [251, 195] on div "[PERSON_NAME], [PERSON_NAME]" at bounding box center [215, 197] width 320 height 17
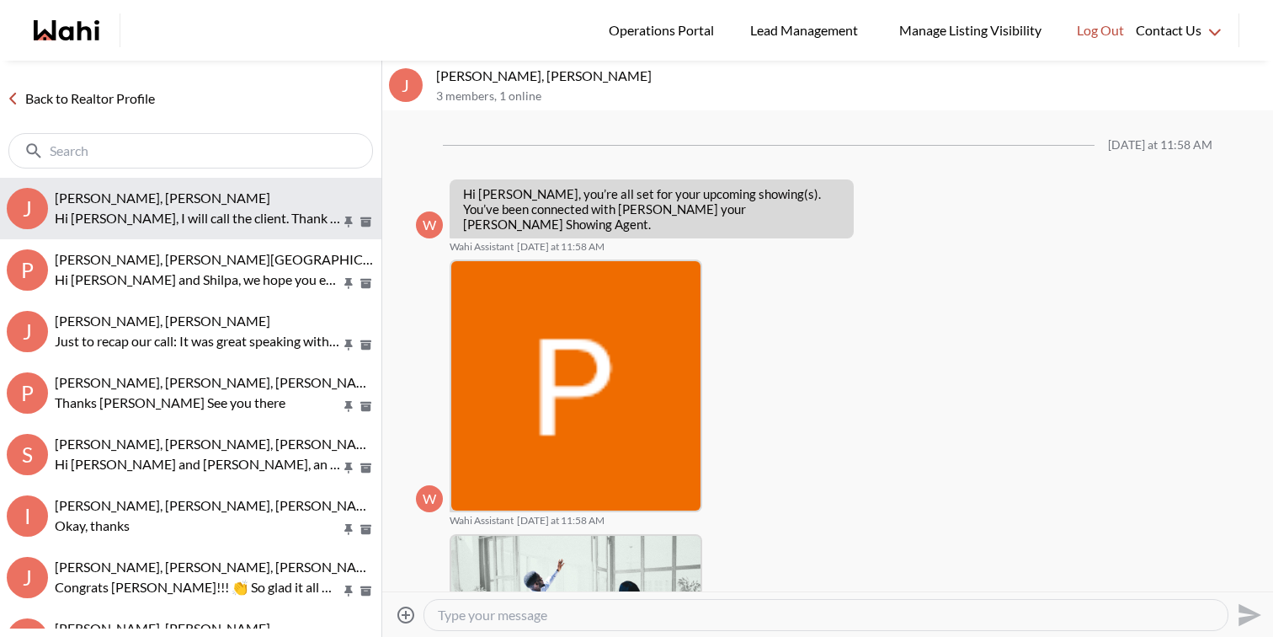
scroll to position [1057, 0]
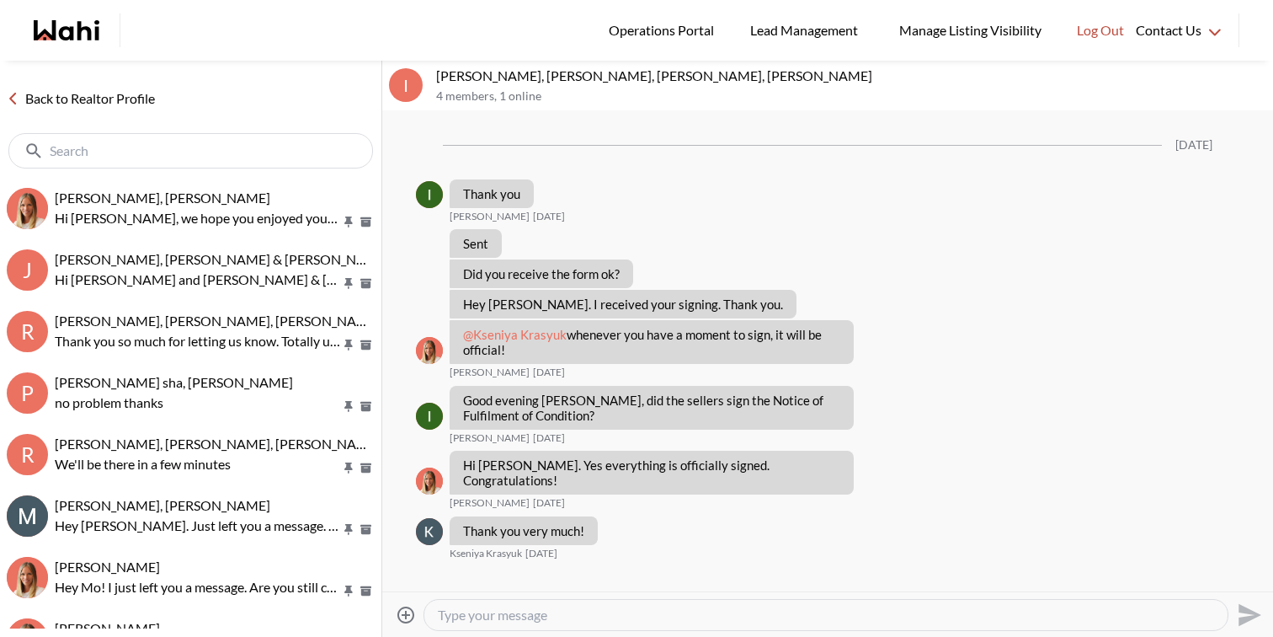
scroll to position [1595, 0]
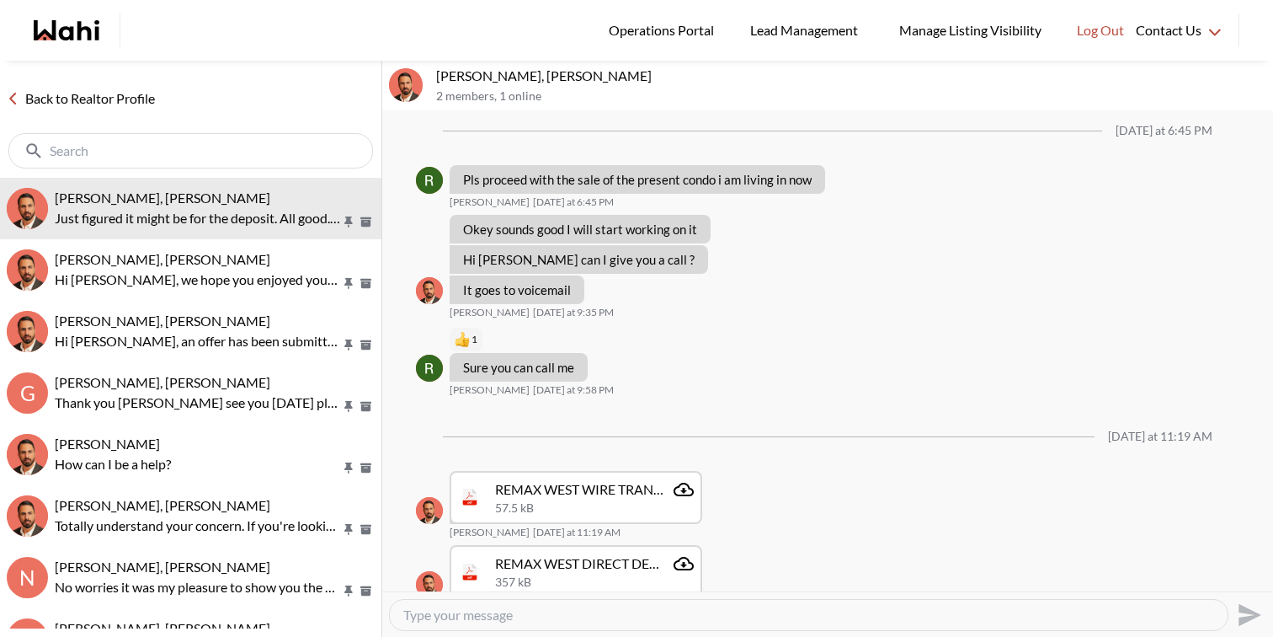
scroll to position [1117, 0]
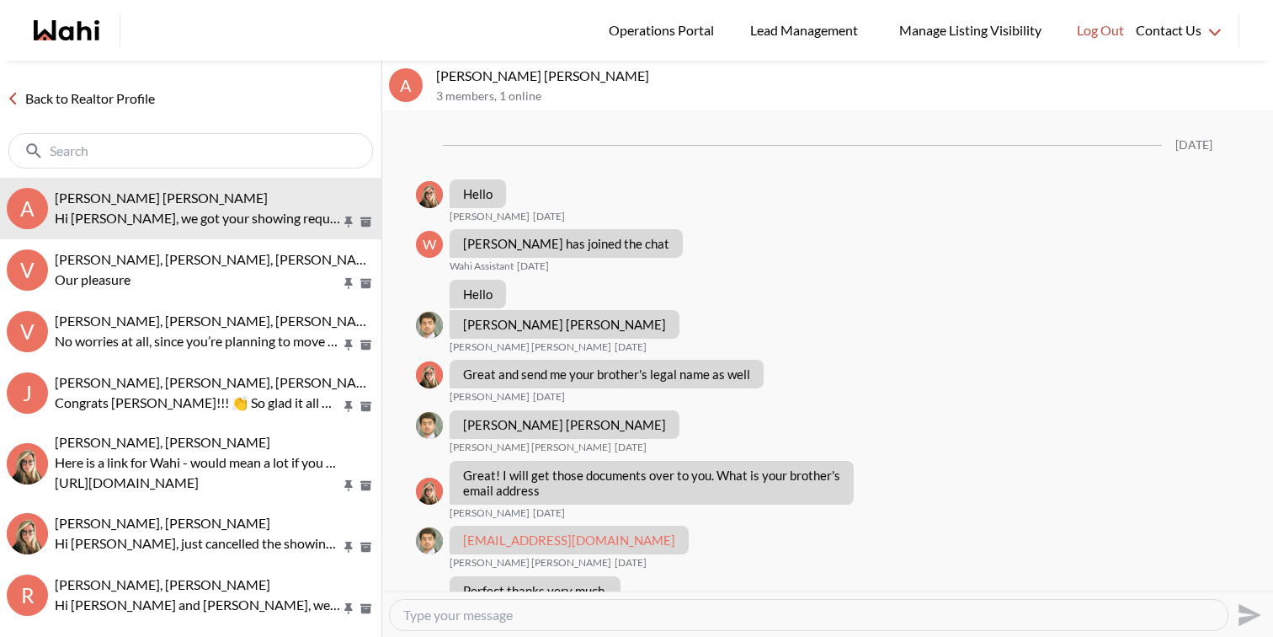
scroll to position [1530, 0]
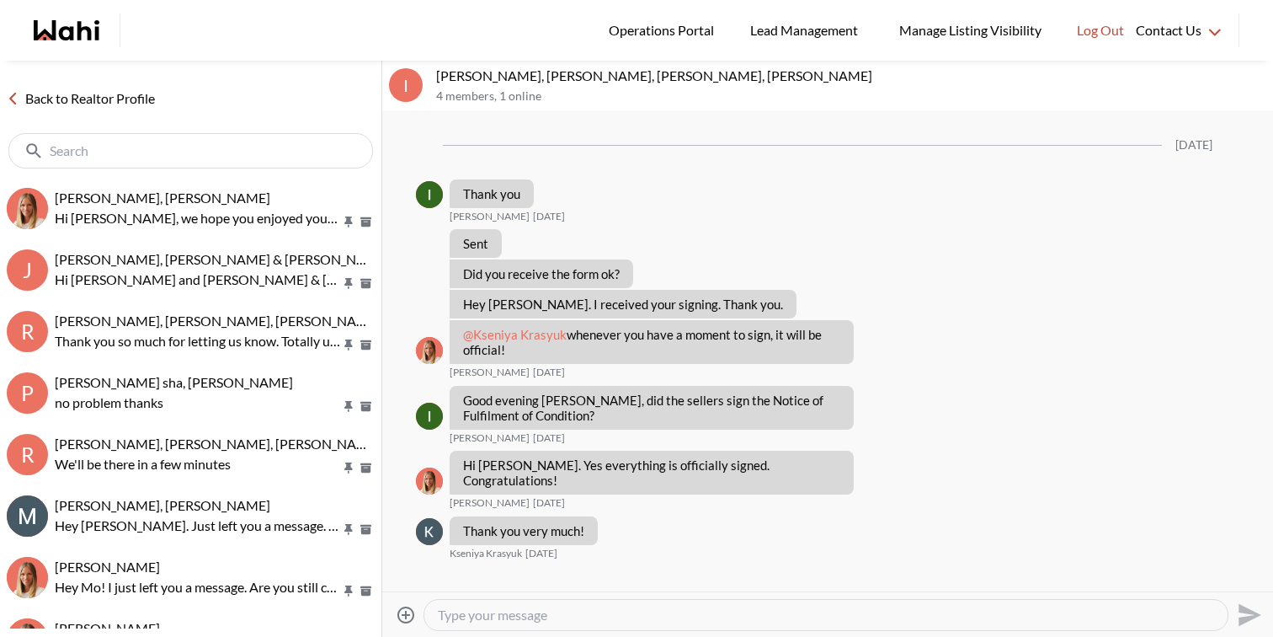
scroll to position [1595, 0]
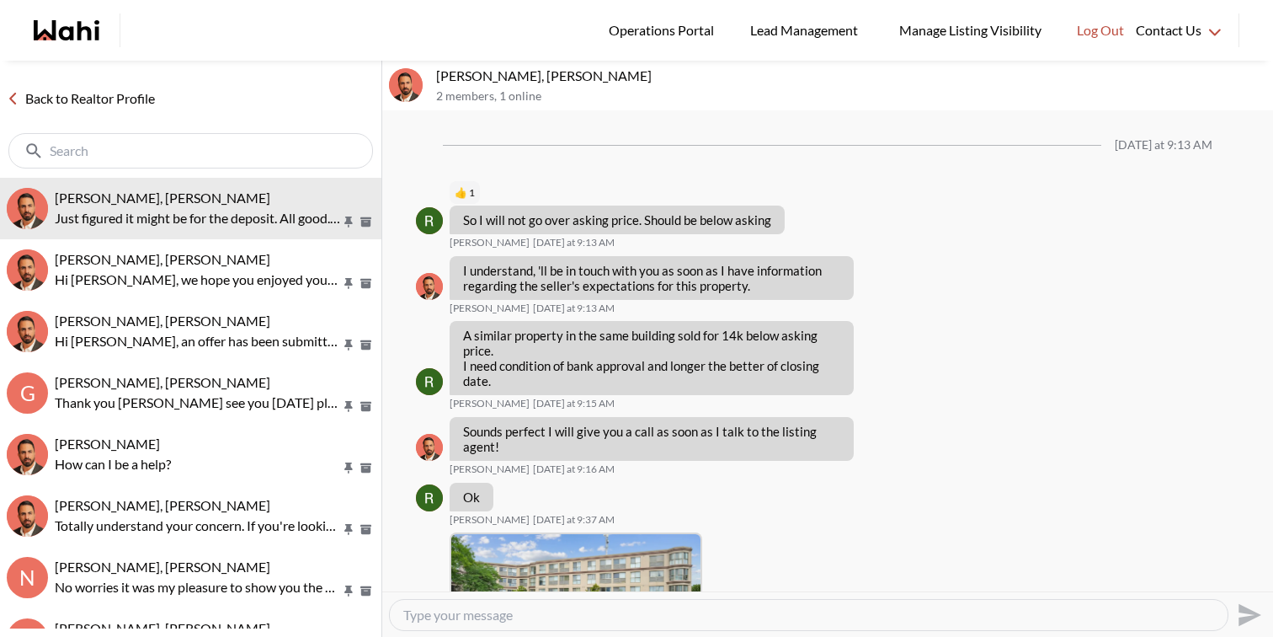
scroll to position [1513, 0]
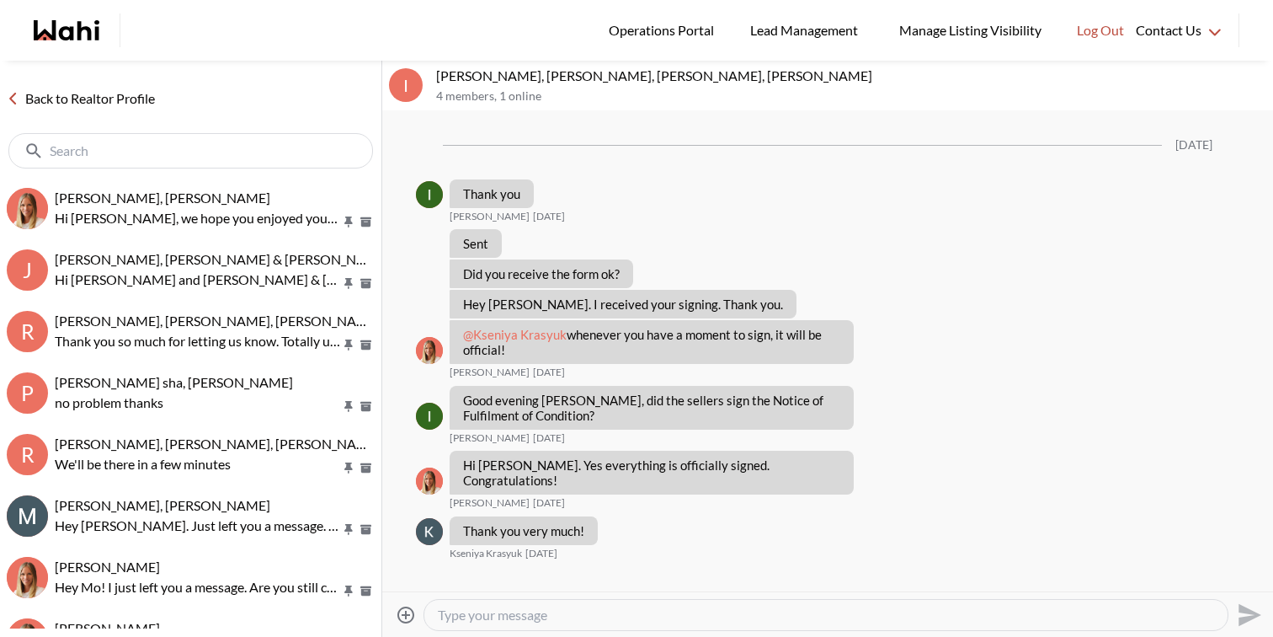
scroll to position [1595, 0]
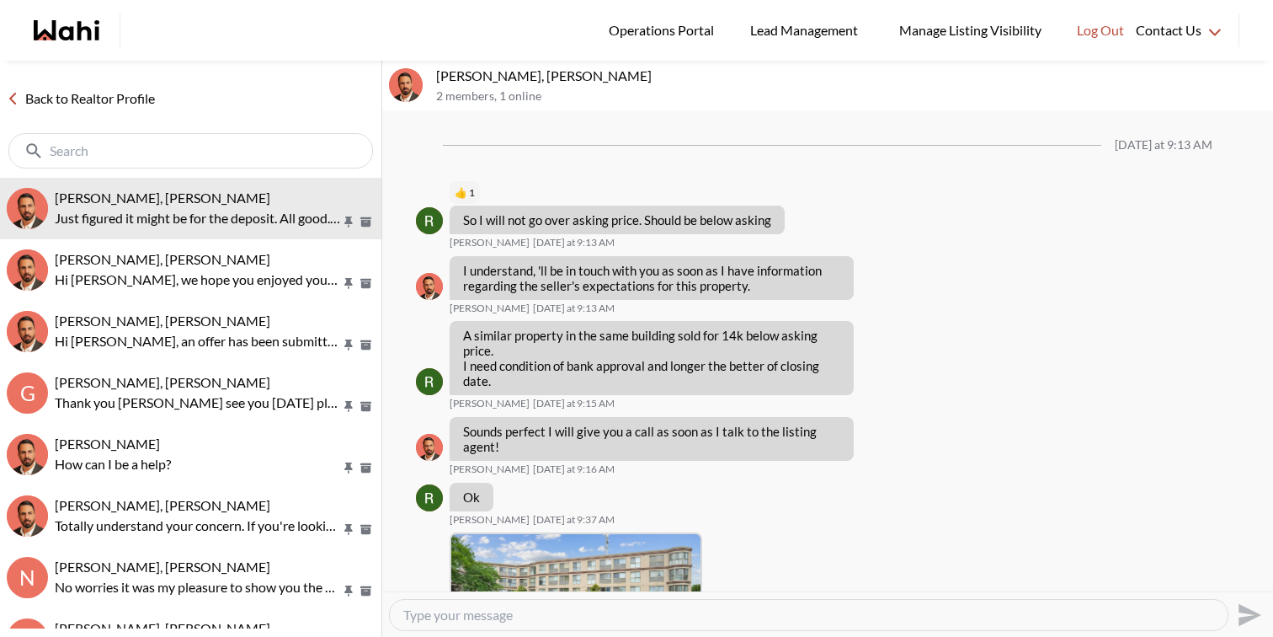
scroll to position [1513, 0]
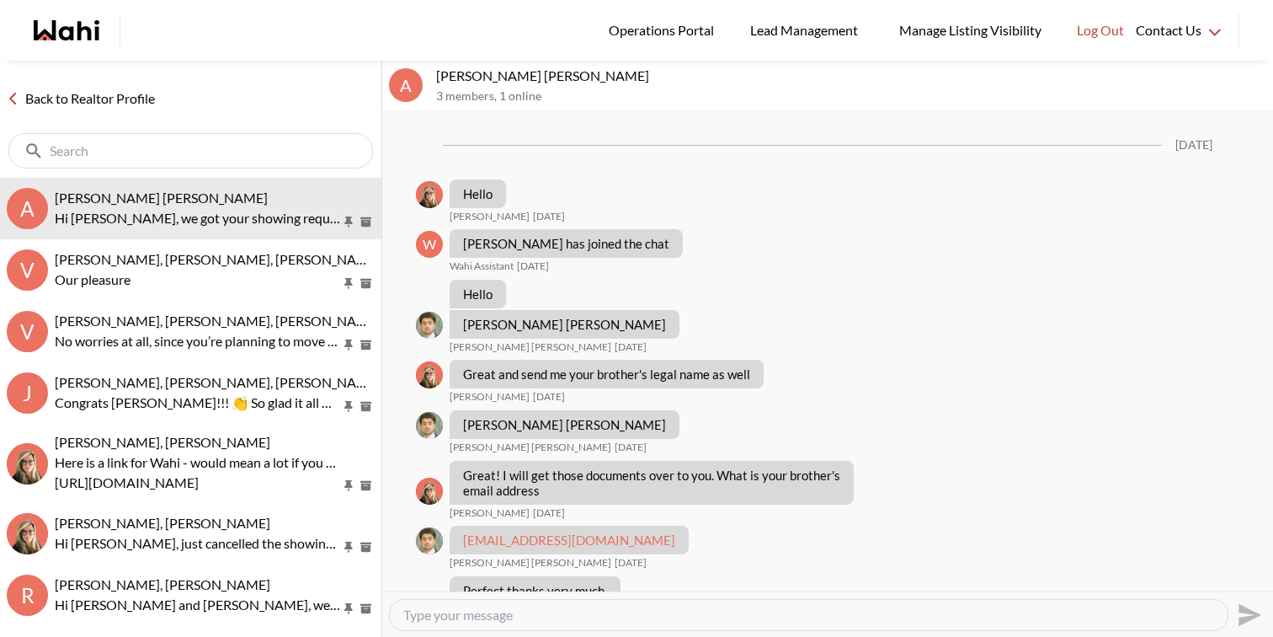
scroll to position [1530, 0]
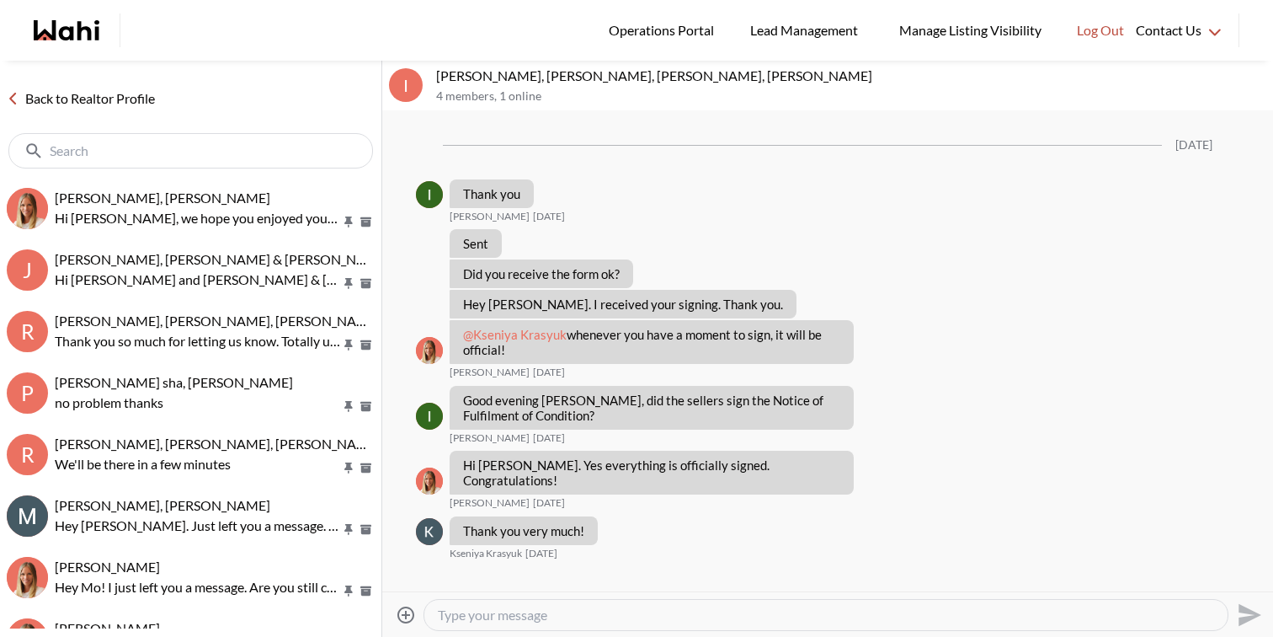
scroll to position [1595, 0]
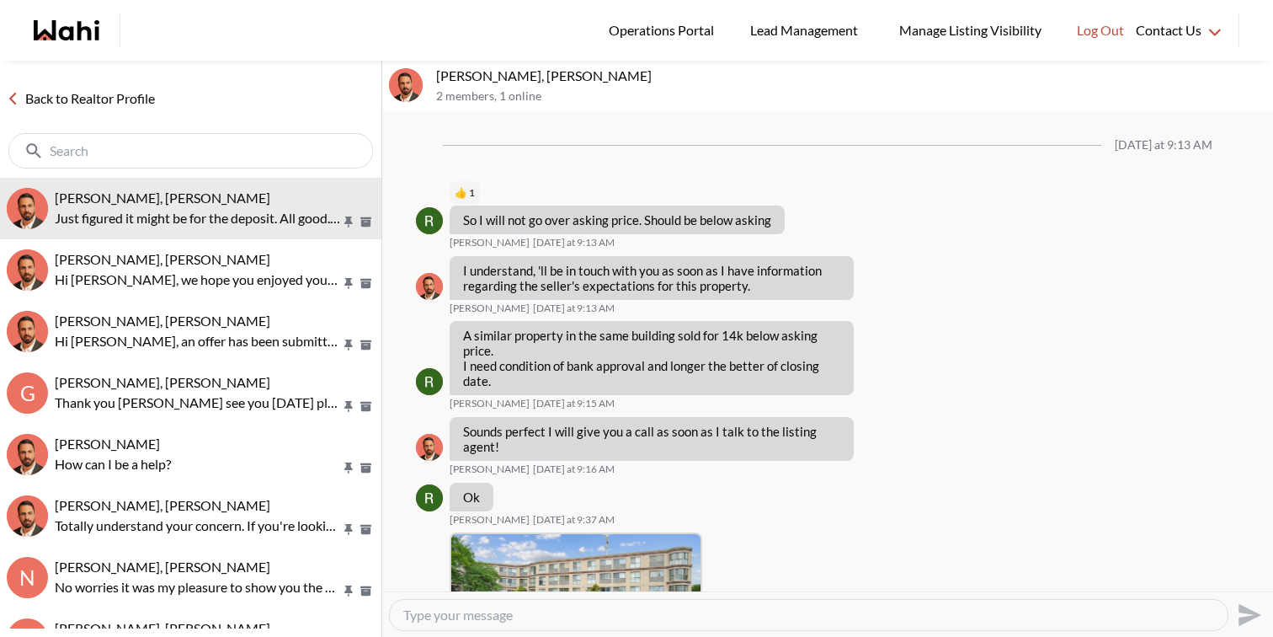
scroll to position [1513, 0]
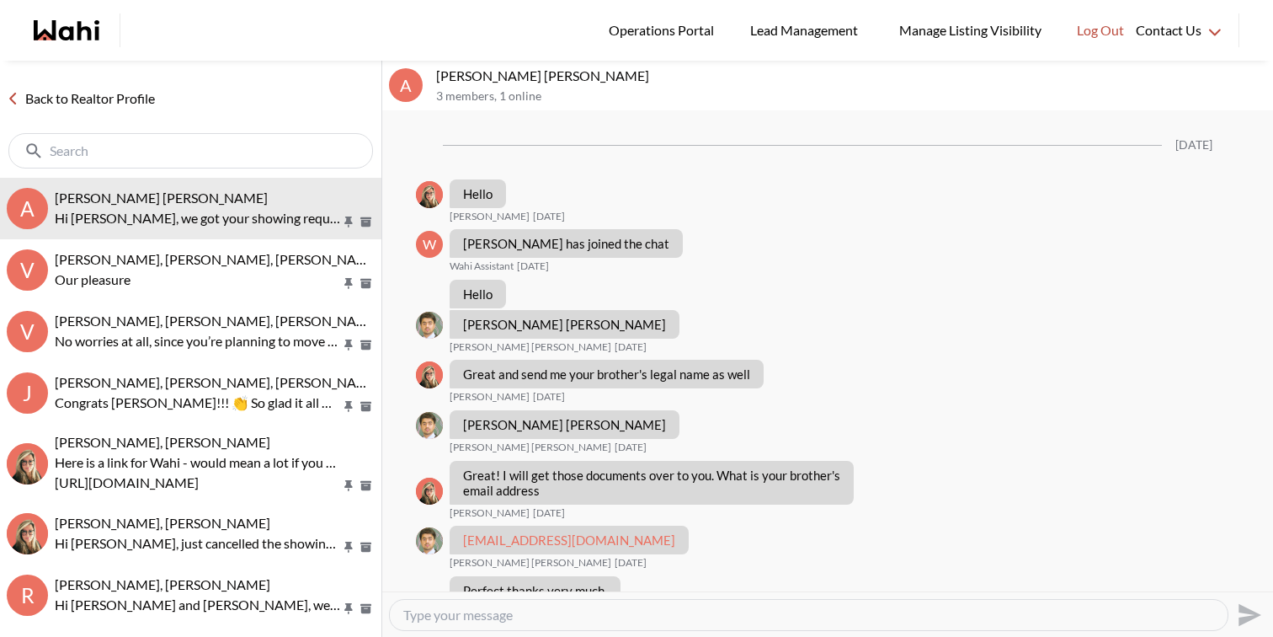
scroll to position [1530, 0]
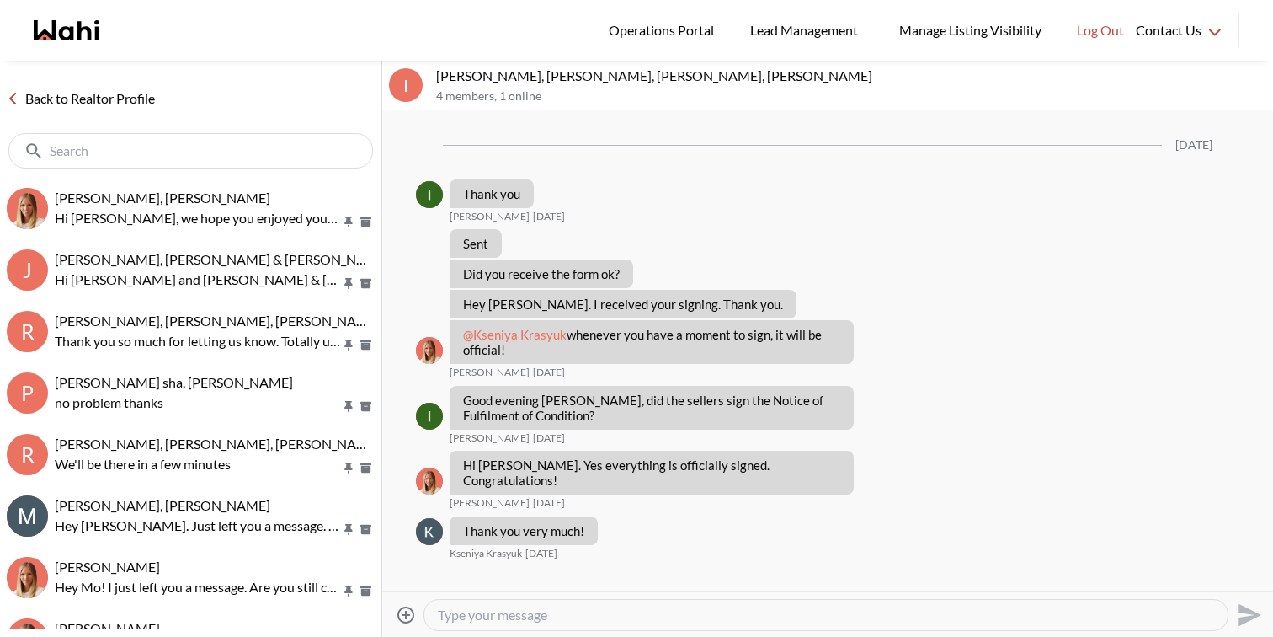
scroll to position [1595, 0]
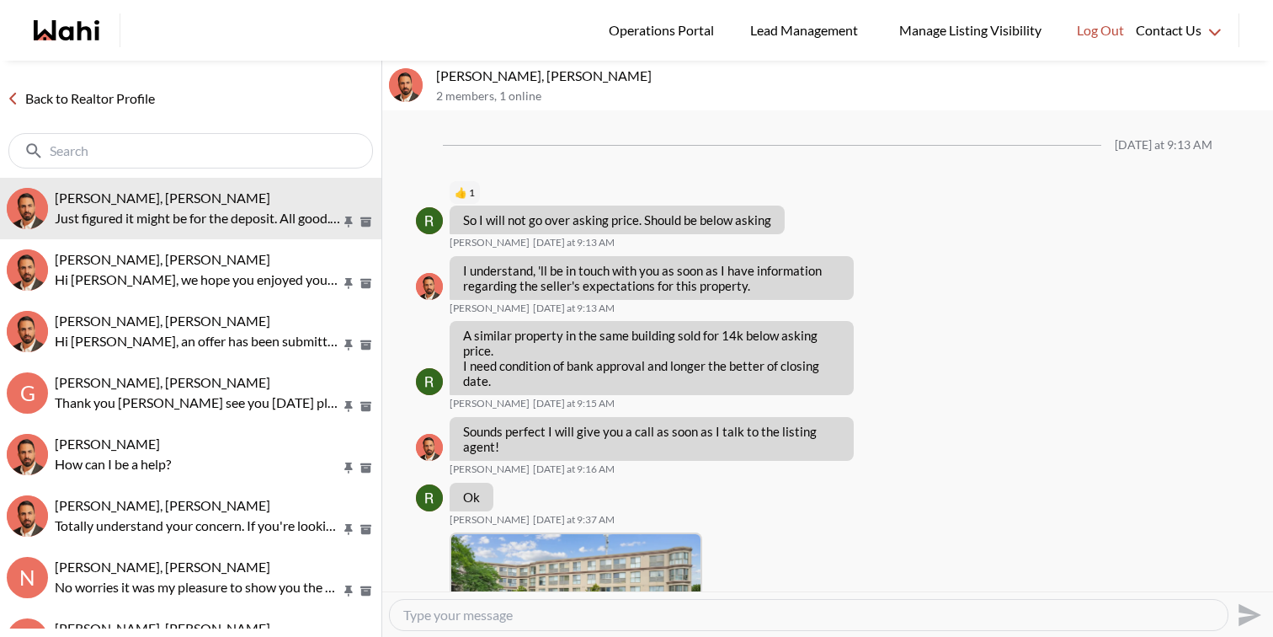
scroll to position [1513, 0]
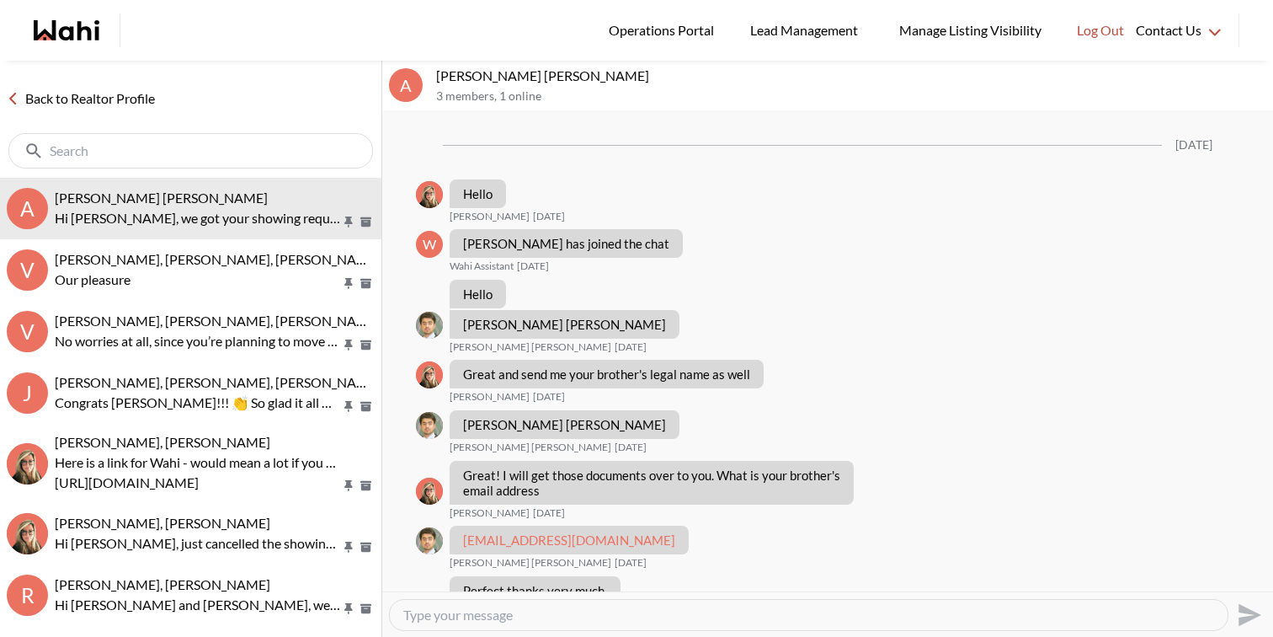
scroll to position [1530, 0]
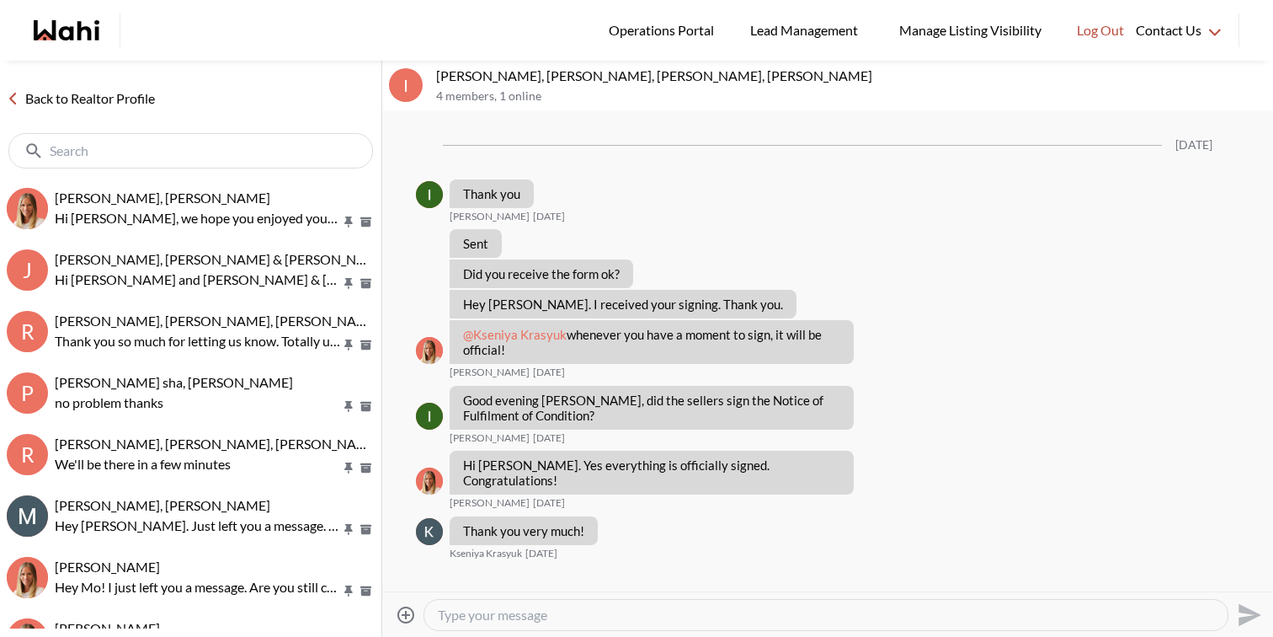
scroll to position [1595, 0]
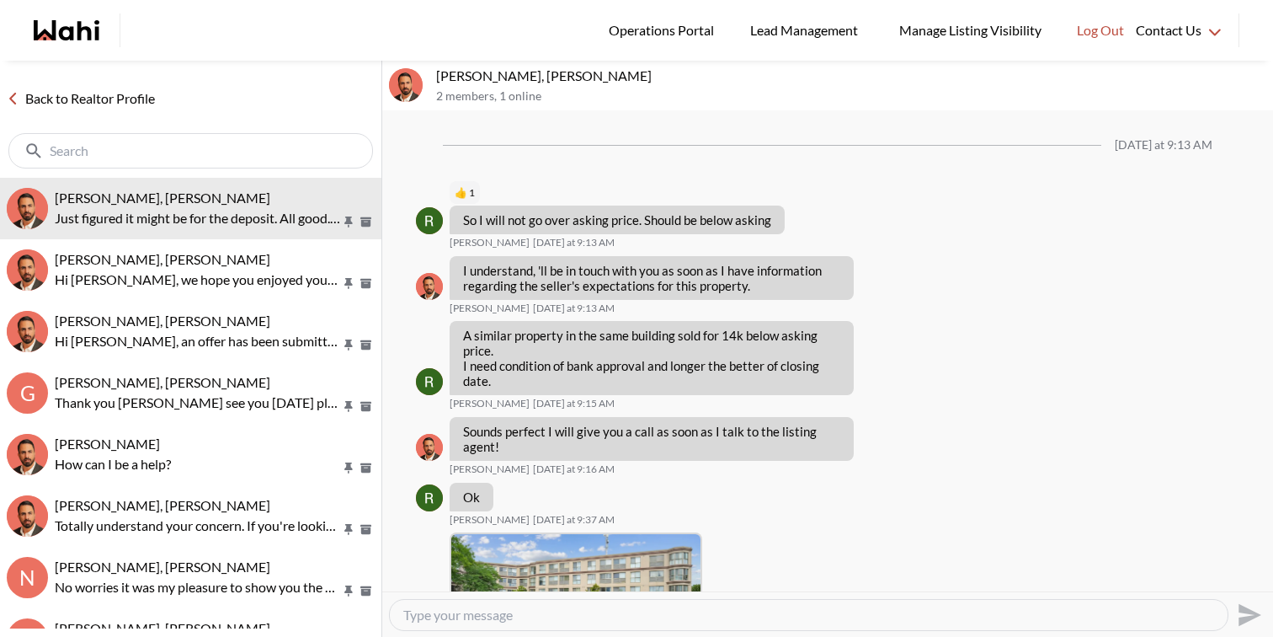
scroll to position [1513, 0]
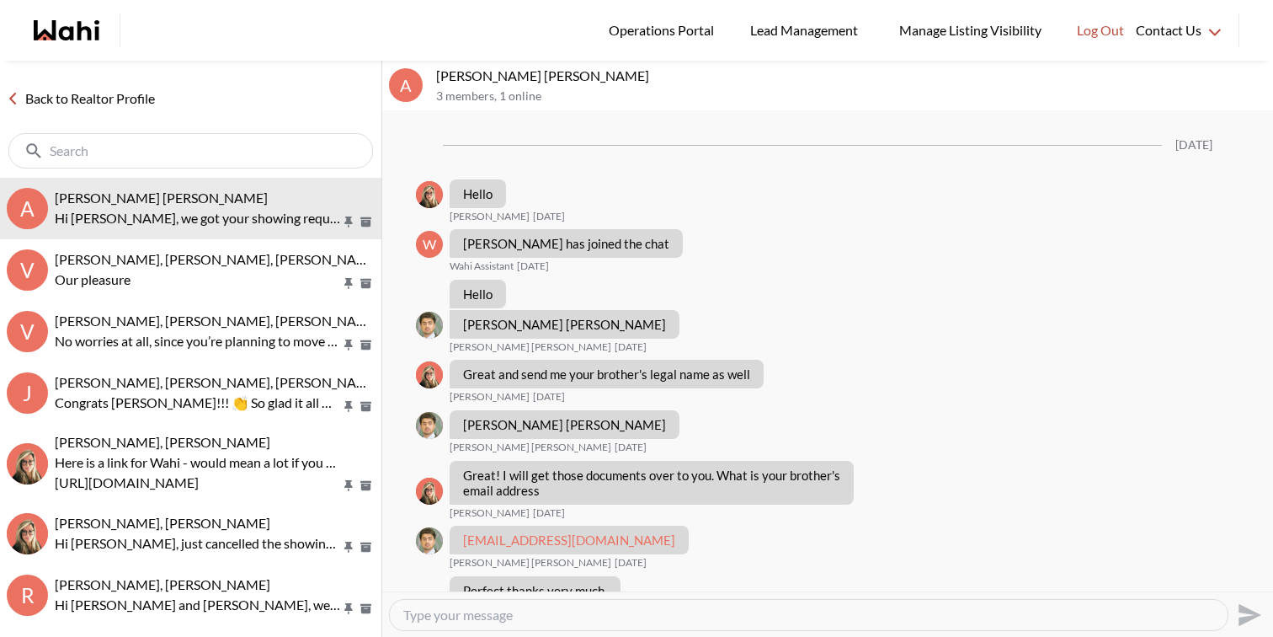
scroll to position [1530, 0]
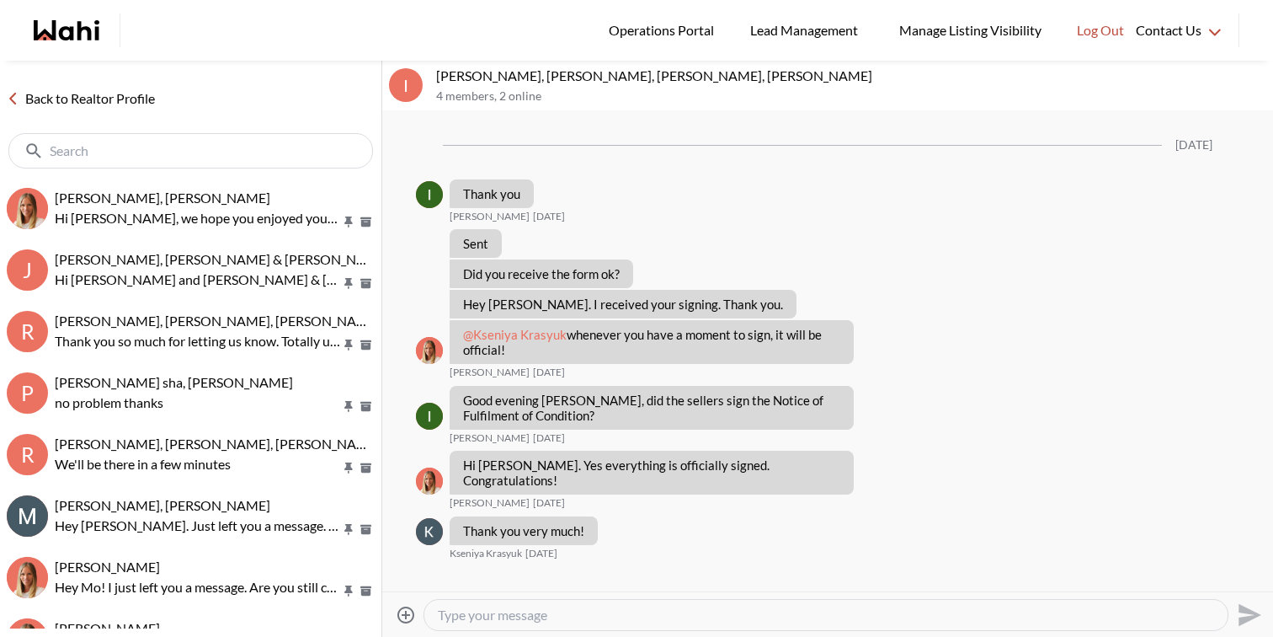
scroll to position [1595, 0]
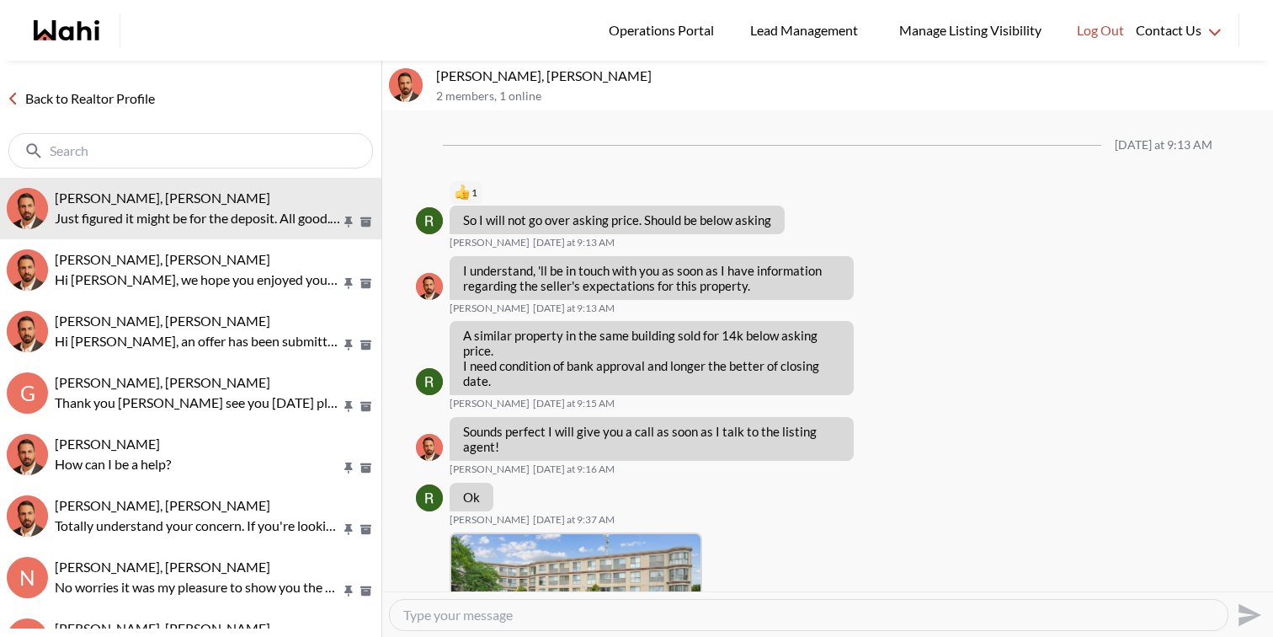
scroll to position [1513, 0]
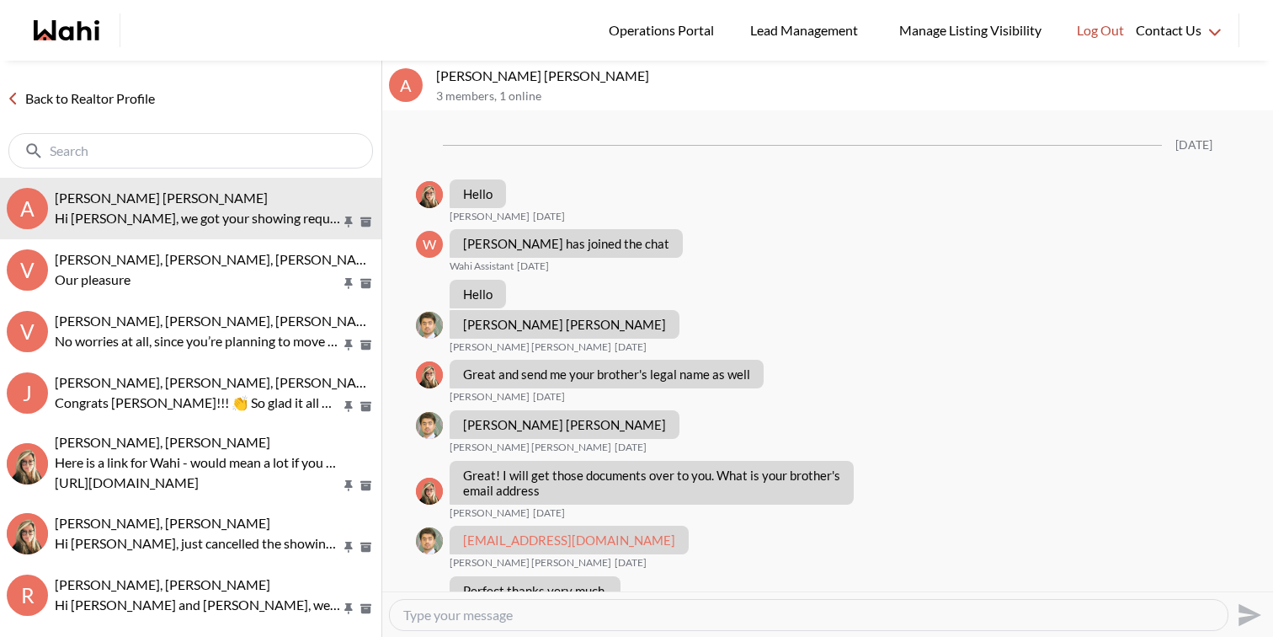
scroll to position [1530, 0]
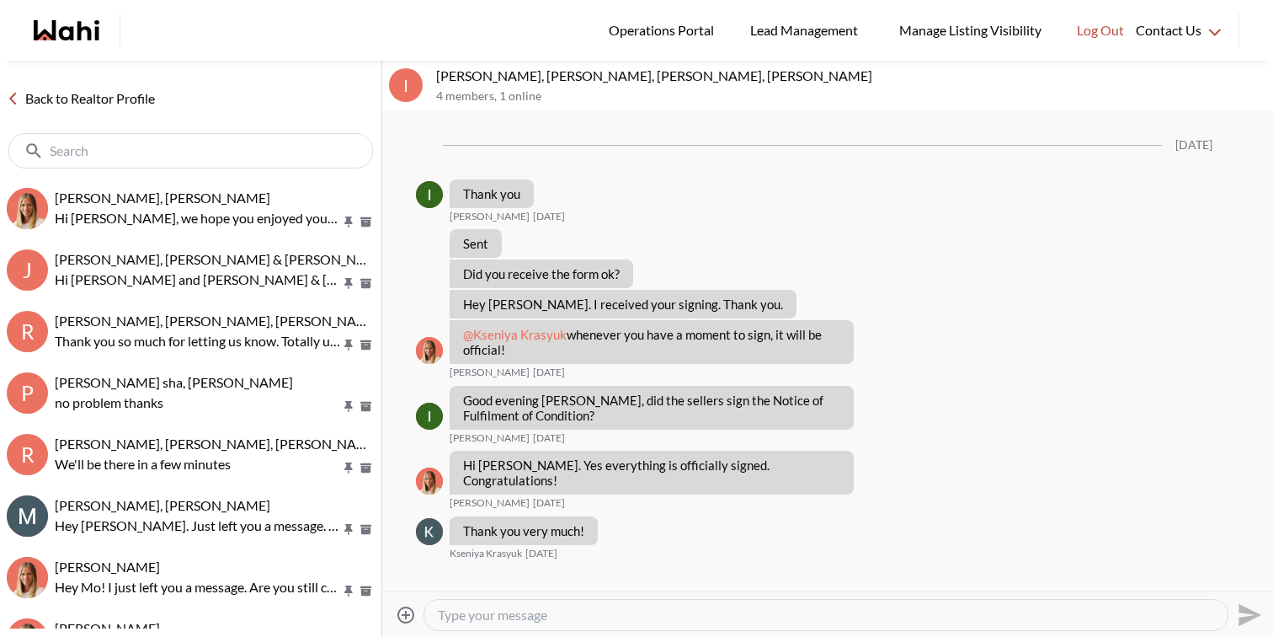
scroll to position [1595, 0]
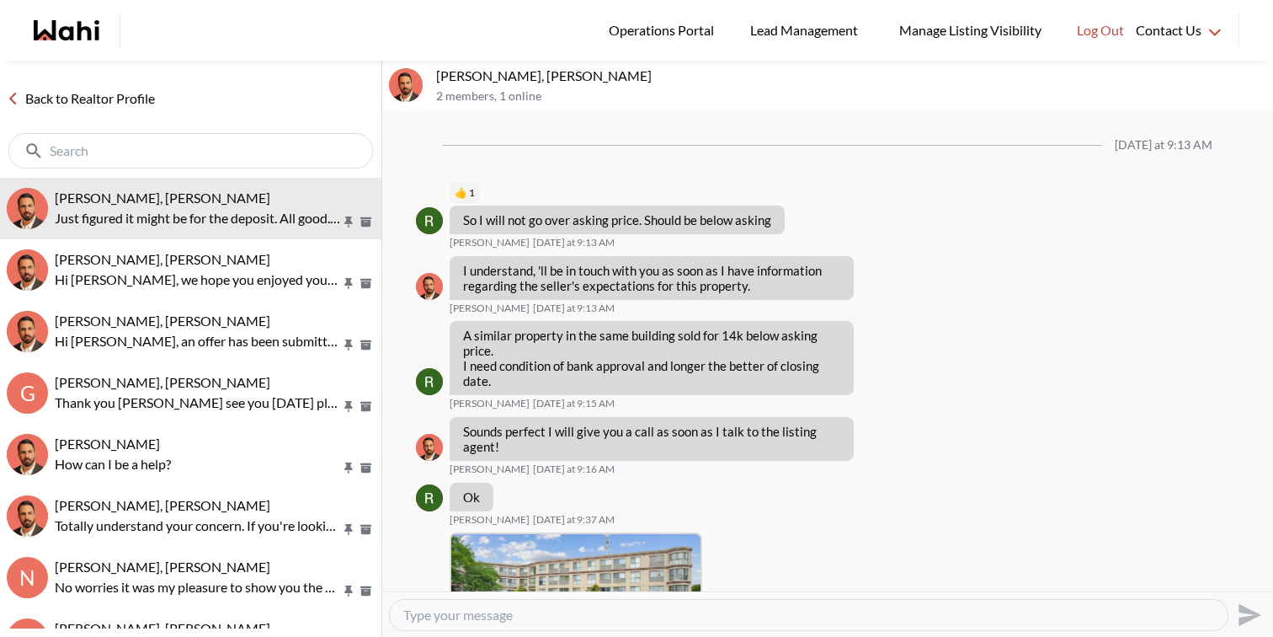
scroll to position [1513, 0]
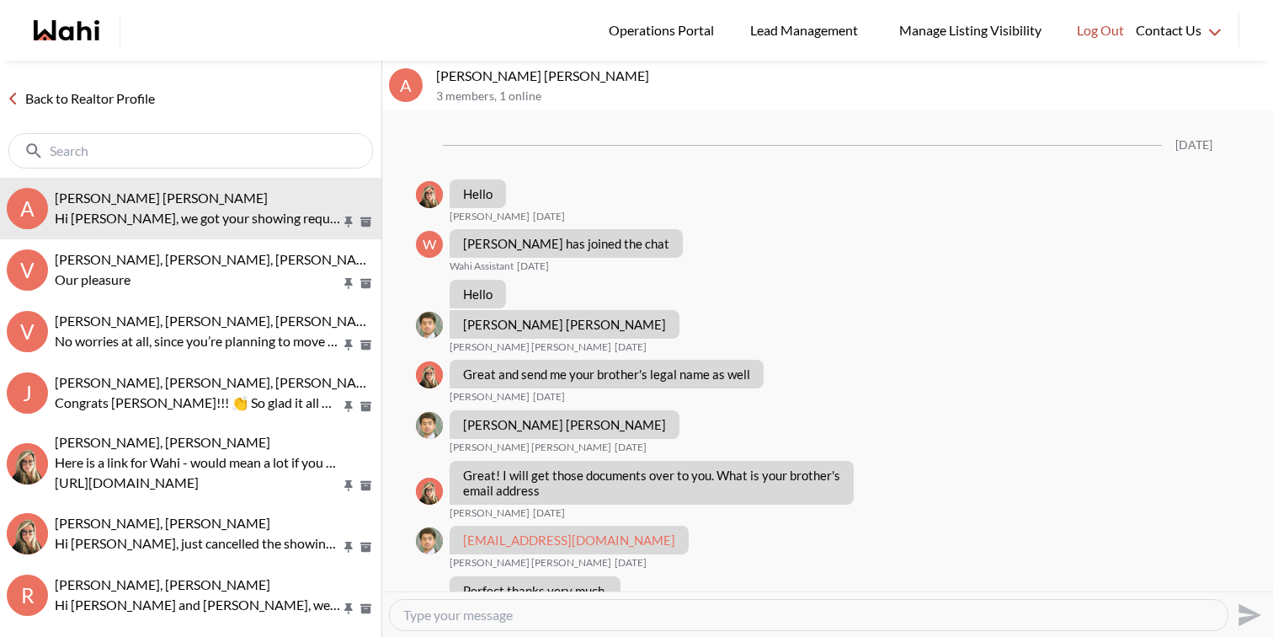
scroll to position [1530, 0]
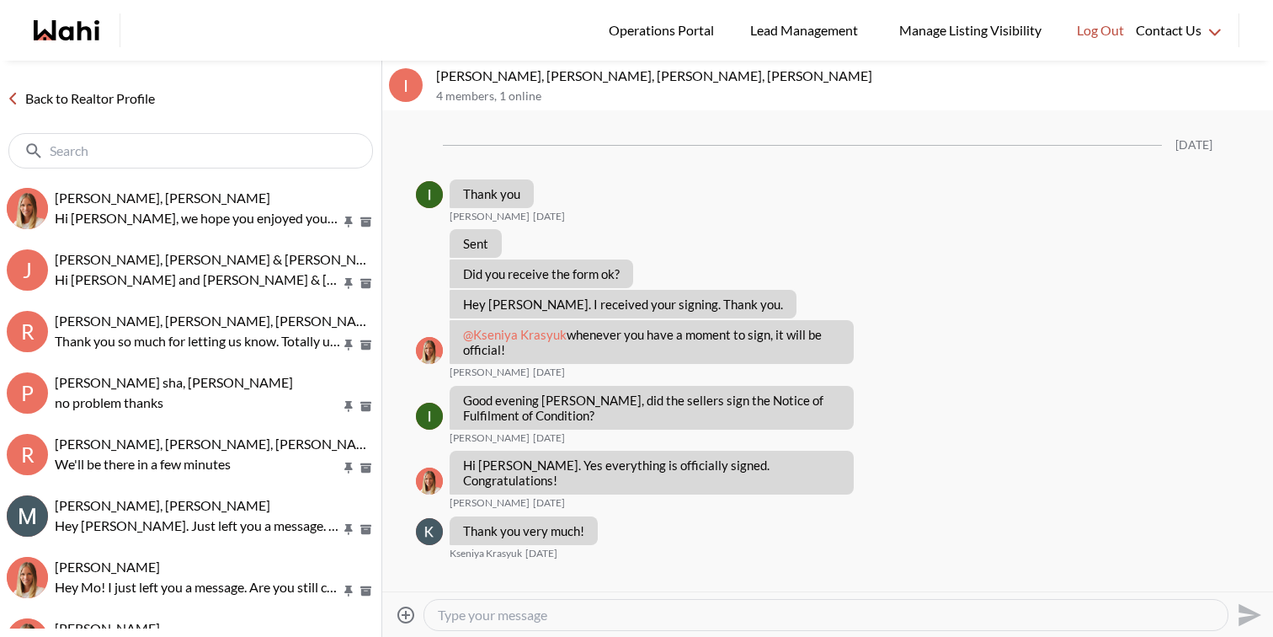
scroll to position [1595, 0]
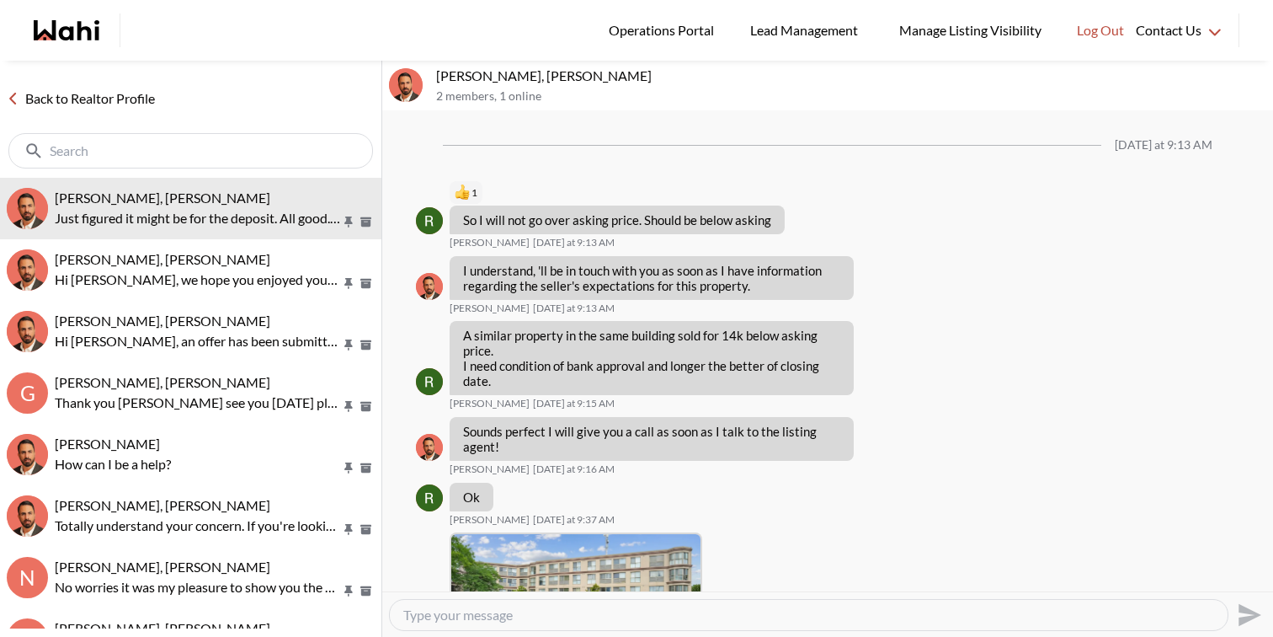
scroll to position [1513, 0]
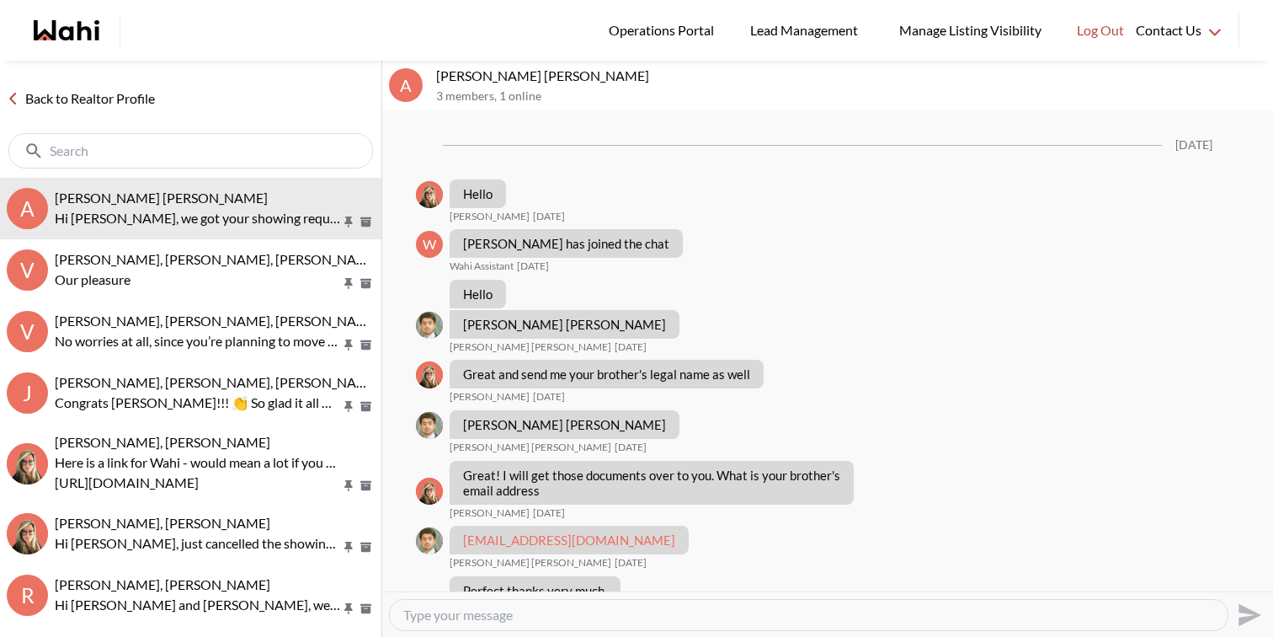
scroll to position [1530, 0]
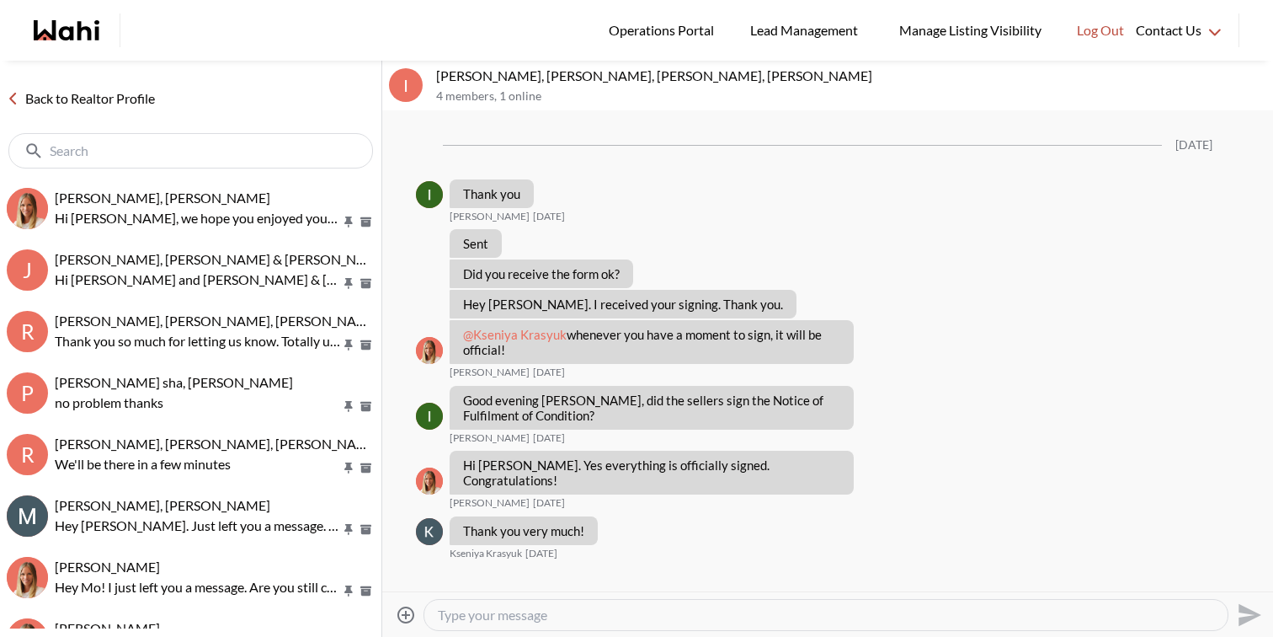
scroll to position [1595, 0]
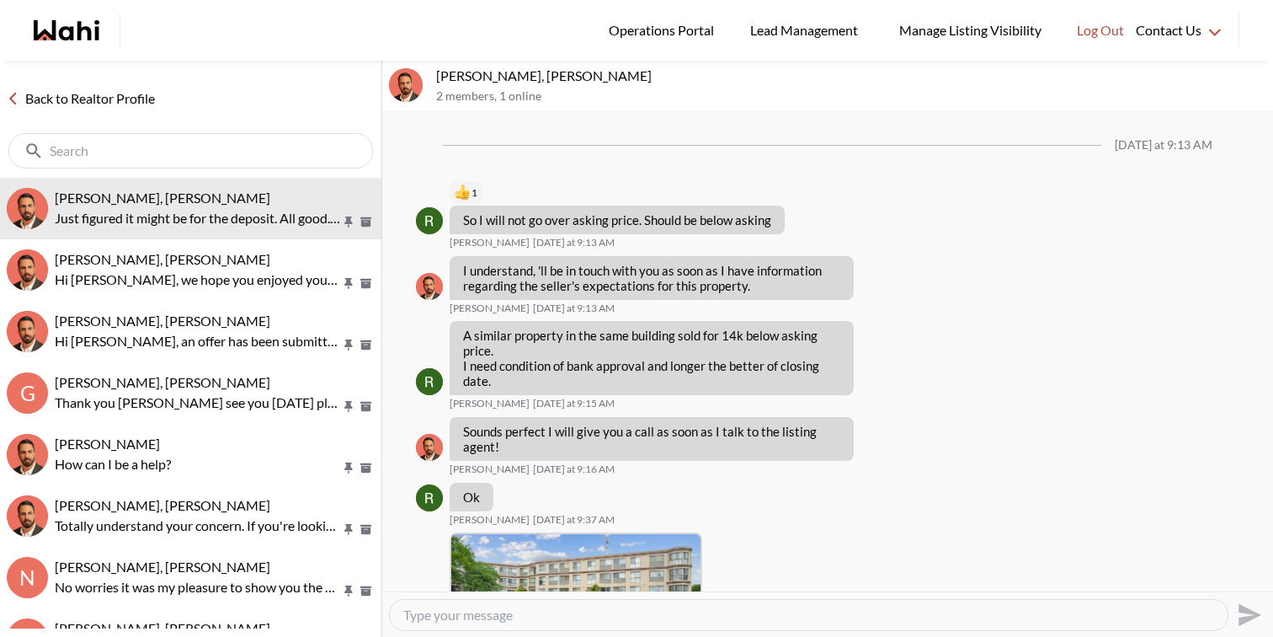
scroll to position [1513, 0]
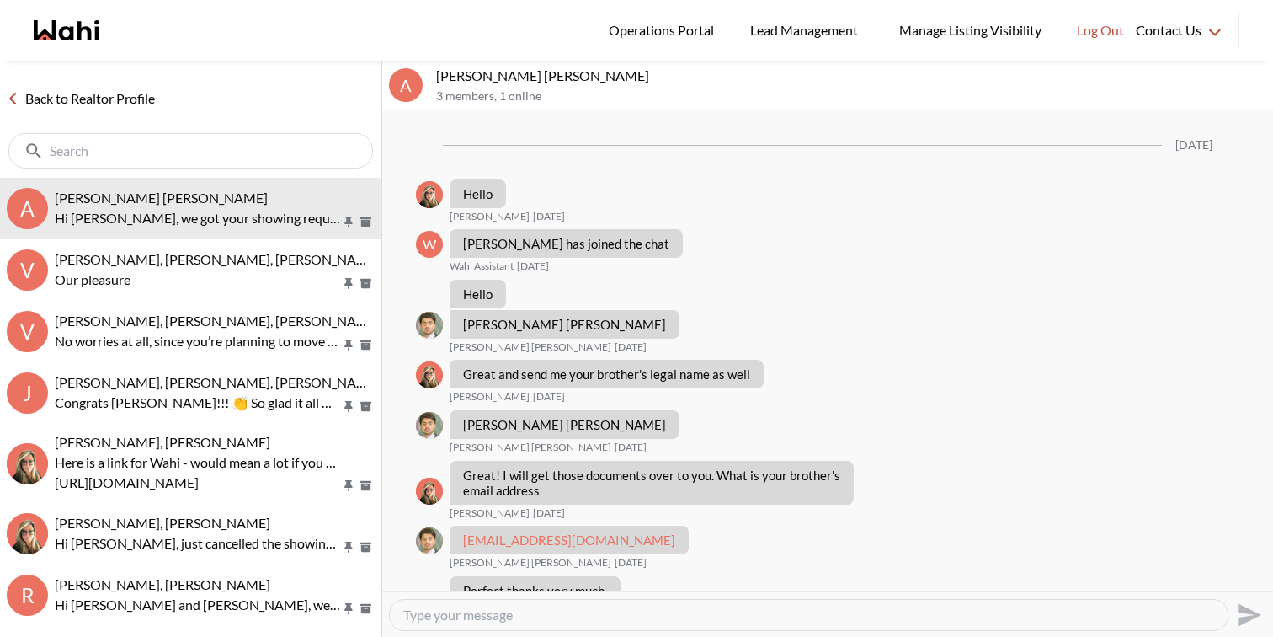
scroll to position [1530, 0]
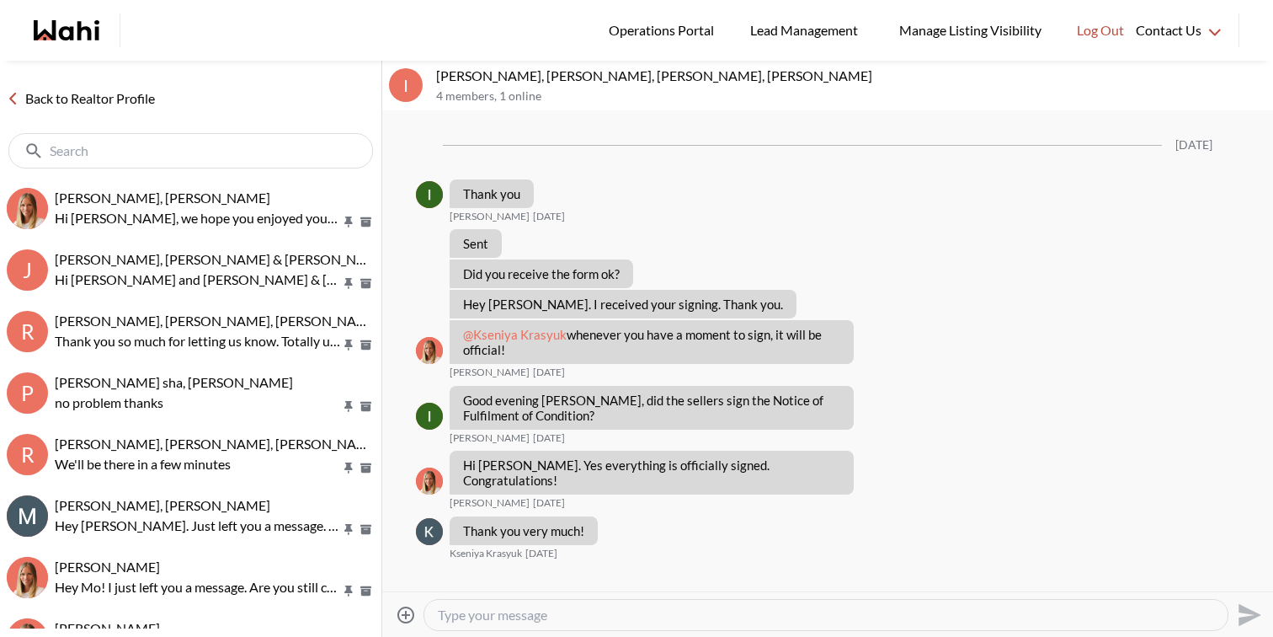
scroll to position [1595, 0]
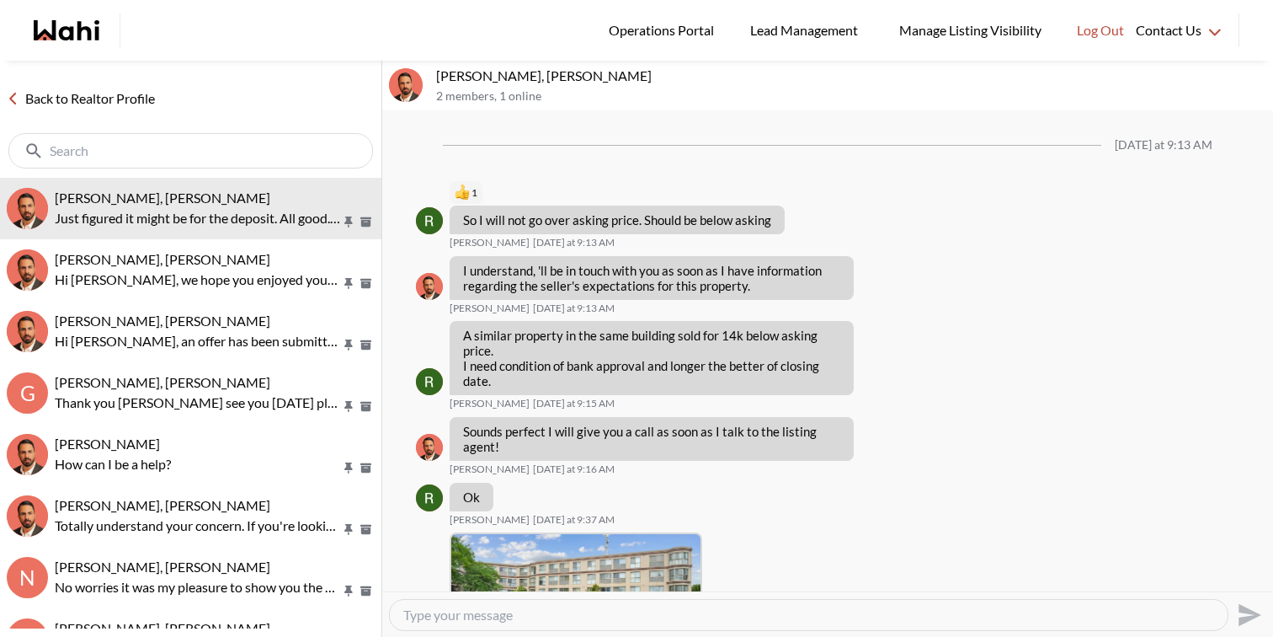
scroll to position [1513, 0]
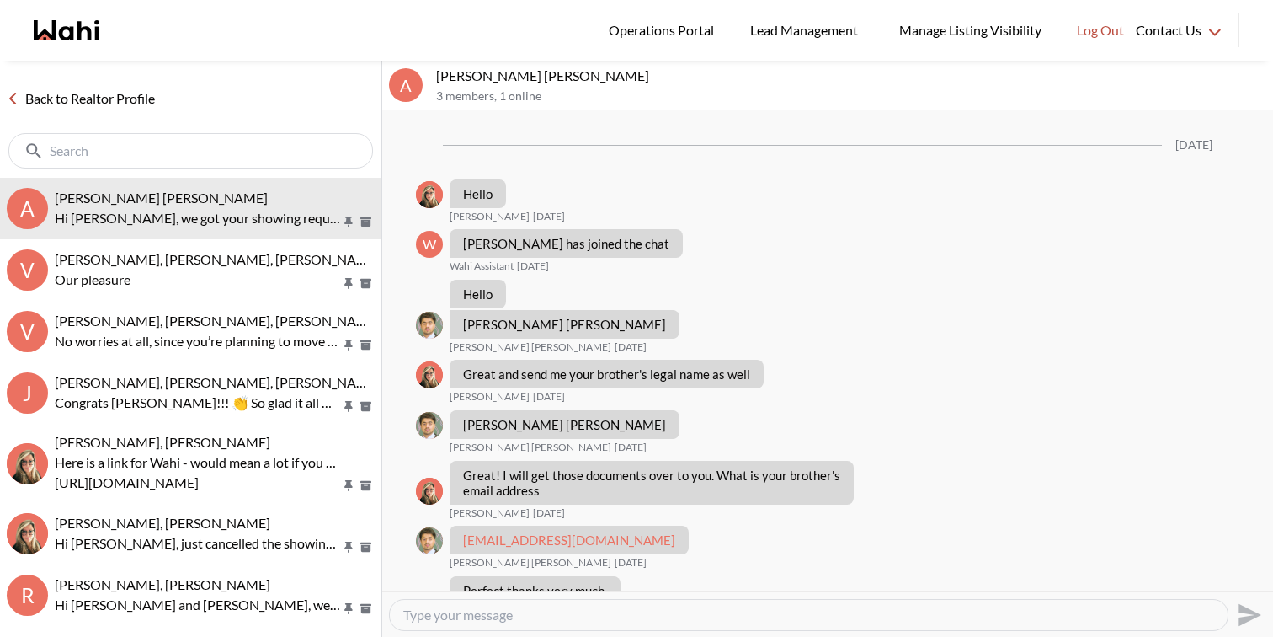
scroll to position [1530, 0]
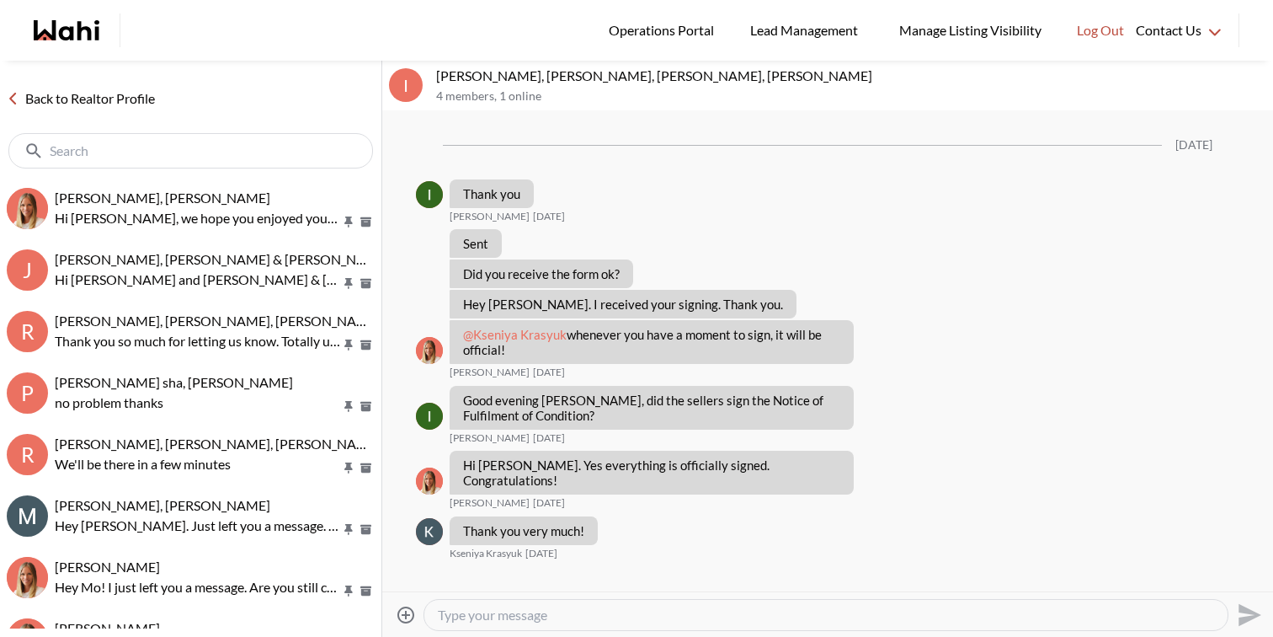
scroll to position [1595, 0]
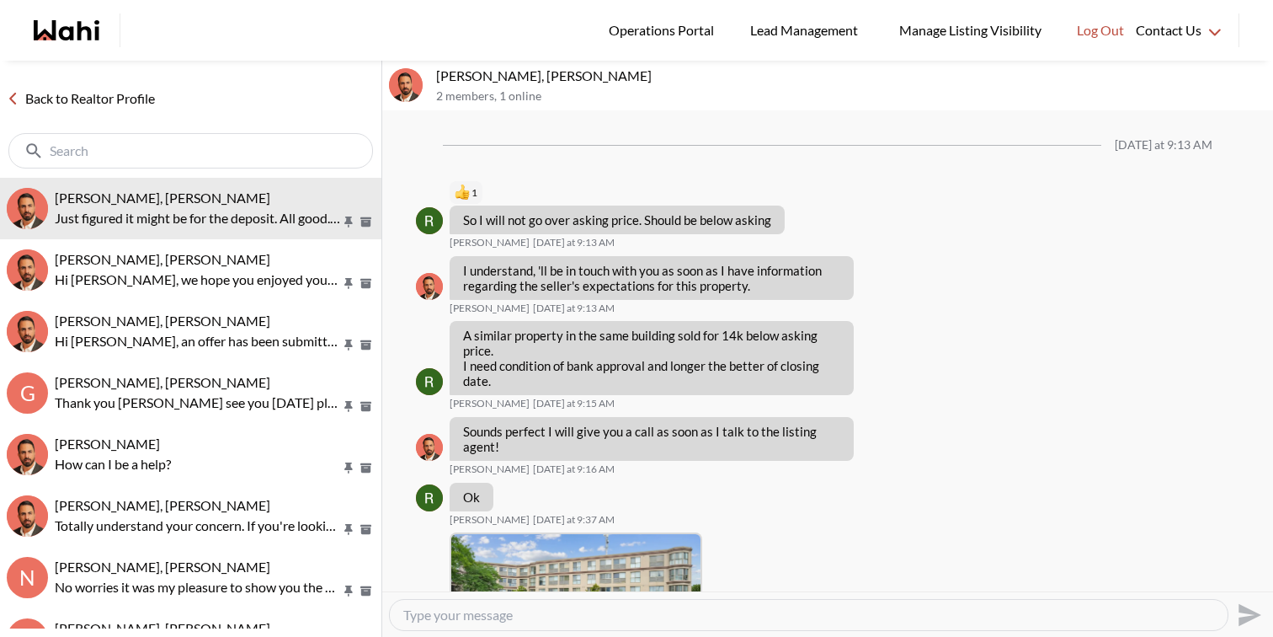
scroll to position [1513, 0]
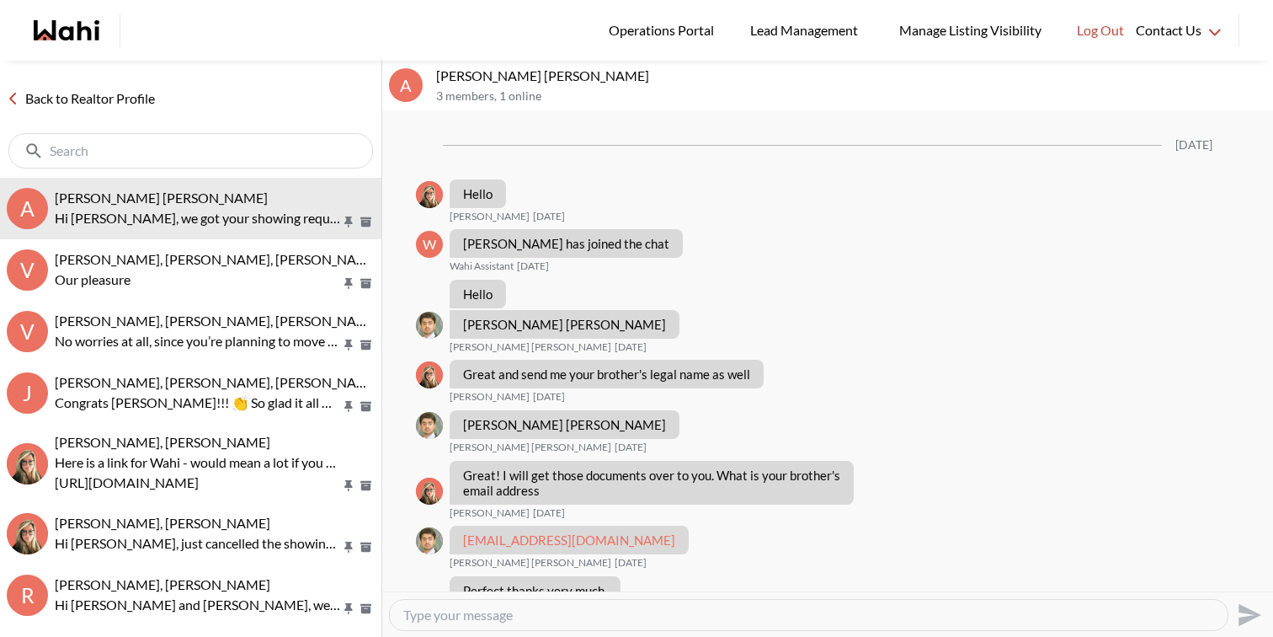
scroll to position [1530, 0]
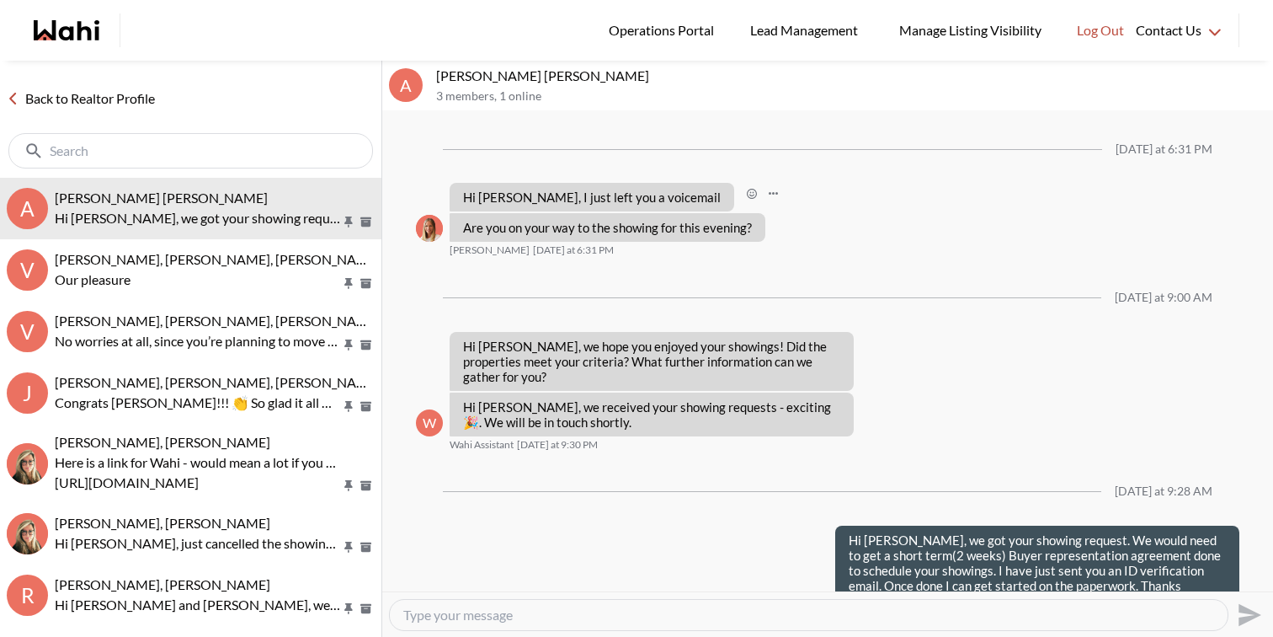
click at [927, 183] on div "Hi [PERSON_NAME], I just left you a voicemail [PERSON_NAME] [DATE] at 6:31 PM" at bounding box center [827, 197] width 823 height 29
